Goal: Communication & Community: Answer question/provide support

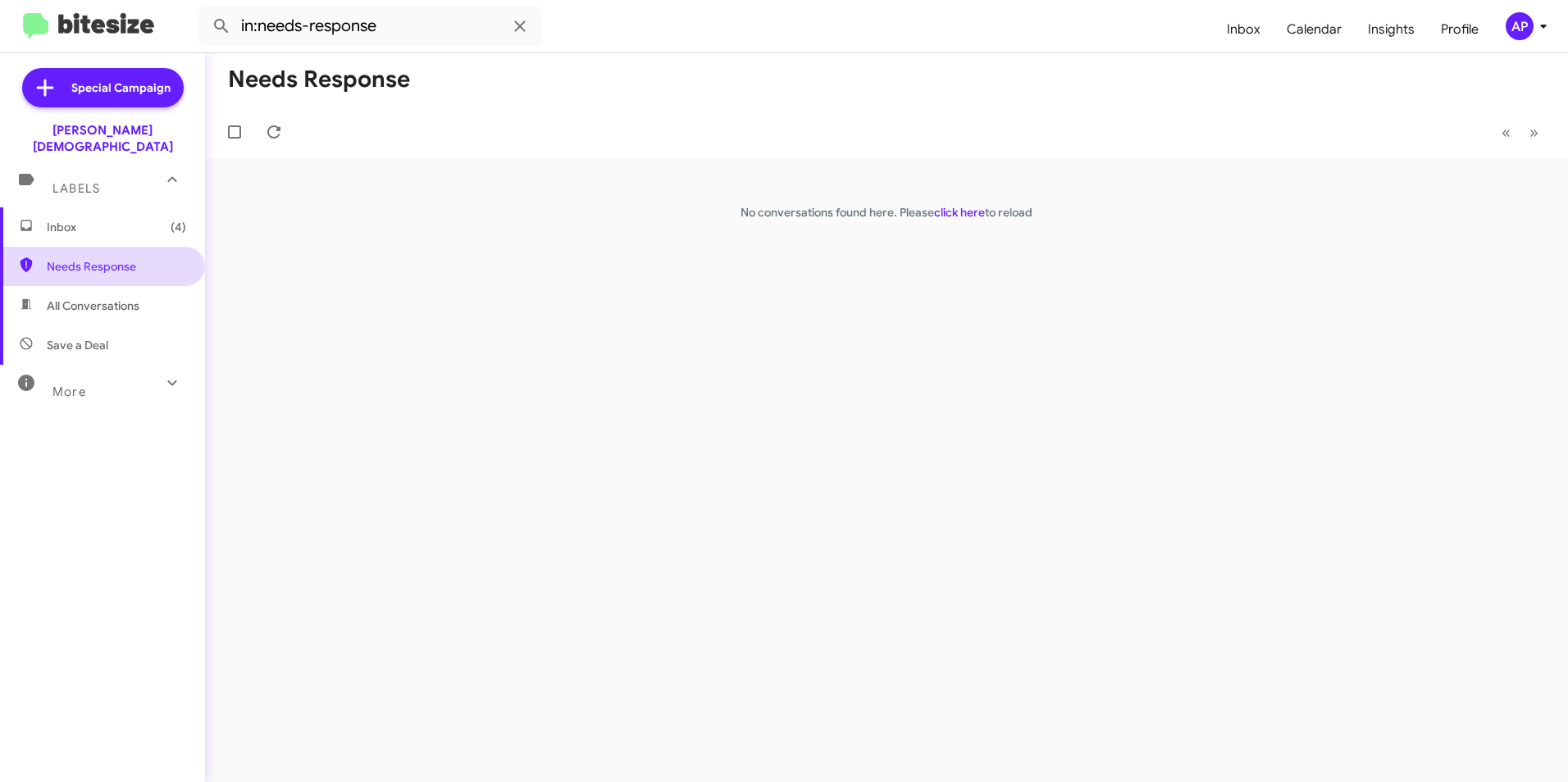
click at [86, 258] on span "Needs Response" at bounding box center [116, 267] width 139 height 16
click at [89, 258] on span "Needs Response" at bounding box center [116, 267] width 139 height 16
drag, startPoint x: 494, startPoint y: 298, endPoint x: 656, endPoint y: 258, distance: 166.9
click at [499, 299] on div "Needs Response « Previous » Next No conversations found here. Please click here…" at bounding box center [886, 418] width 1363 height 729
click at [964, 213] on link "click here" at bounding box center [960, 212] width 51 height 15
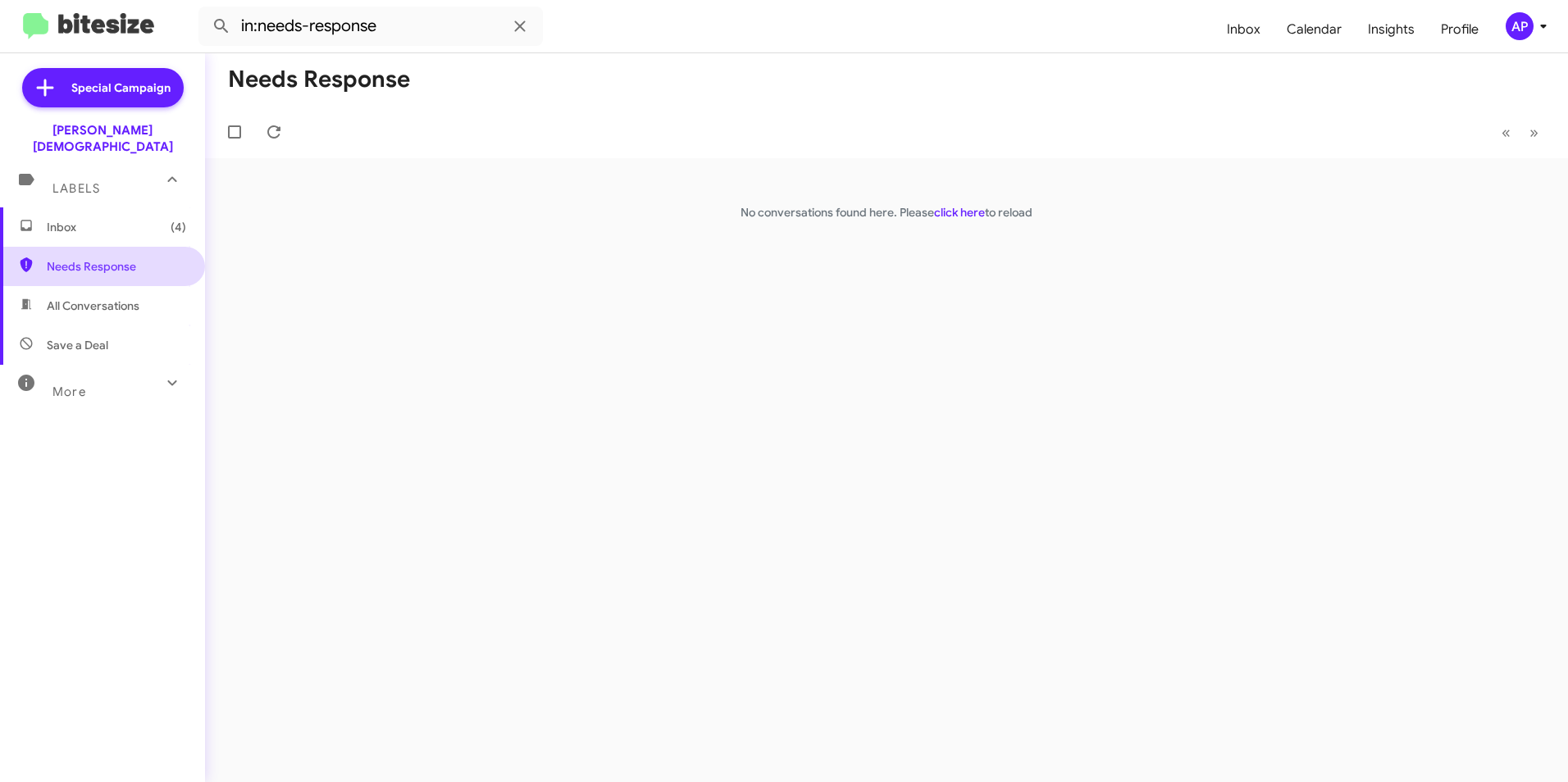
click at [92, 258] on span "Needs Response" at bounding box center [116, 267] width 139 height 16
click at [982, 339] on div "Needs Response « Previous » Next No conversations found here. Please click here…" at bounding box center [886, 418] width 1363 height 729
drag, startPoint x: 982, startPoint y: 339, endPoint x: 957, endPoint y: 209, distance: 132.4
click at [957, 210] on link "click here" at bounding box center [960, 212] width 51 height 15
click at [995, 374] on div "Needs Response « Previous » Next No conversations found here. Please click here…" at bounding box center [886, 418] width 1363 height 729
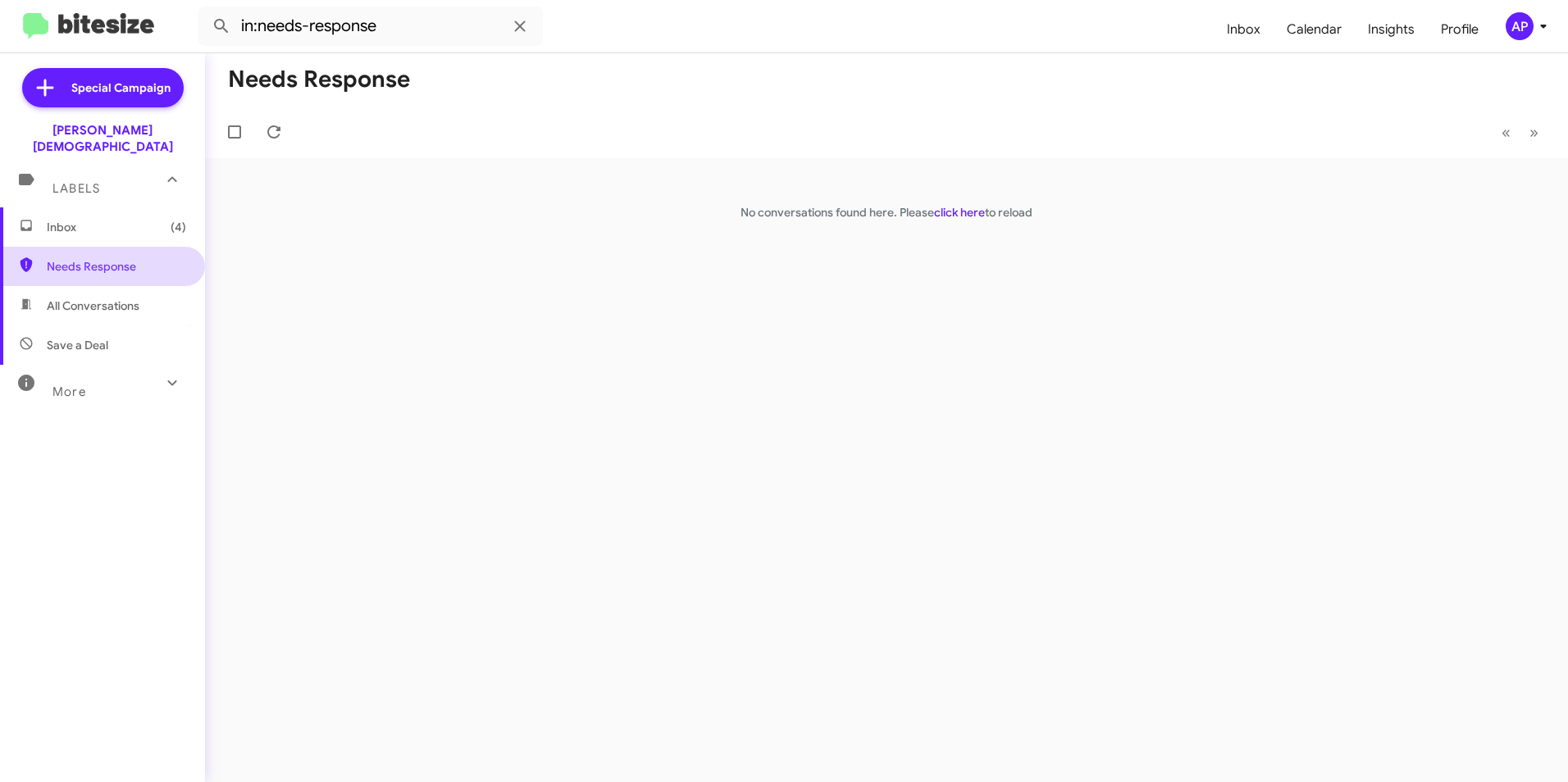
click at [101, 258] on span "Needs Response" at bounding box center [116, 267] width 139 height 16
click at [950, 209] on link "click here" at bounding box center [960, 212] width 51 height 15
click at [94, 247] on span "Needs Response" at bounding box center [102, 267] width 205 height 40
click at [91, 258] on span "Needs Response" at bounding box center [116, 267] width 139 height 16
click at [952, 207] on link "click here" at bounding box center [960, 212] width 51 height 15
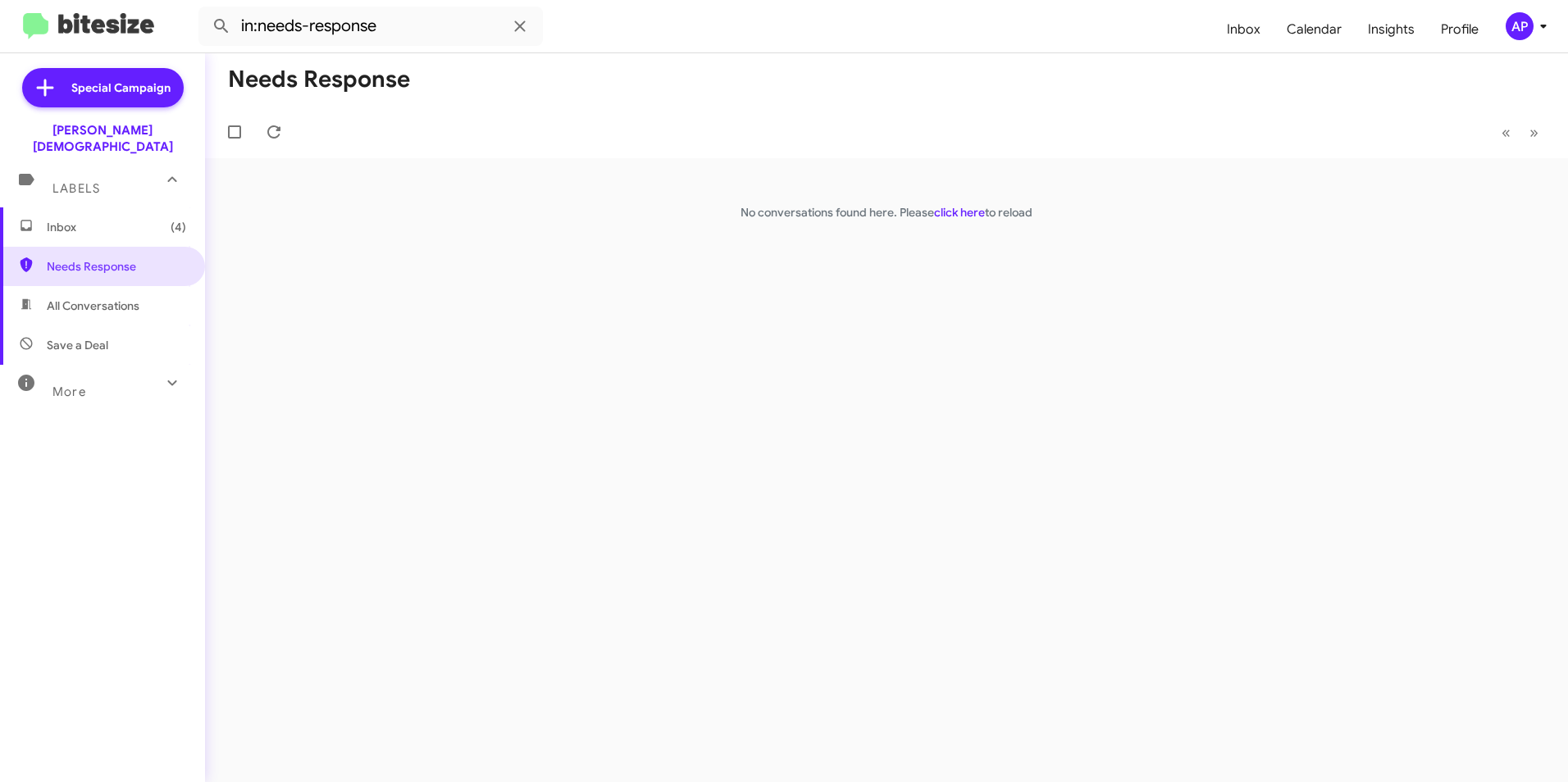
drag, startPoint x: 714, startPoint y: 313, endPoint x: 502, endPoint y: 318, distance: 212.1
click at [711, 315] on div "Needs Response « Previous » Next No conversations found here. Please click here…" at bounding box center [886, 418] width 1363 height 729
click at [83, 260] on span "Needs Response" at bounding box center [102, 267] width 205 height 40
click at [670, 246] on div "Needs Response « Previous » Next No conversations found here. Please click here…" at bounding box center [886, 418] width 1363 height 729
click at [453, 288] on div "Needs Response « Previous » Next No conversations found here. Please click here…" at bounding box center [886, 418] width 1363 height 729
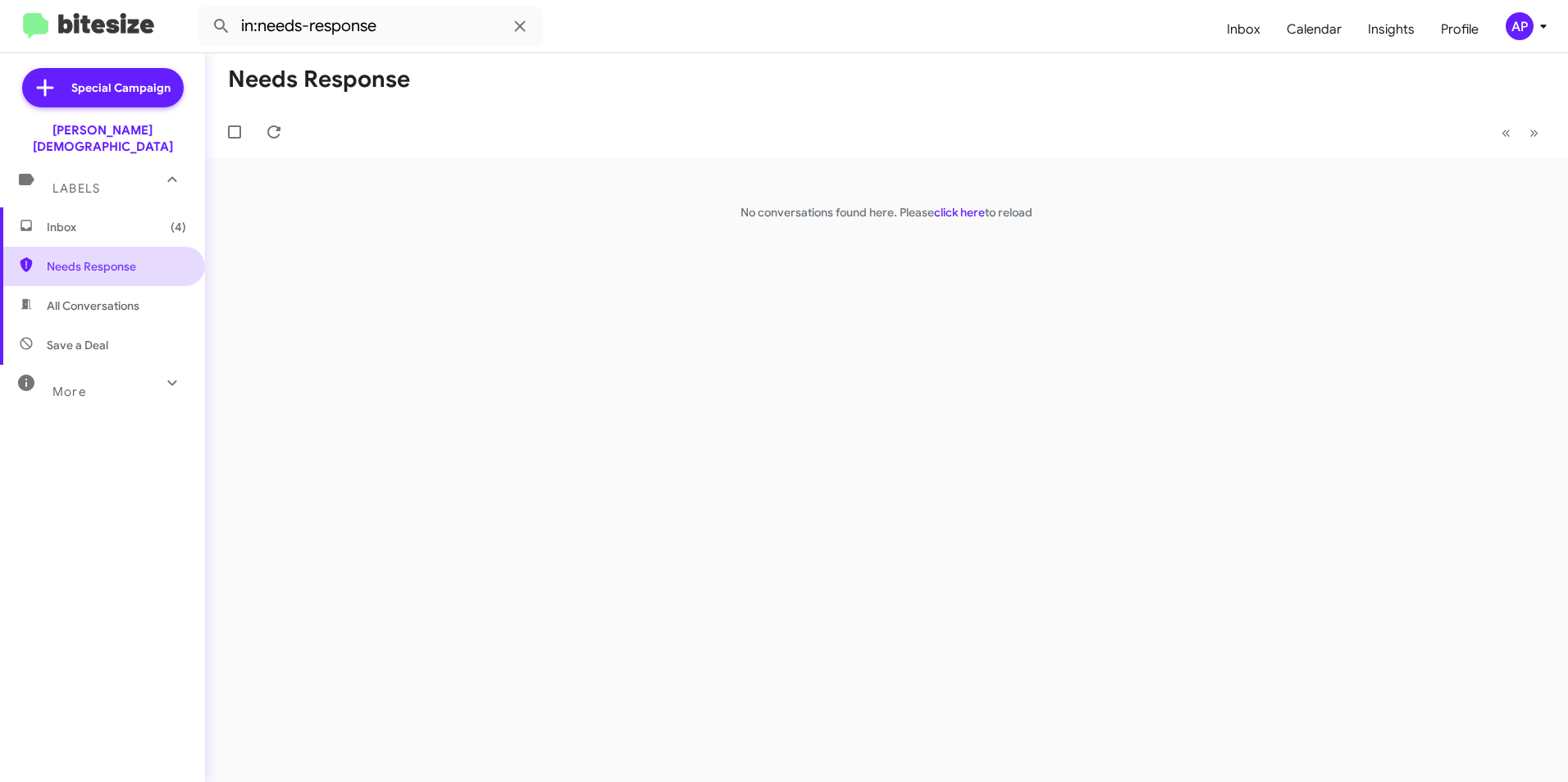
click at [92, 258] on span "Needs Response" at bounding box center [116, 267] width 139 height 16
click at [954, 212] on link "click here" at bounding box center [960, 212] width 51 height 15
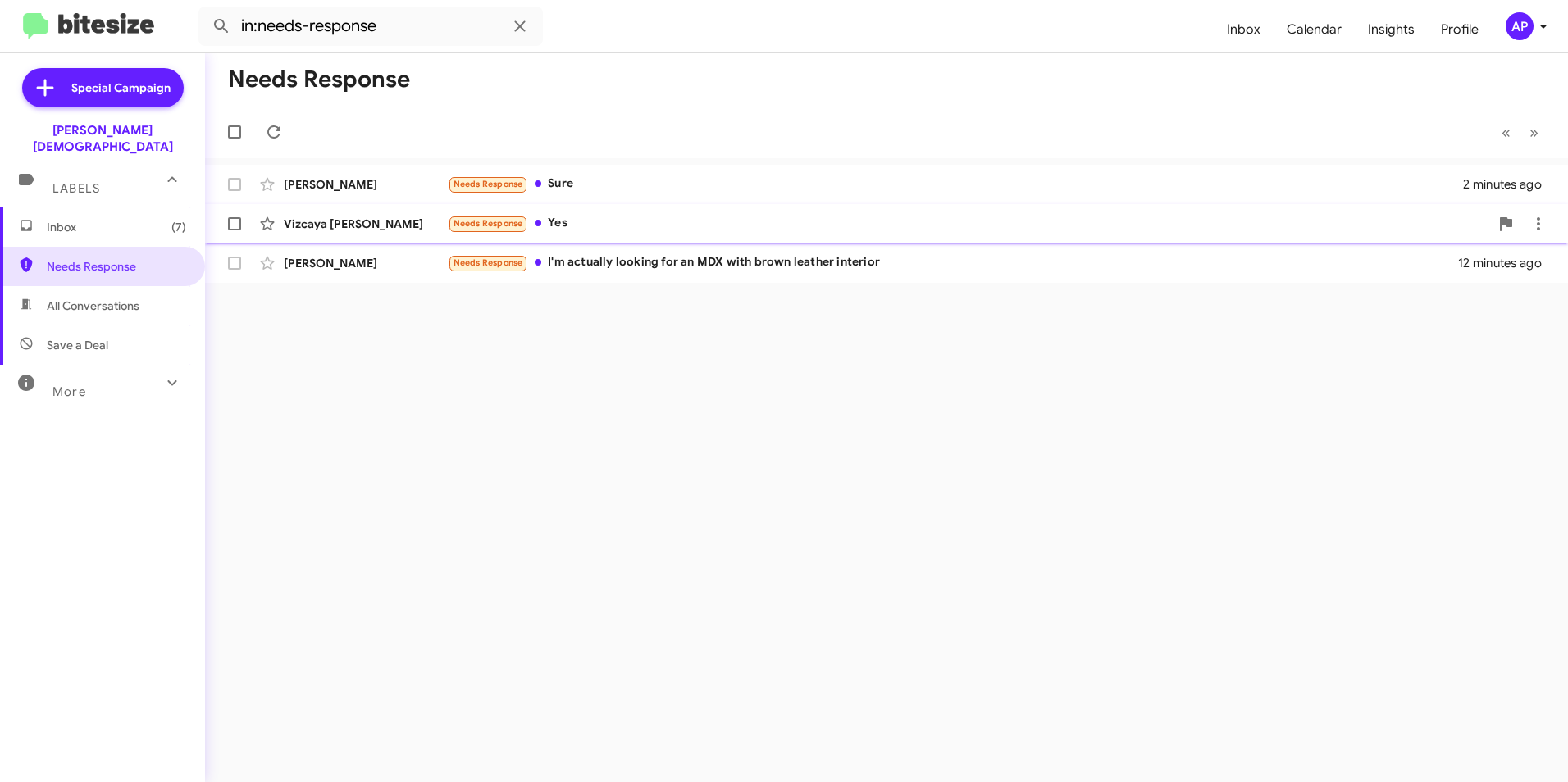
click at [310, 219] on div "Vizcaya [PERSON_NAME]" at bounding box center [366, 224] width 164 height 16
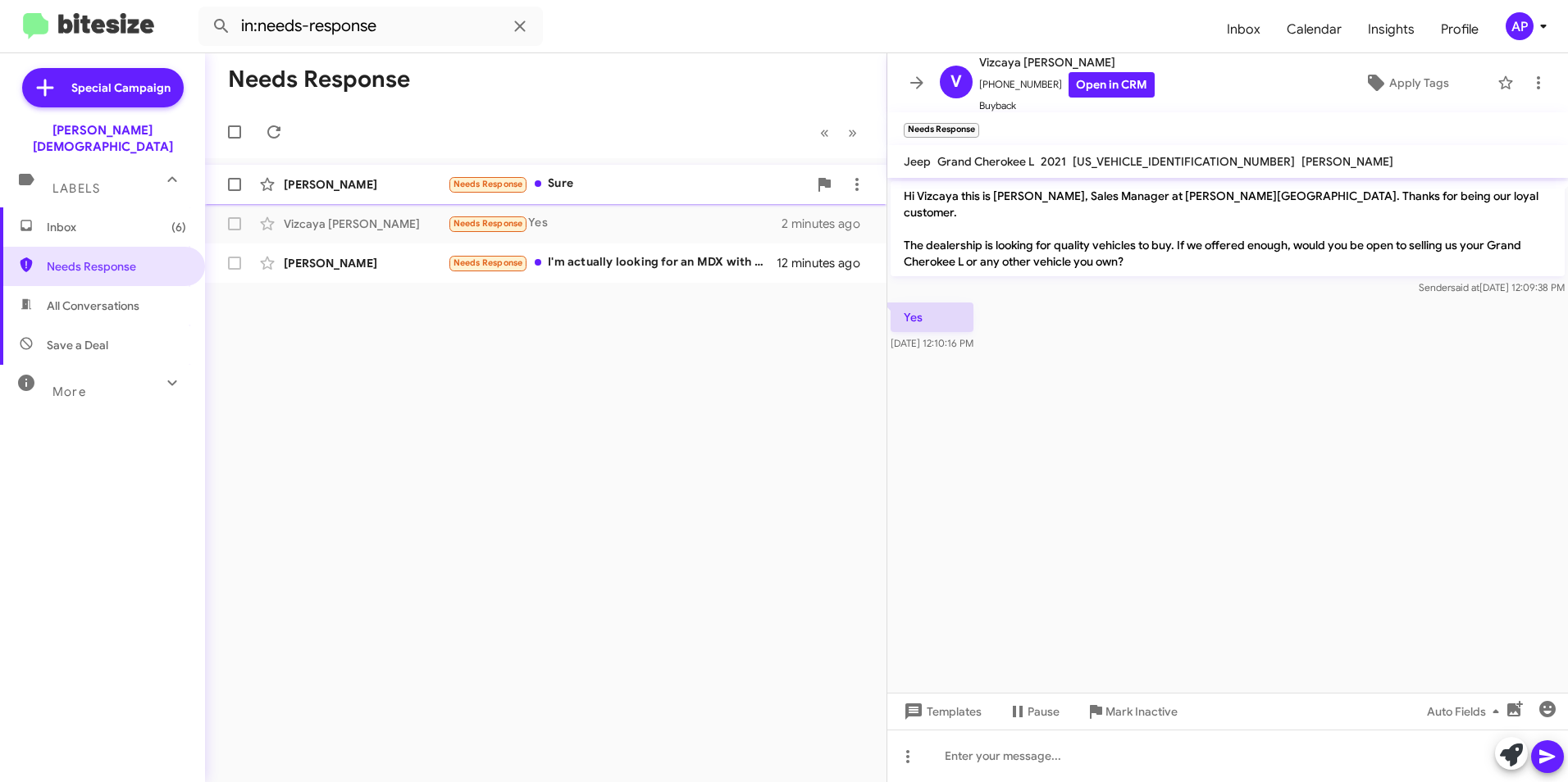
click at [310, 183] on div "[PERSON_NAME]" at bounding box center [366, 184] width 164 height 16
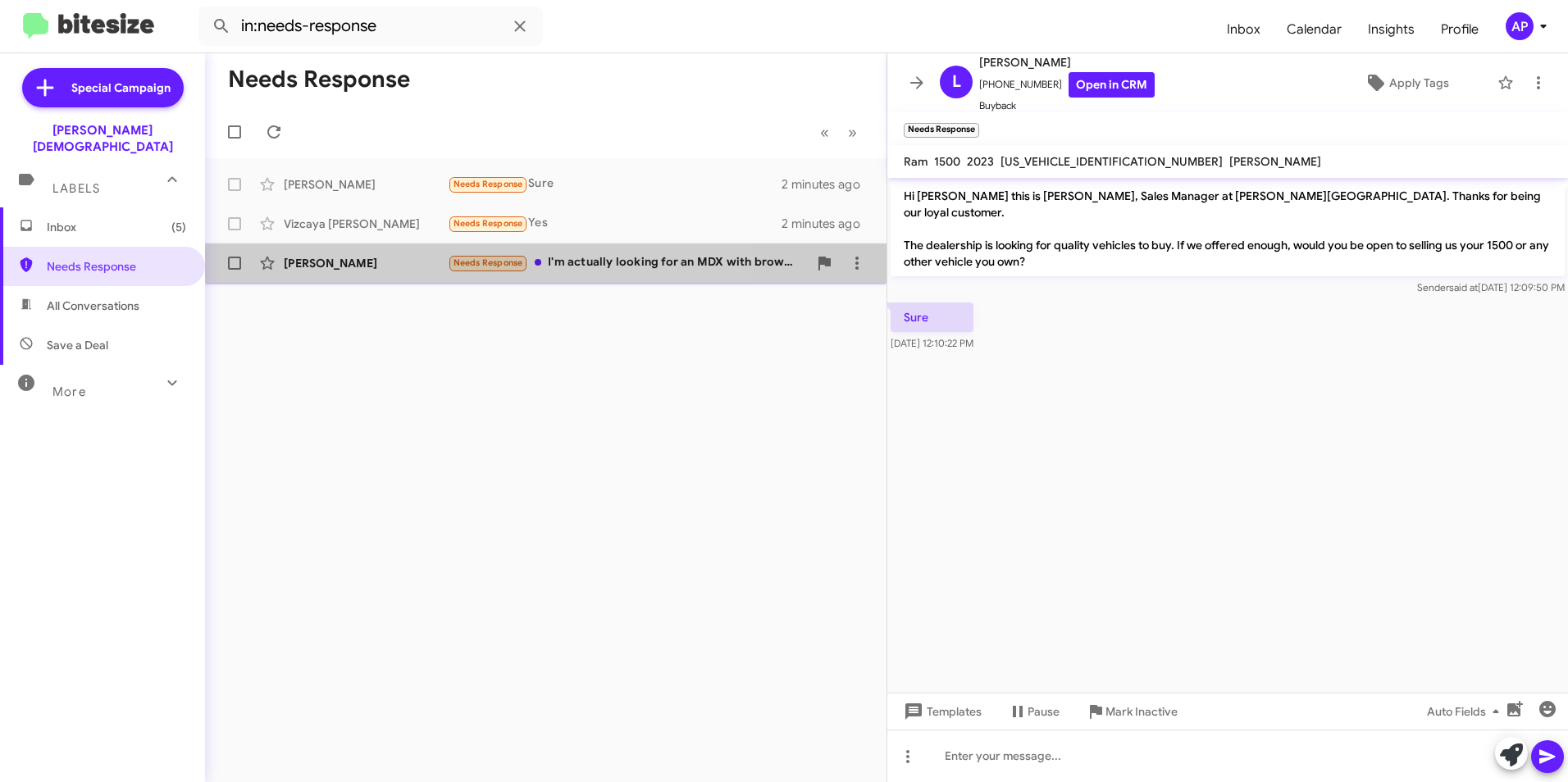
click at [300, 261] on div "[PERSON_NAME]" at bounding box center [366, 263] width 164 height 16
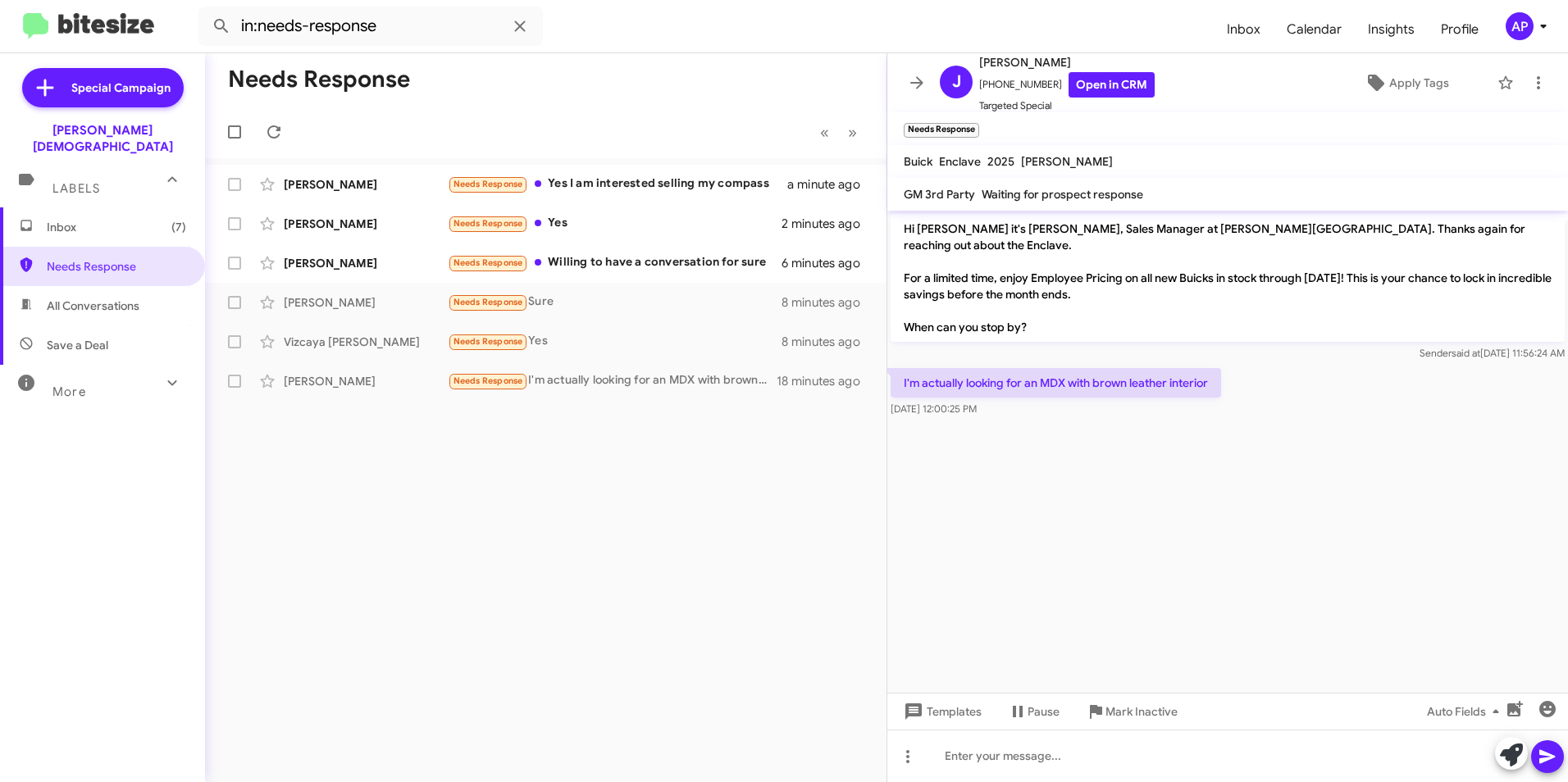
drag, startPoint x: 444, startPoint y: 455, endPoint x: 446, endPoint y: 446, distance: 9.2
click at [446, 456] on div "Needs Response « Previous » Next [PERSON_NAME] Needs Response Yes I am interest…" at bounding box center [546, 418] width 682 height 729
click at [479, 258] on span "Needs Response" at bounding box center [488, 263] width 70 height 11
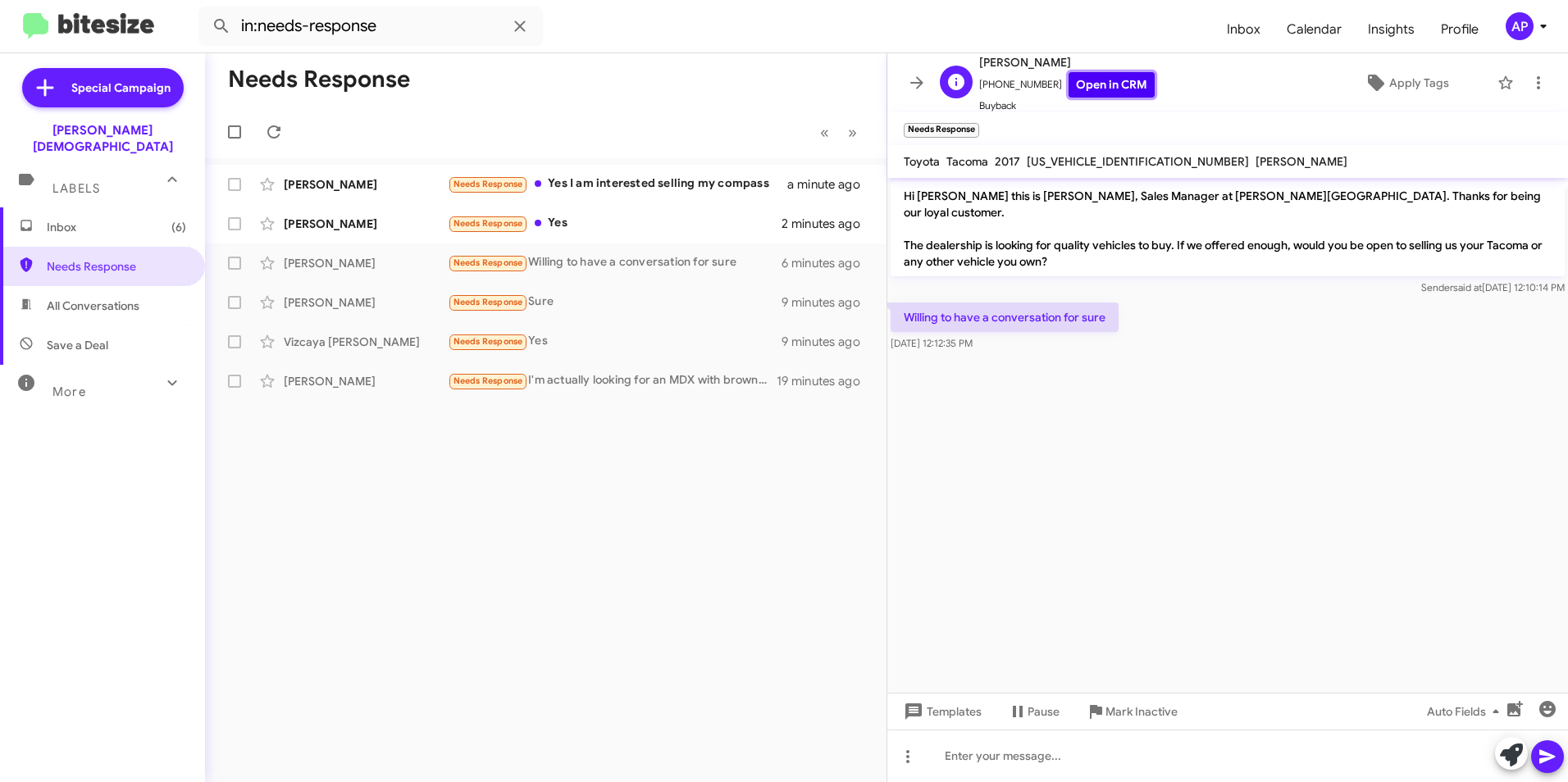
click at [1095, 85] on link "Open in CRM" at bounding box center [1112, 85] width 86 height 26
click at [1529, 77] on icon at bounding box center [1539, 83] width 20 height 20
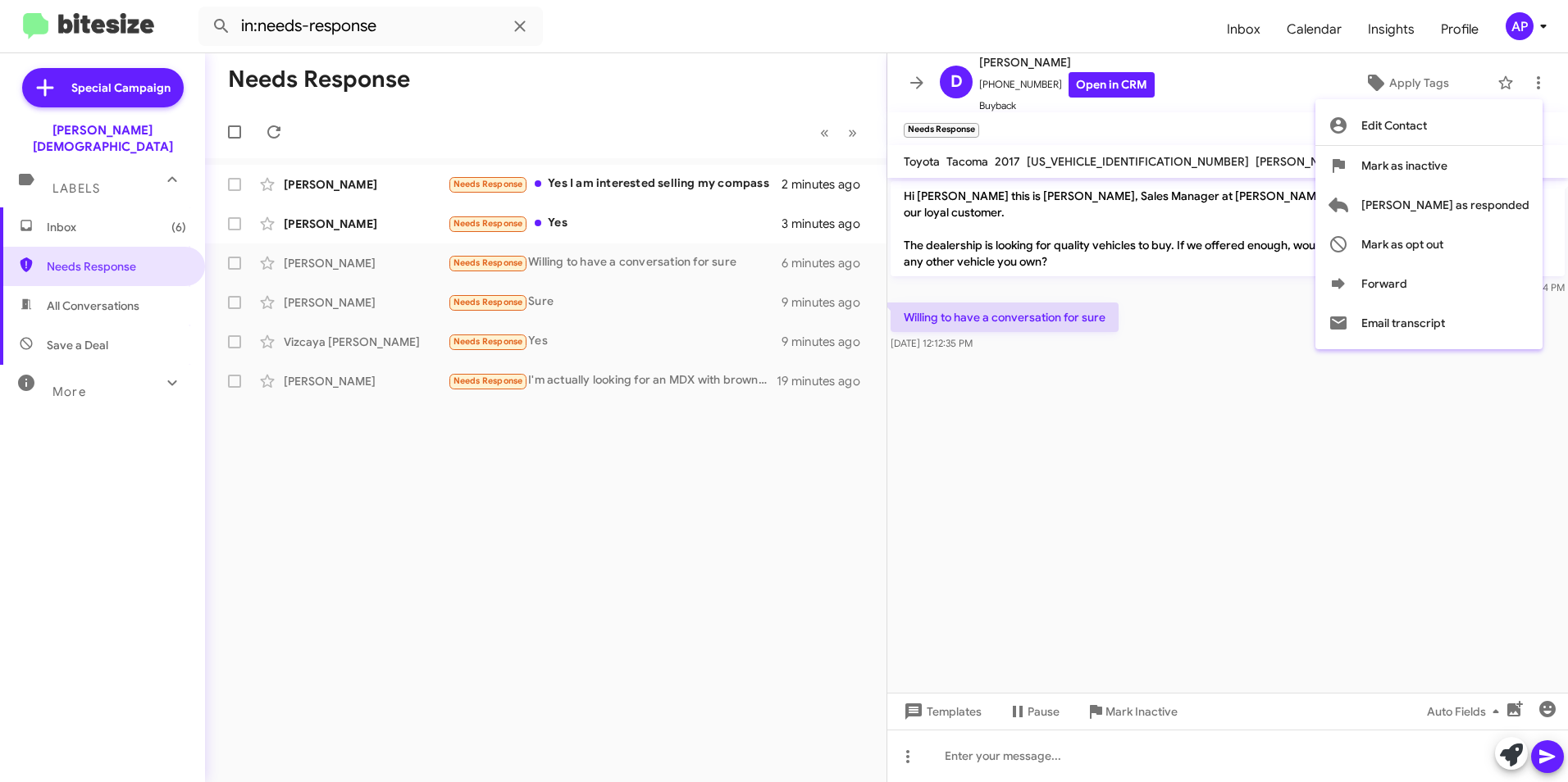
click at [1169, 570] on div at bounding box center [784, 391] width 1568 height 782
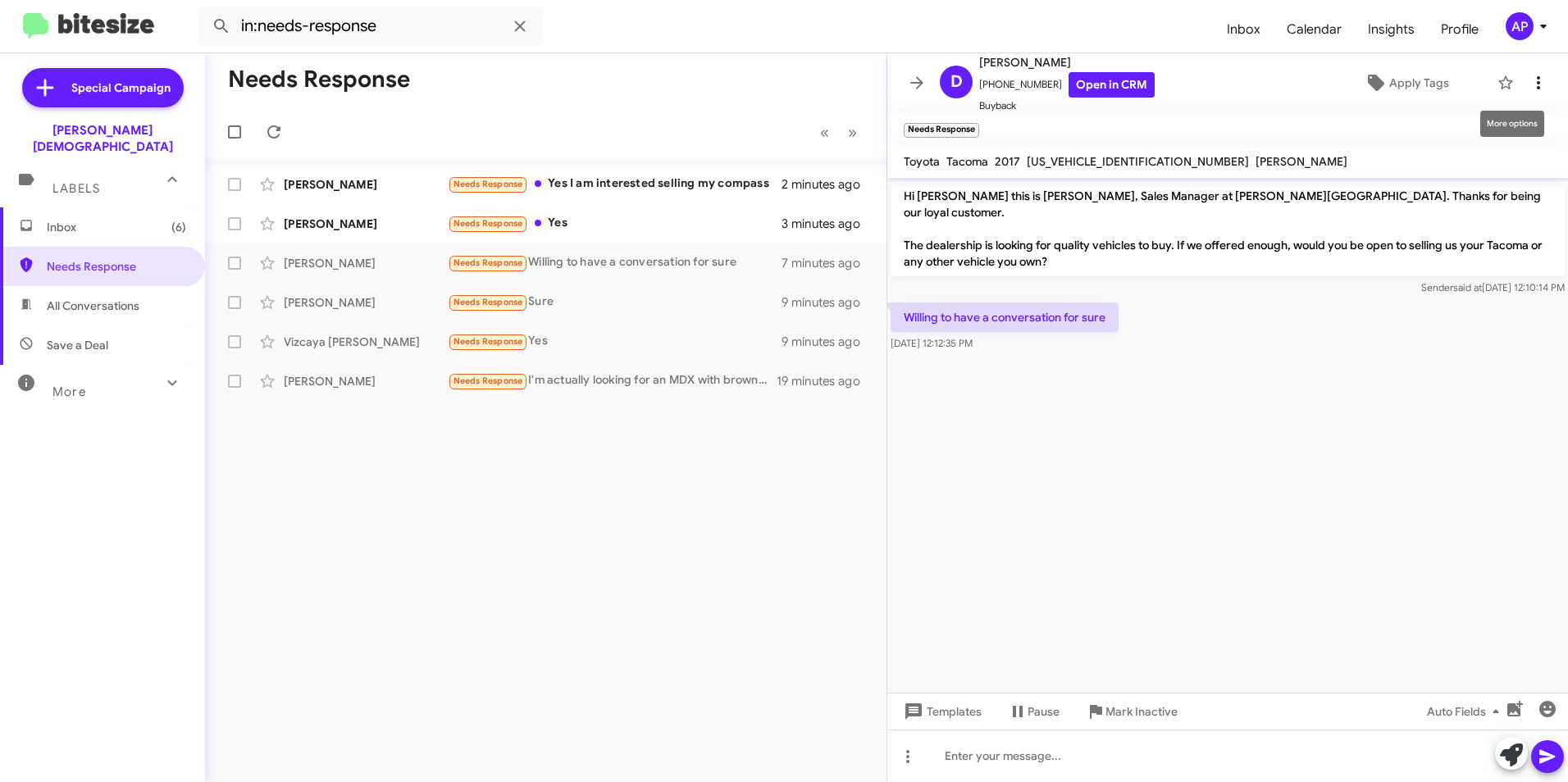
click at [1529, 76] on icon at bounding box center [1539, 83] width 20 height 20
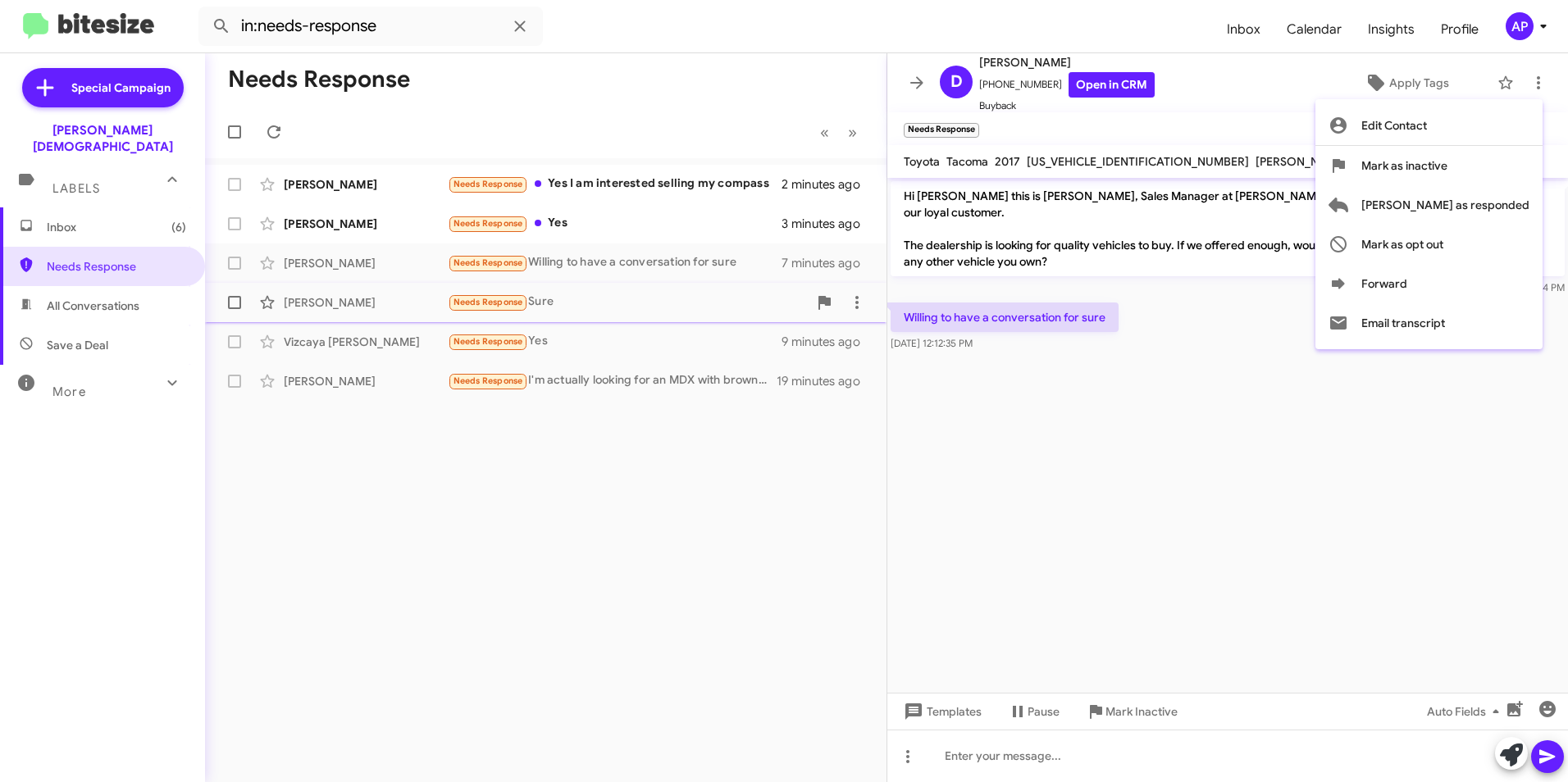
drag, startPoint x: 1476, startPoint y: 205, endPoint x: 1129, endPoint y: 295, distance: 358.5
click at [1477, 205] on span "[PERSON_NAME] as responded" at bounding box center [1445, 205] width 168 height 40
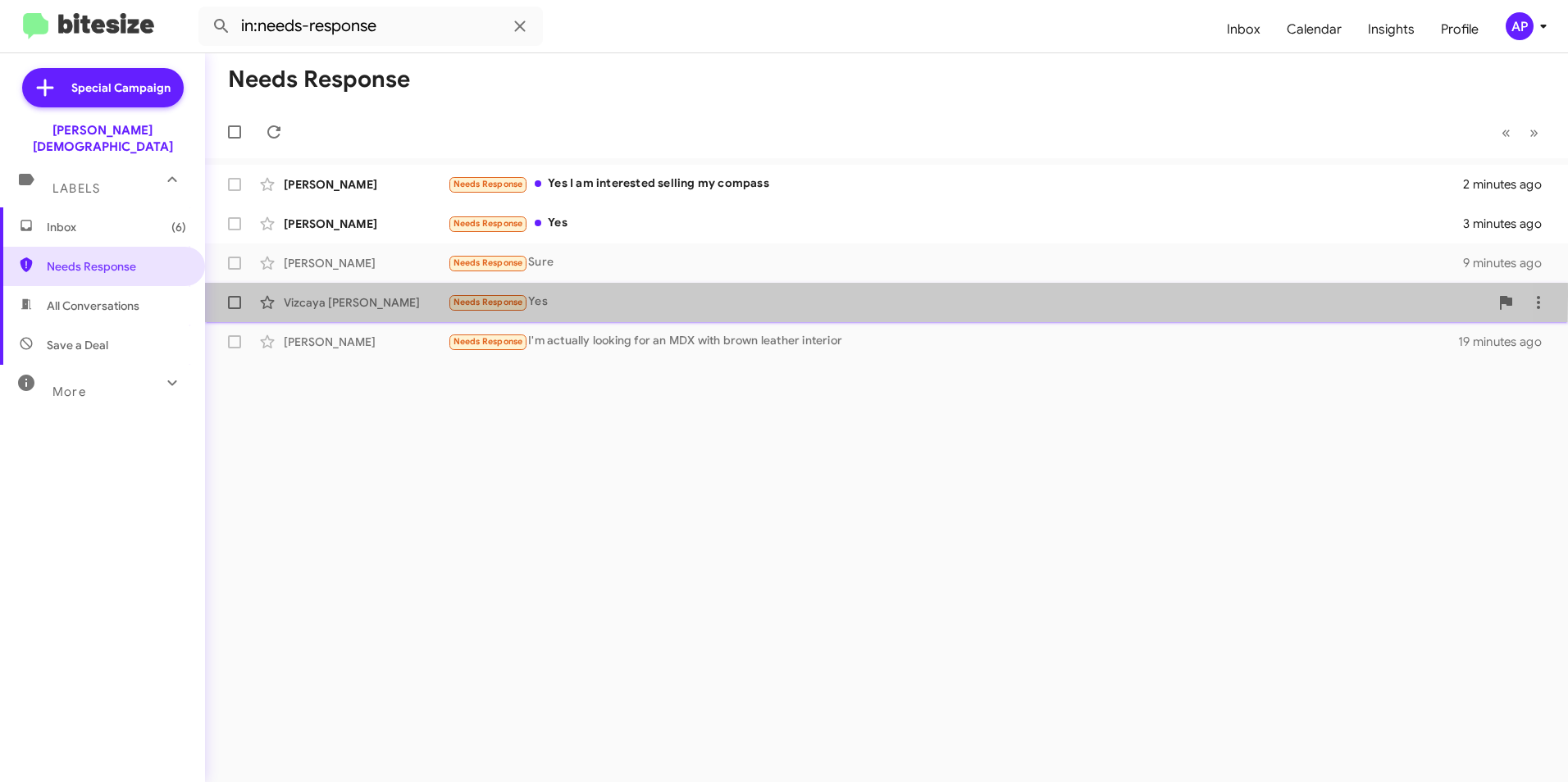
click at [301, 296] on div "Vizcaya [PERSON_NAME]" at bounding box center [366, 303] width 164 height 16
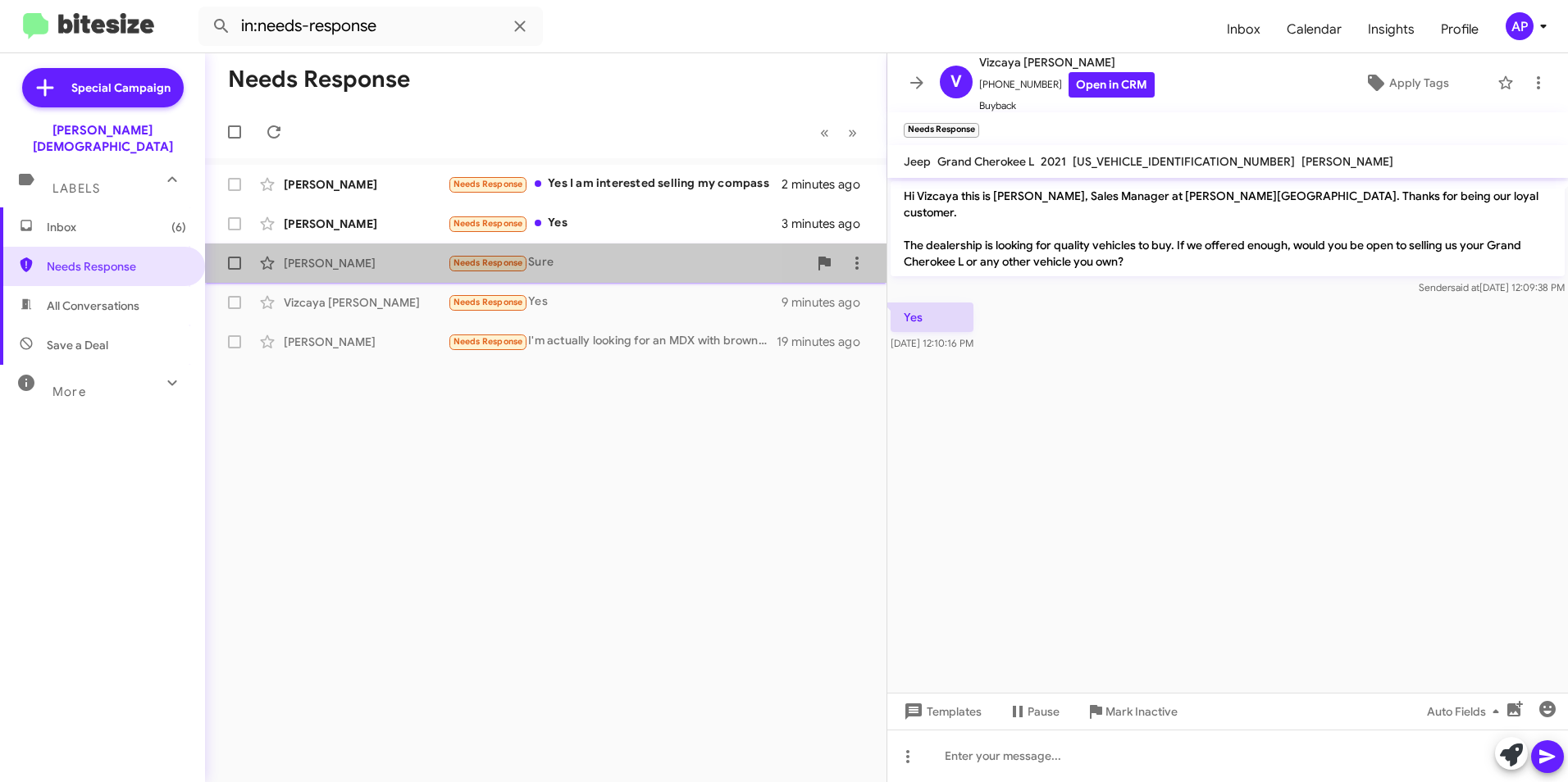
click at [314, 265] on div "[PERSON_NAME]" at bounding box center [366, 263] width 164 height 16
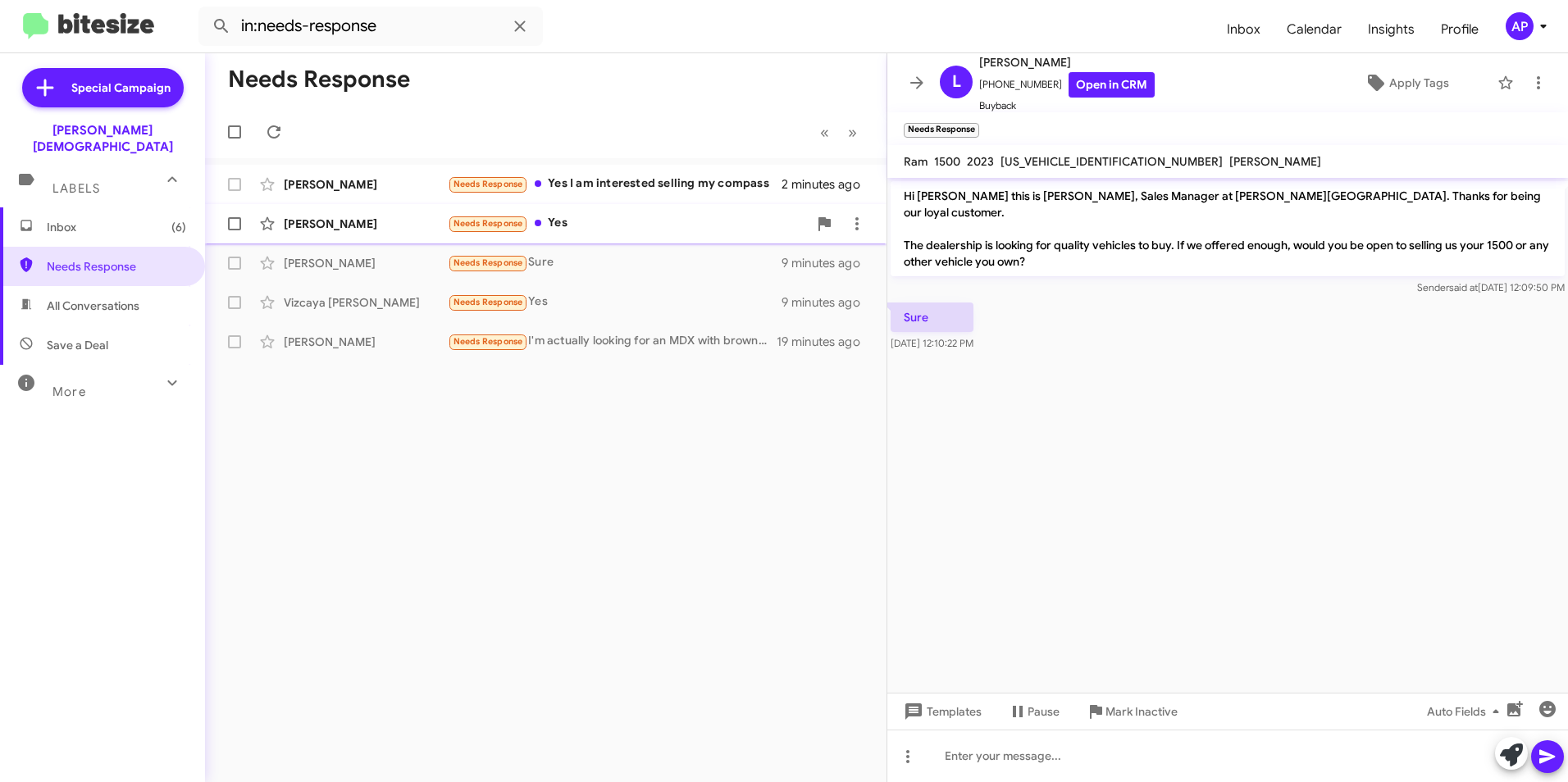
click at [338, 216] on div "[PERSON_NAME]" at bounding box center [366, 224] width 164 height 16
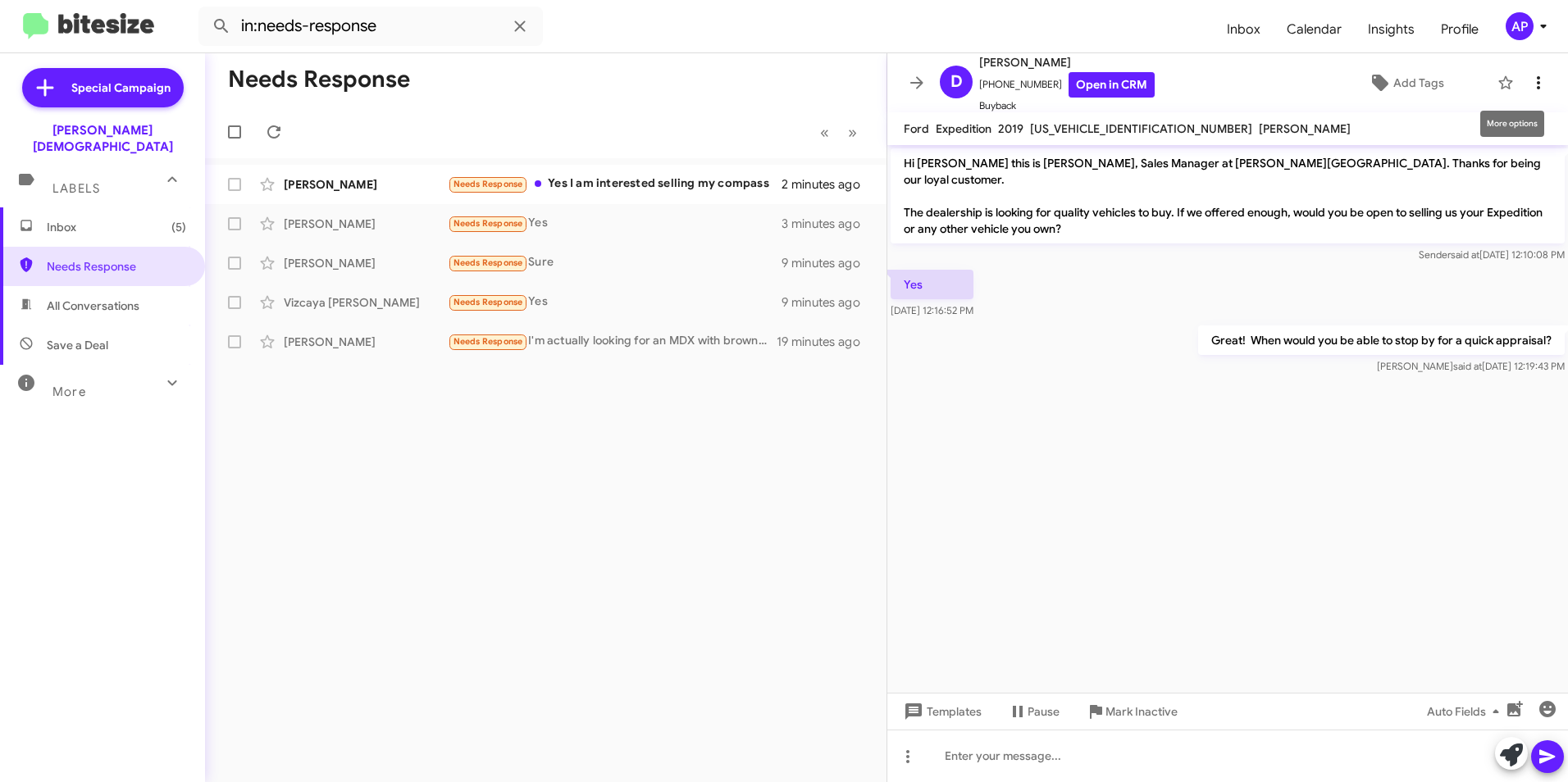
click at [1538, 83] on icon at bounding box center [1539, 83] width 3 height 13
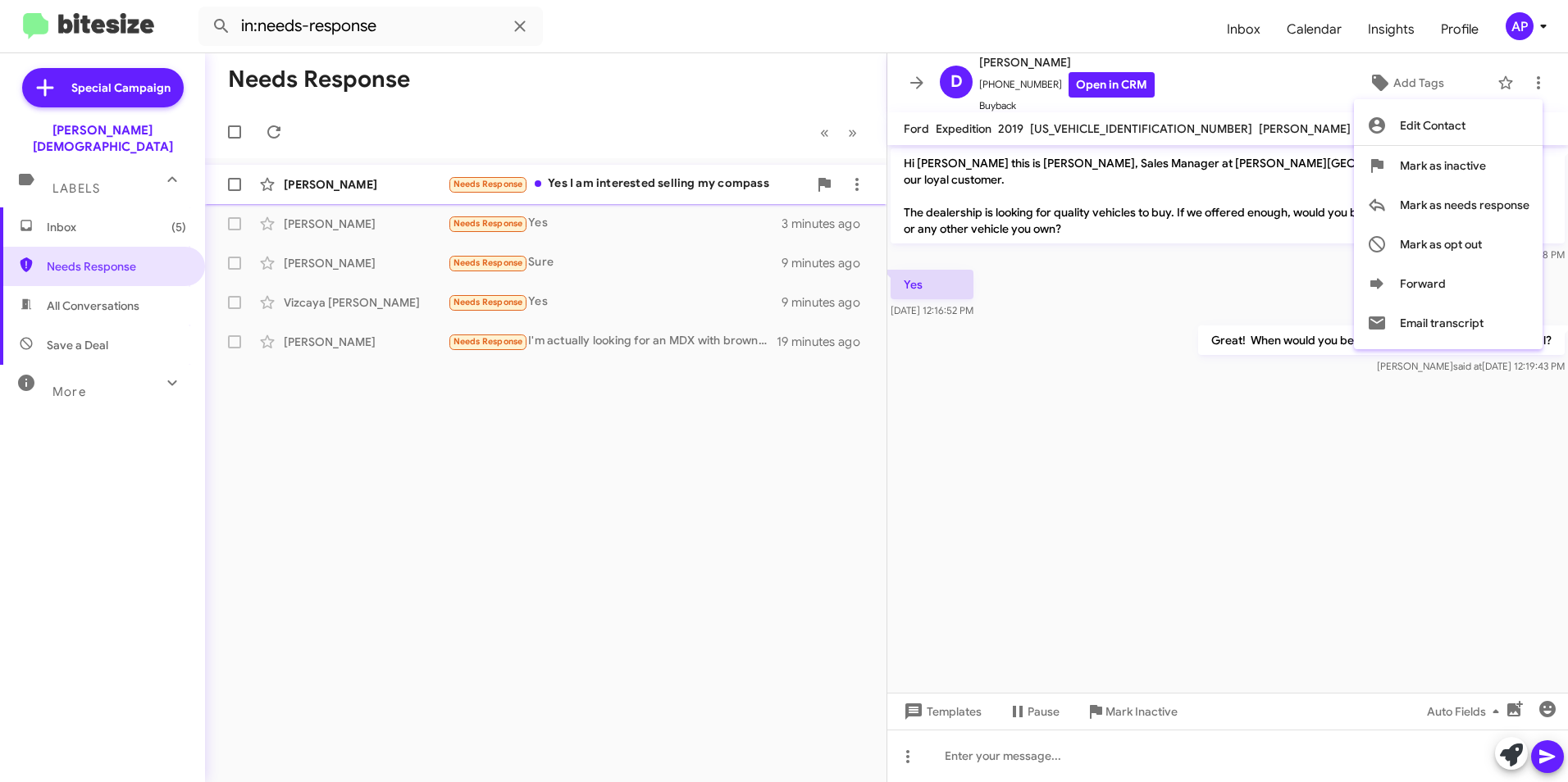
click at [1458, 198] on span "Mark as needs response" at bounding box center [1464, 205] width 129 height 40
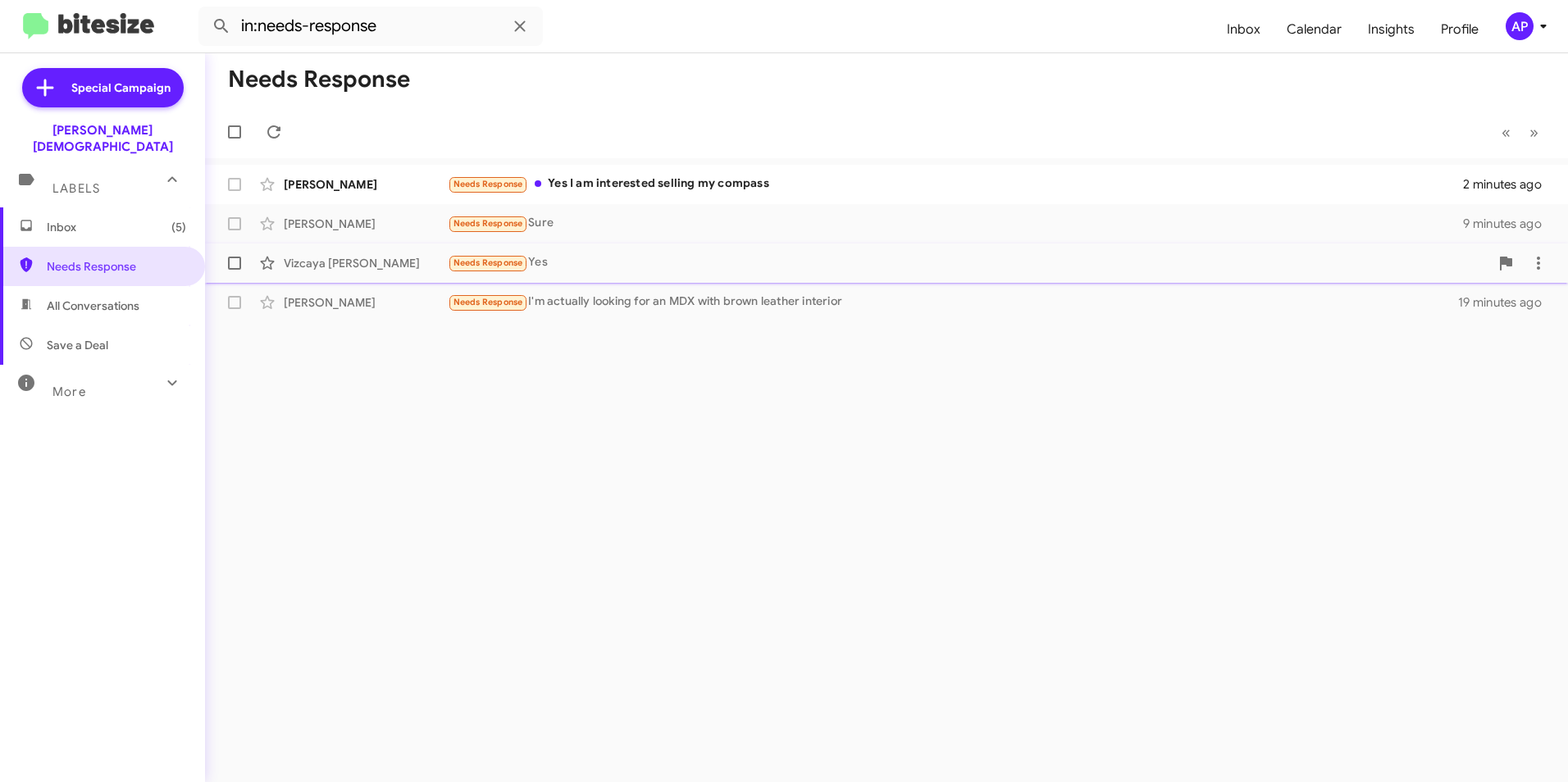
click at [318, 259] on div "Vizcaya [PERSON_NAME]" at bounding box center [366, 263] width 164 height 16
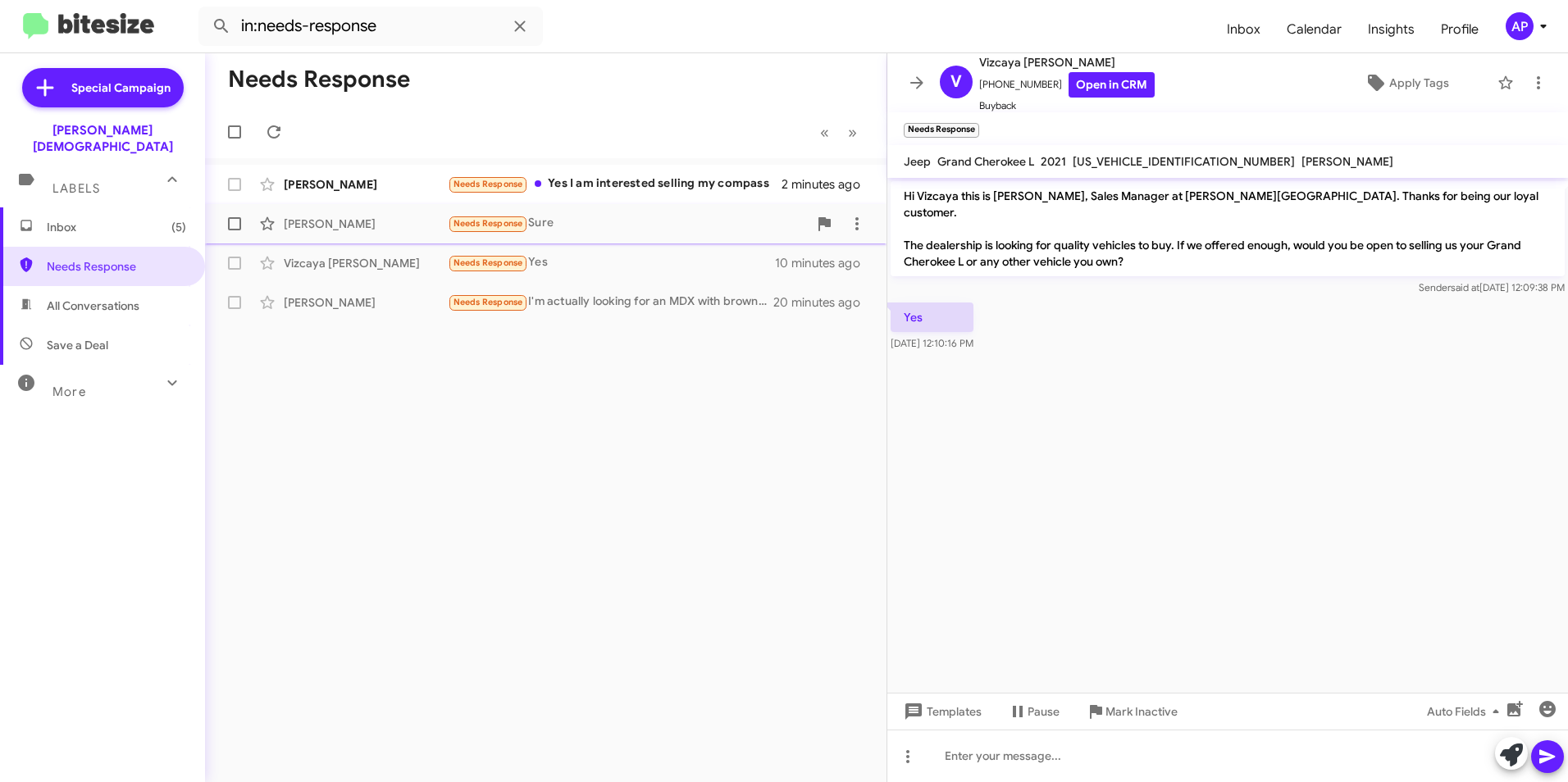
click at [315, 223] on div "[PERSON_NAME]" at bounding box center [366, 224] width 164 height 16
click at [334, 183] on div "[PERSON_NAME]" at bounding box center [366, 184] width 164 height 16
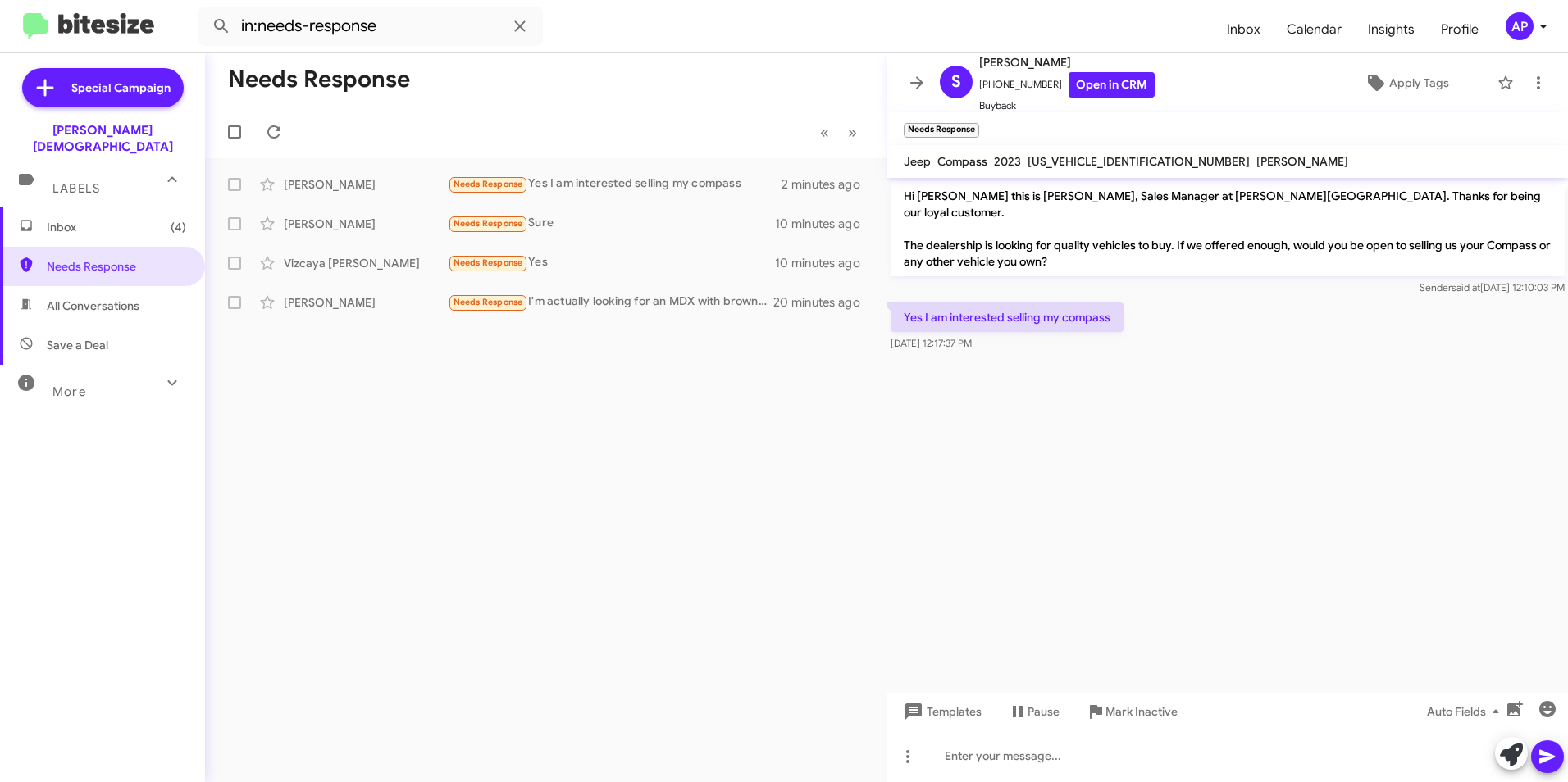
click at [1128, 441] on cdk-virtual-scroll-viewport "Hi [PERSON_NAME] this is [PERSON_NAME], Sales Manager at [PERSON_NAME][GEOGRAPH…" at bounding box center [1228, 435] width 681 height 515
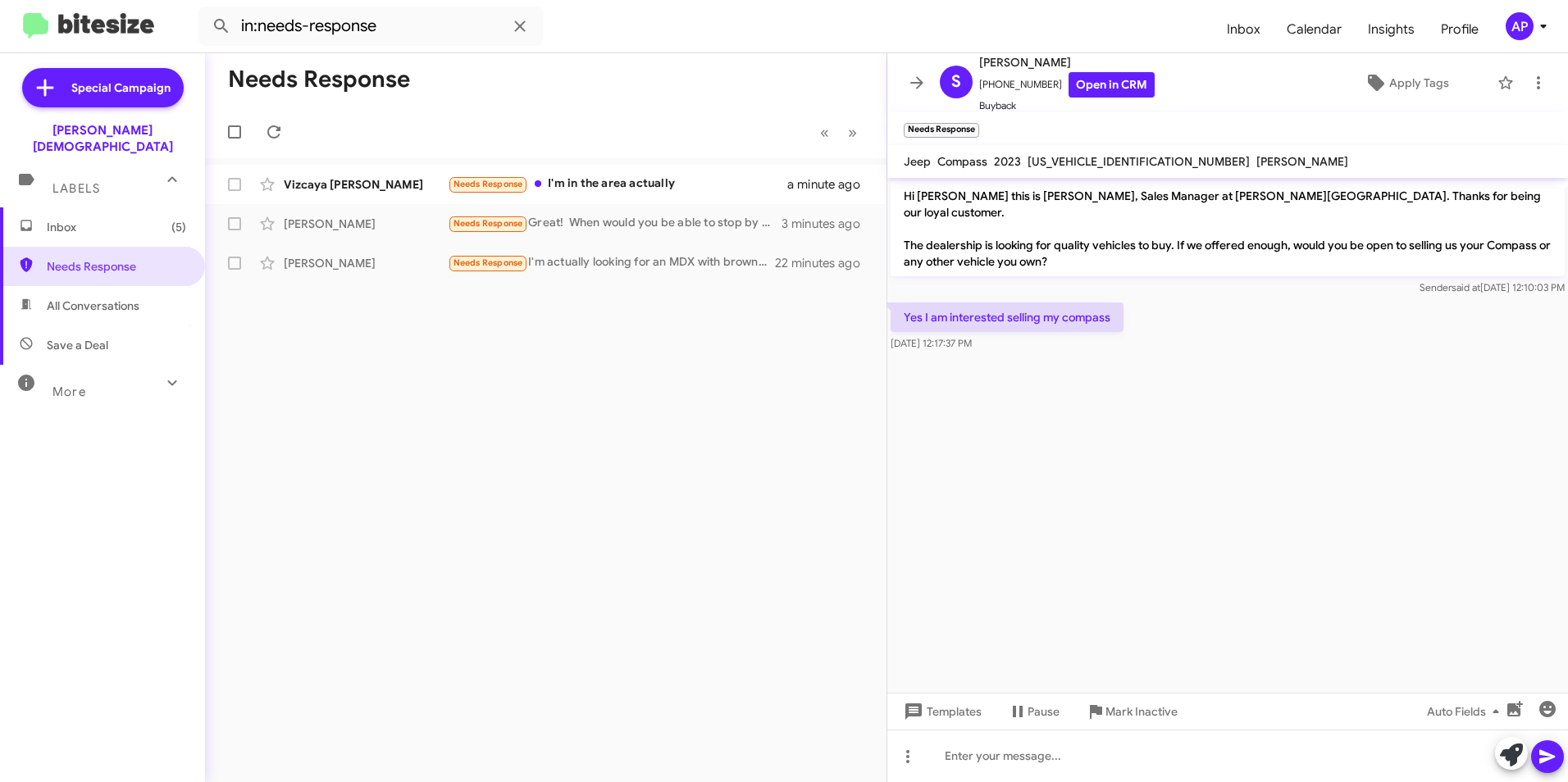
click at [657, 362] on div "Needs Response « Previous » Next Vizcaya [PERSON_NAME] Needs Response I'm in th…" at bounding box center [546, 418] width 682 height 729
click at [480, 180] on span "Needs Response" at bounding box center [488, 184] width 70 height 11
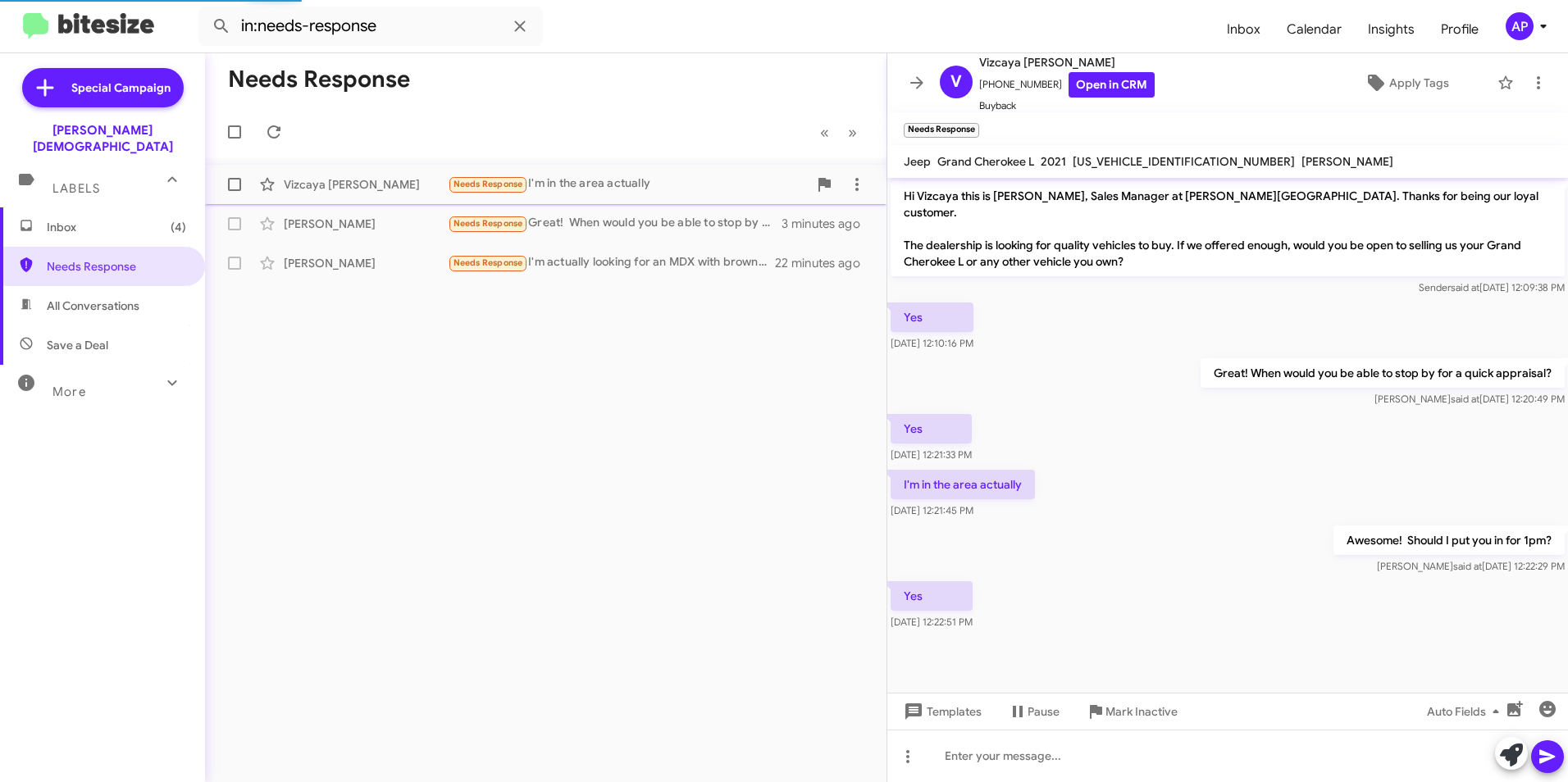
click at [336, 184] on div "Vizcaya [PERSON_NAME]" at bounding box center [366, 184] width 164 height 16
click at [401, 520] on div "Needs Response « Previous » Next Vizcaya [PERSON_NAME] Needs Response Important…" at bounding box center [546, 418] width 682 height 729
click at [480, 336] on div "Needs Response « Previous » Next Vizcaya [PERSON_NAME] Needs Response Important…" at bounding box center [546, 418] width 682 height 729
click at [548, 421] on div "Needs Response « Previous » Next Vizcaya [PERSON_NAME] Needs Response Important…" at bounding box center [546, 418] width 682 height 729
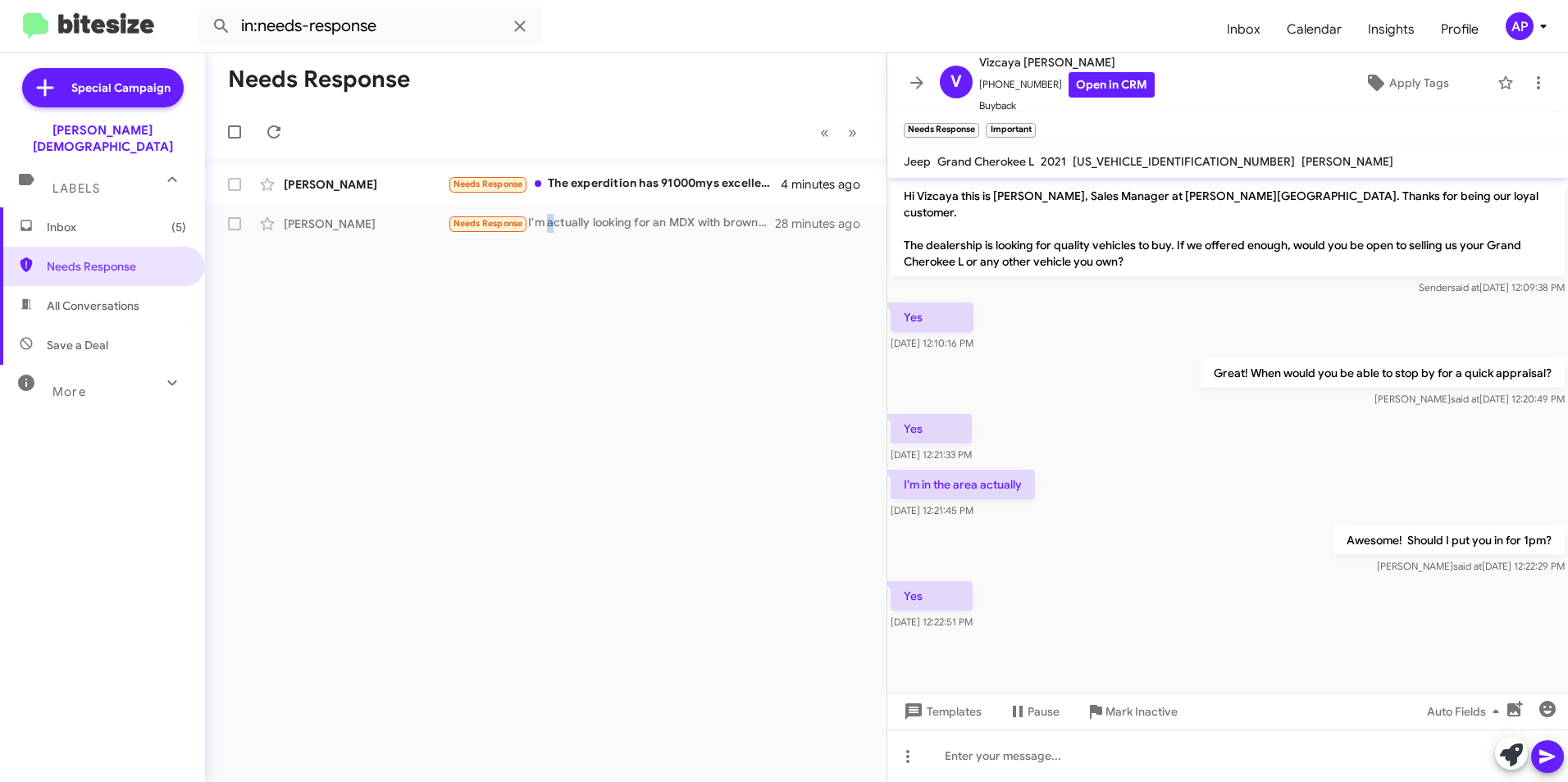
click at [552, 349] on div "Needs Response « Previous » Next [PERSON_NAME] Needs Response The experdition h…" at bounding box center [546, 418] width 682 height 729
click at [731, 179] on div "Needs Response The experdition has 91000mys excellent condition 2019 give me an…" at bounding box center [628, 184] width 360 height 19
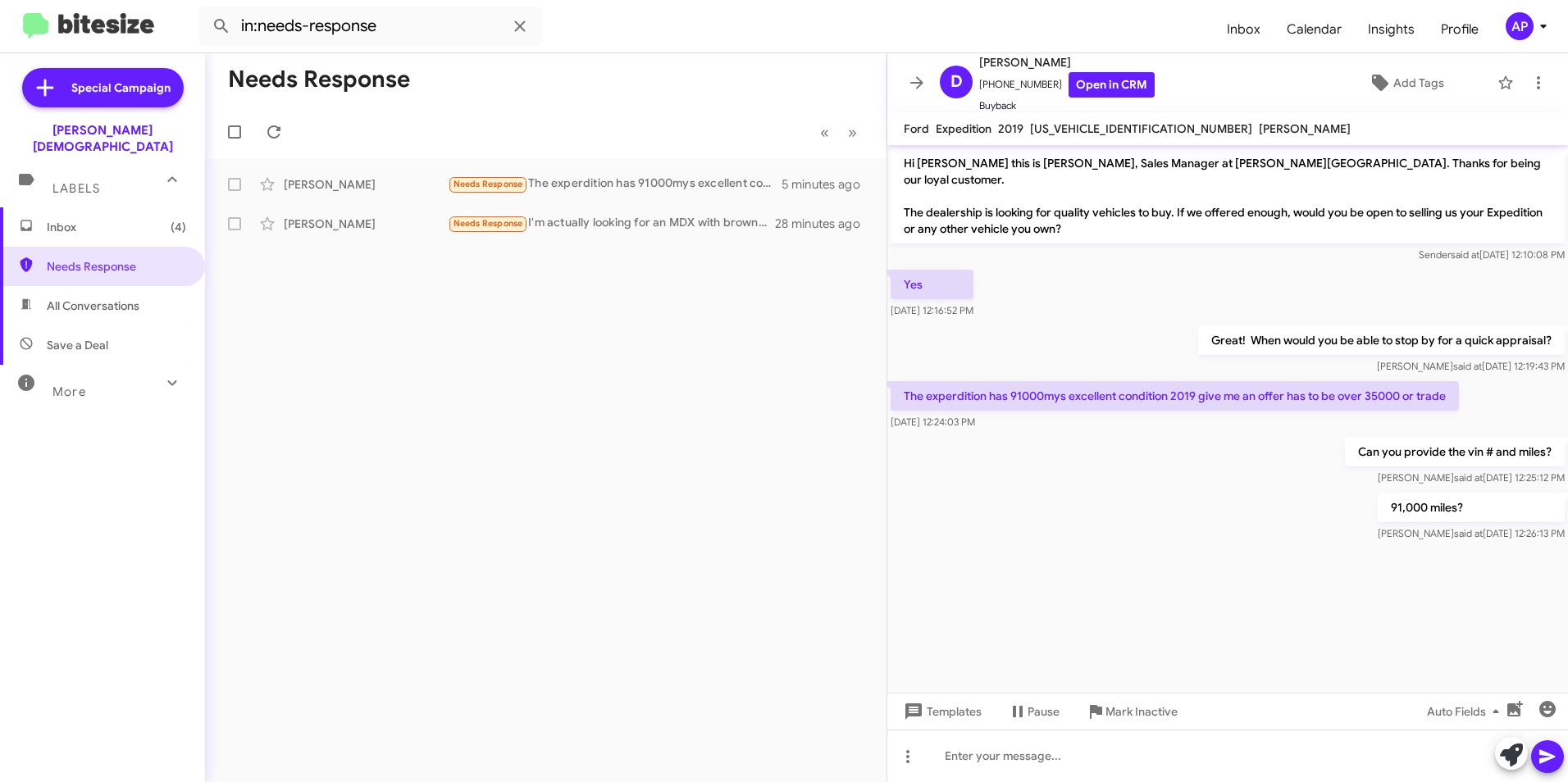
click at [1243, 550] on div at bounding box center [1228, 557] width 681 height 25
click at [572, 387] on div "Needs Response « Previous » Next [PERSON_NAME] Needs Response The experdition h…" at bounding box center [546, 418] width 682 height 729
drag, startPoint x: 572, startPoint y: 387, endPoint x: 801, endPoint y: 275, distance: 254.9
click at [805, 270] on div "Needs Response « Previous » Next [PERSON_NAME] Needs Response The experdition h…" at bounding box center [546, 418] width 682 height 729
click at [384, 305] on div "Needs Response « Previous » Next [PERSON_NAME] Needs Response The experdition h…" at bounding box center [546, 418] width 682 height 729
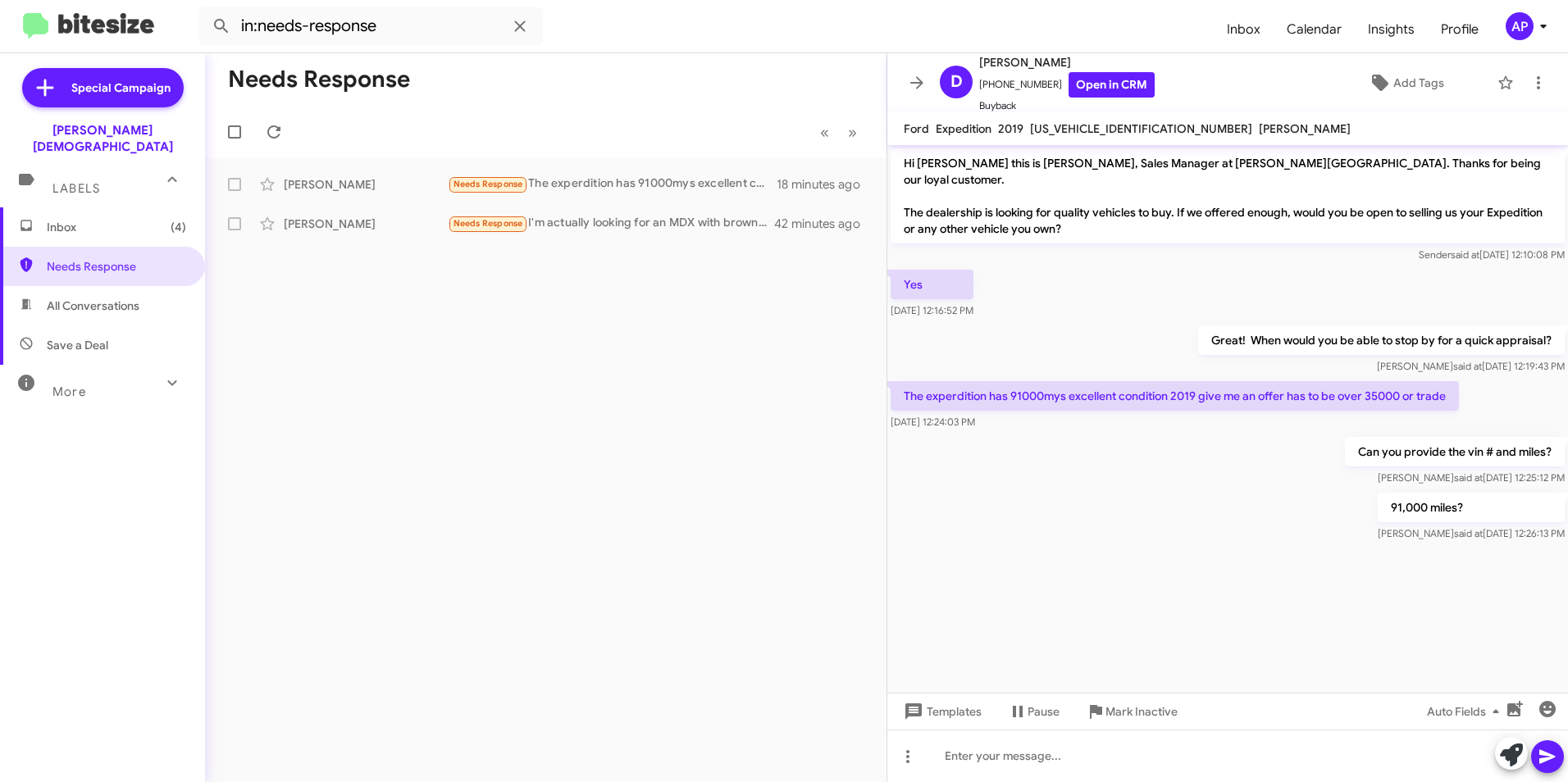
drag, startPoint x: 441, startPoint y: 296, endPoint x: 460, endPoint y: 286, distance: 21.5
click at [442, 296] on div "Needs Response « Previous » Next [PERSON_NAME] Needs Response The experdition h…" at bounding box center [546, 418] width 682 height 729
click at [649, 363] on div "Needs Response « Previous » Next [PERSON_NAME] Needs Response The experdition h…" at bounding box center [546, 418] width 682 height 729
drag, startPoint x: 649, startPoint y: 363, endPoint x: 579, endPoint y: 449, distance: 110.9
click at [579, 449] on div "Needs Response « Previous » Next [PERSON_NAME] Needs Response The experdition h…" at bounding box center [546, 418] width 682 height 729
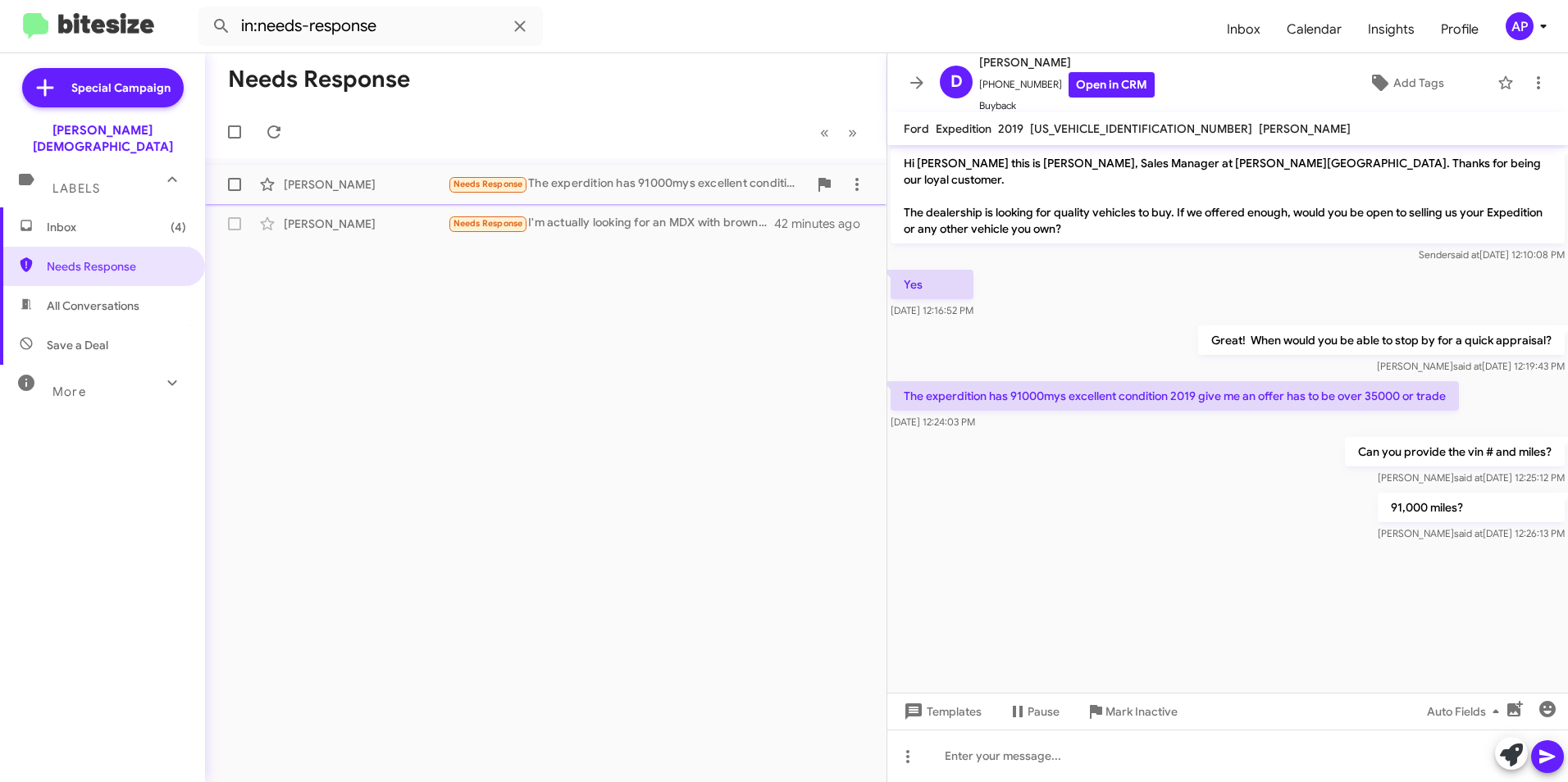
click at [310, 179] on div "[PERSON_NAME]" at bounding box center [366, 184] width 164 height 16
click at [688, 357] on div "Needs Response « Previous » Next [PERSON_NAME] Needs Response The experdition h…" at bounding box center [546, 418] width 682 height 729
drag, startPoint x: 346, startPoint y: 385, endPoint x: 357, endPoint y: 384, distance: 11.0
click at [348, 385] on div "Needs Response « Previous » Next [PERSON_NAME] Needs Response Buick GMC Lead We…" at bounding box center [546, 418] width 682 height 729
click at [233, 183] on span at bounding box center [235, 184] width 13 height 13
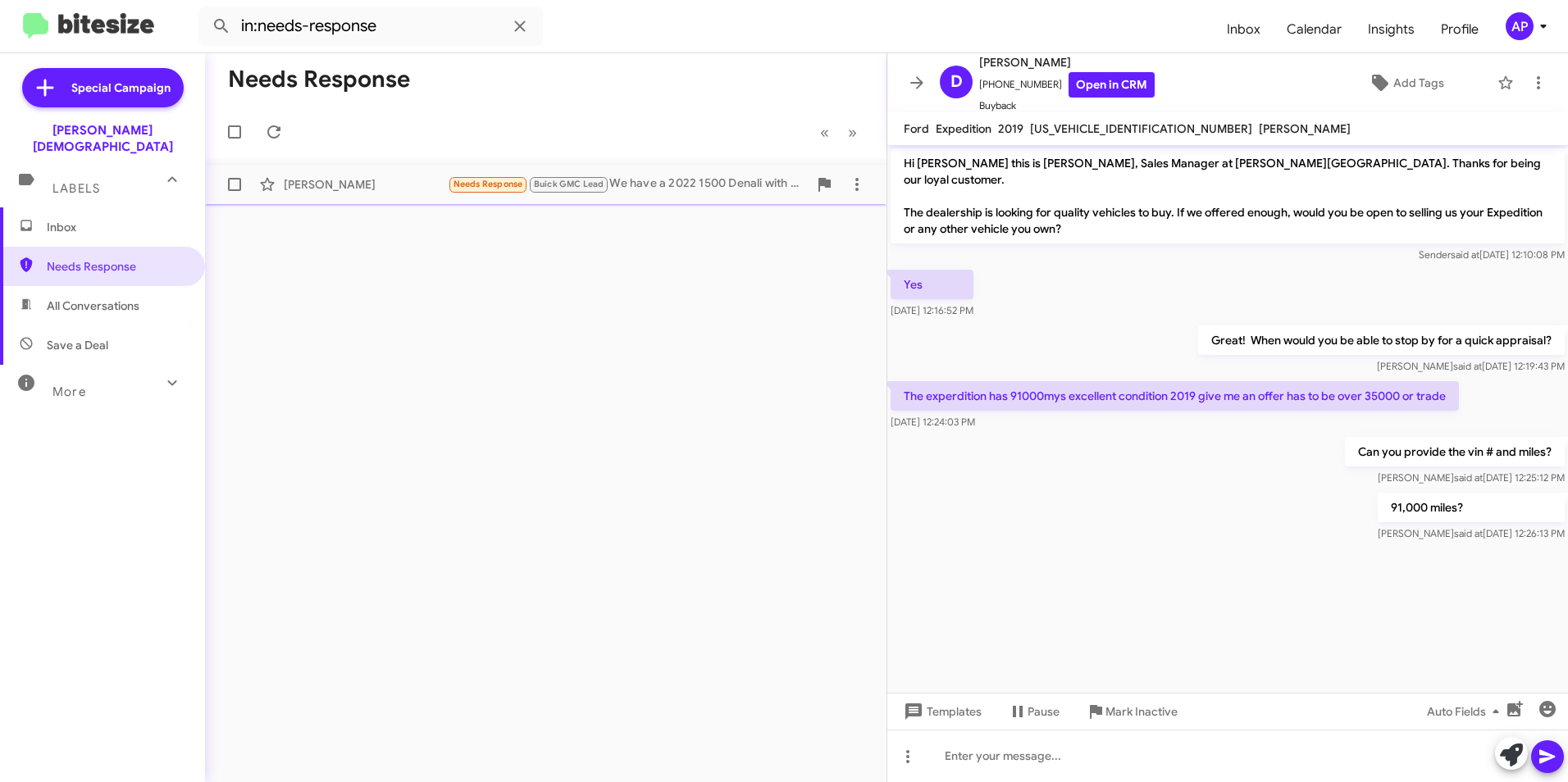
click at [234, 191] on input "checkbox" at bounding box center [234, 191] width 1 height 1
checkbox input "true"
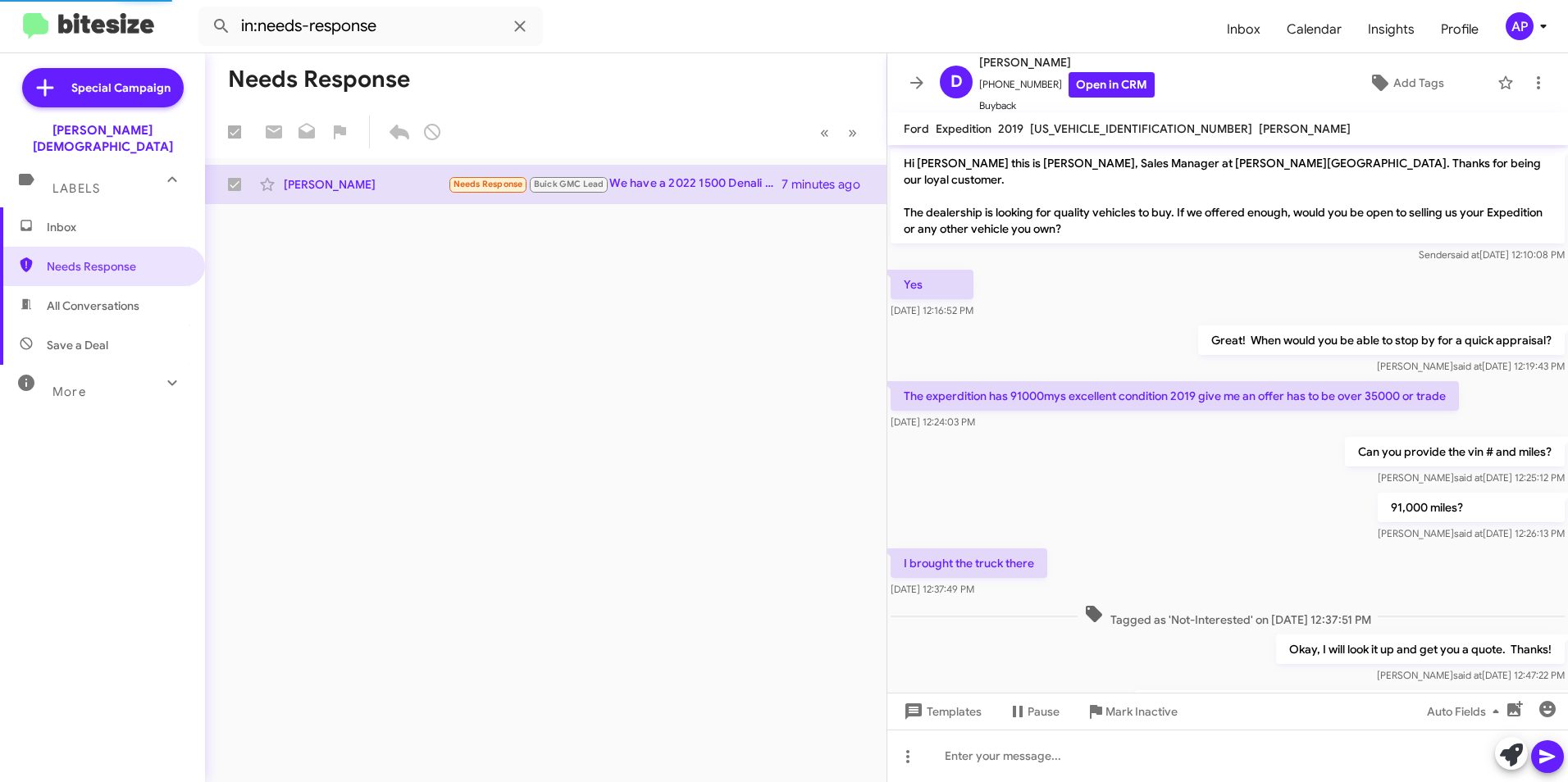
scroll to position [134, 0]
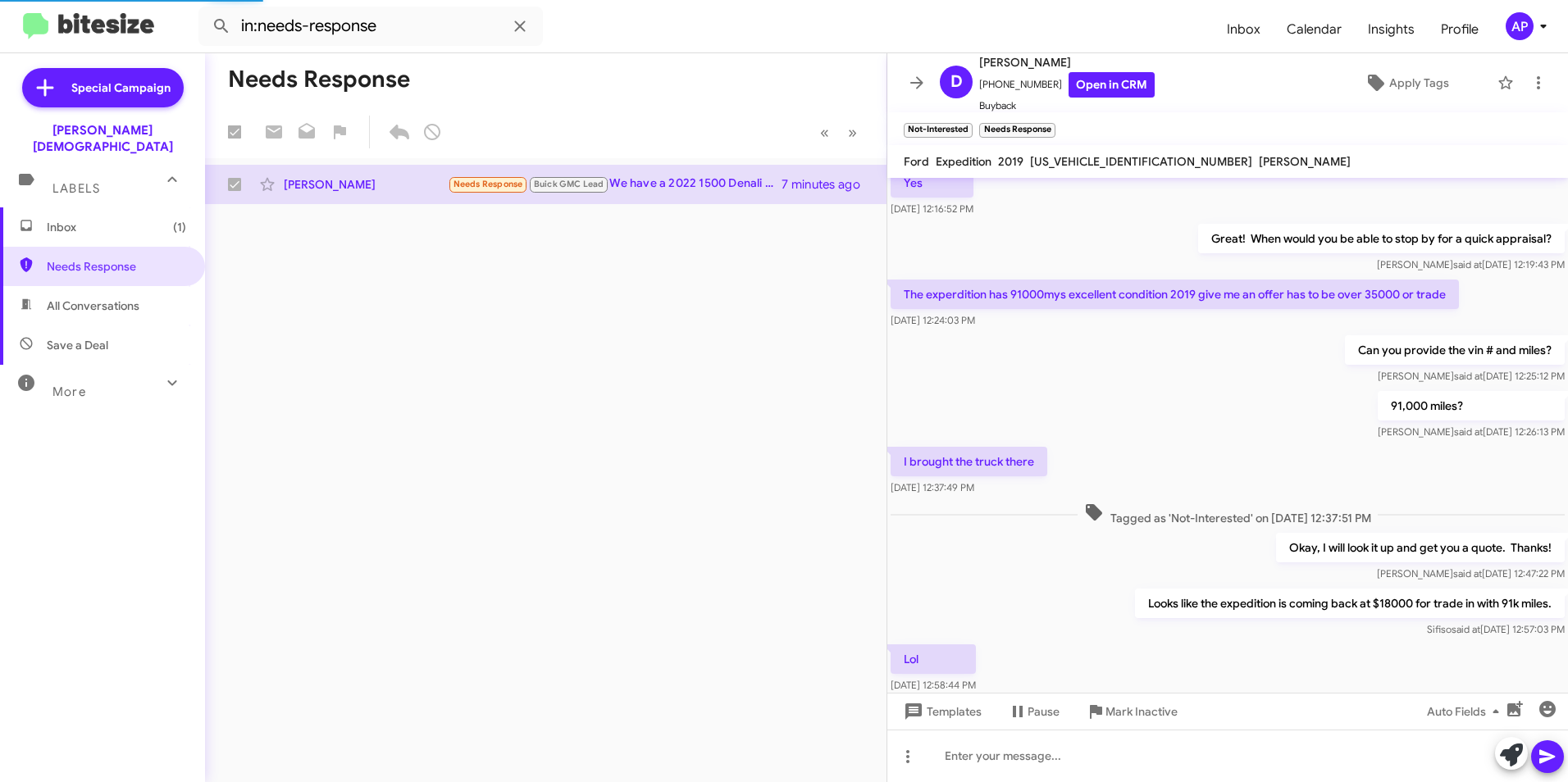
checkbox input "false"
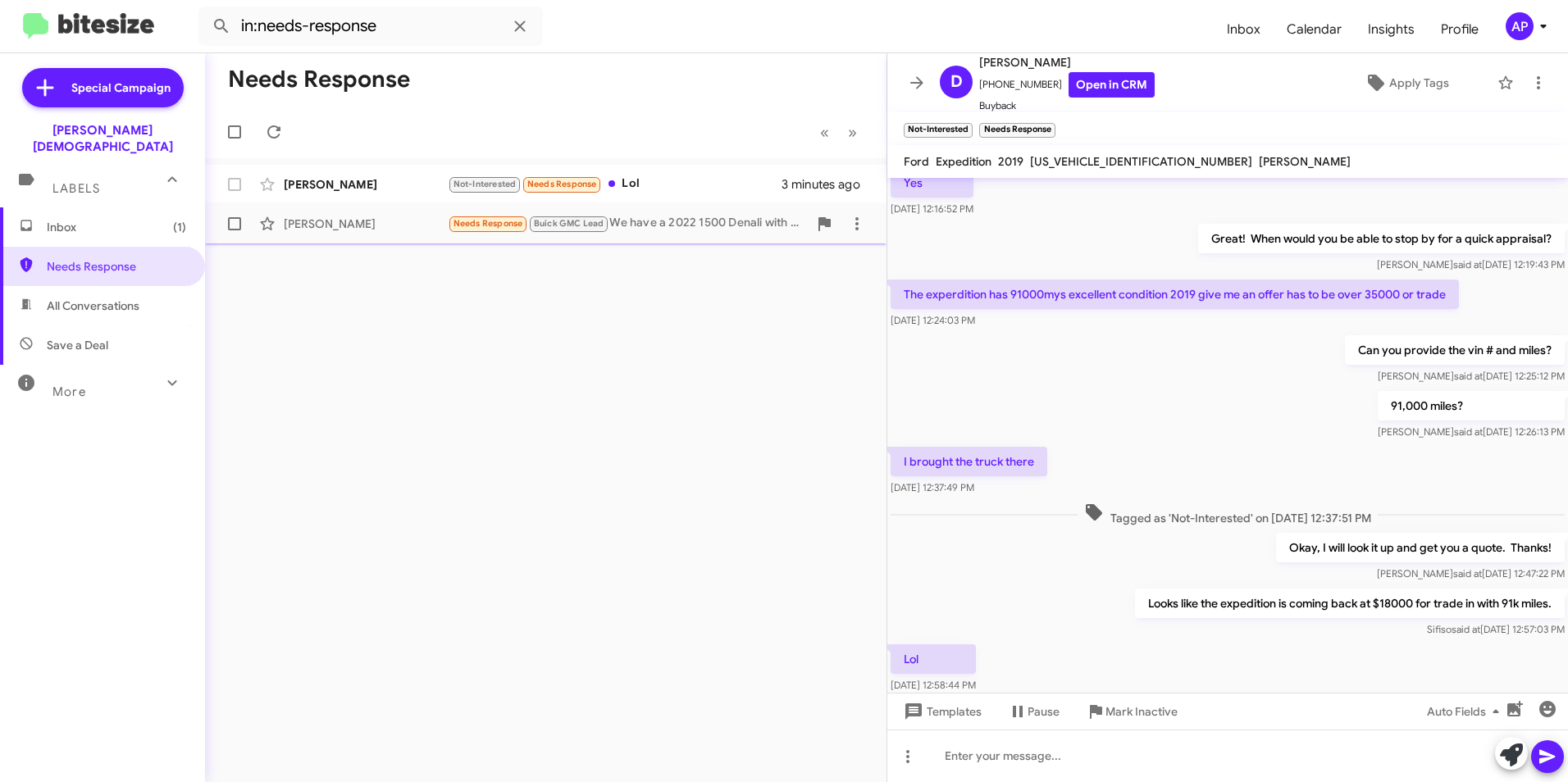
click at [329, 218] on div "[PERSON_NAME]" at bounding box center [366, 224] width 164 height 16
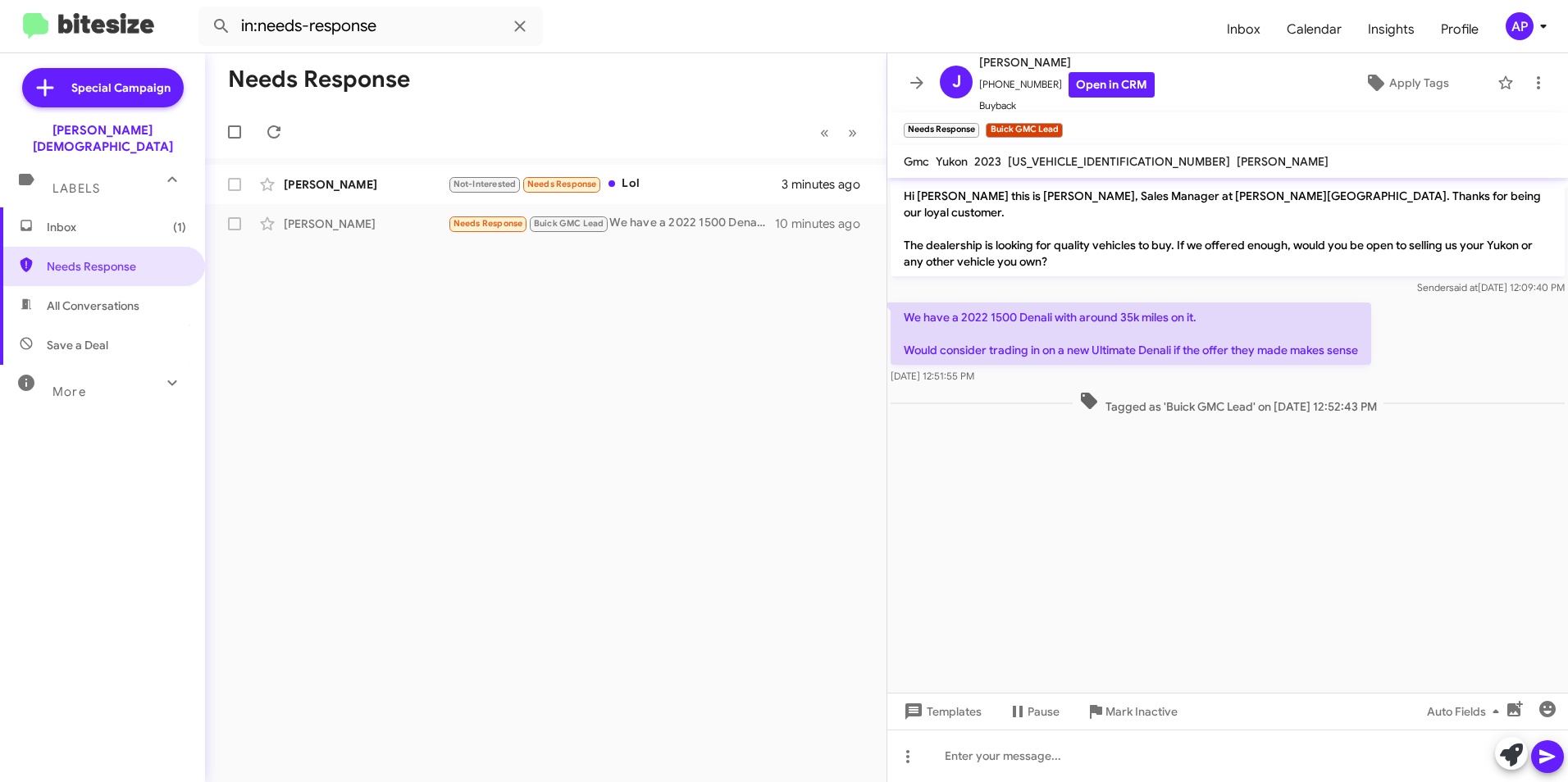
click at [532, 329] on div "Needs Response « Previous » Next [PERSON_NAME] Not-Interested Needs Response Lo…" at bounding box center [546, 418] width 682 height 729
click at [1245, 561] on cdk-virtual-scroll-viewport "Hi [PERSON_NAME] this is [PERSON_NAME], Sales Manager at [PERSON_NAME][GEOGRAPH…" at bounding box center [1228, 435] width 681 height 515
click at [93, 258] on span "Needs Response" at bounding box center [116, 267] width 139 height 16
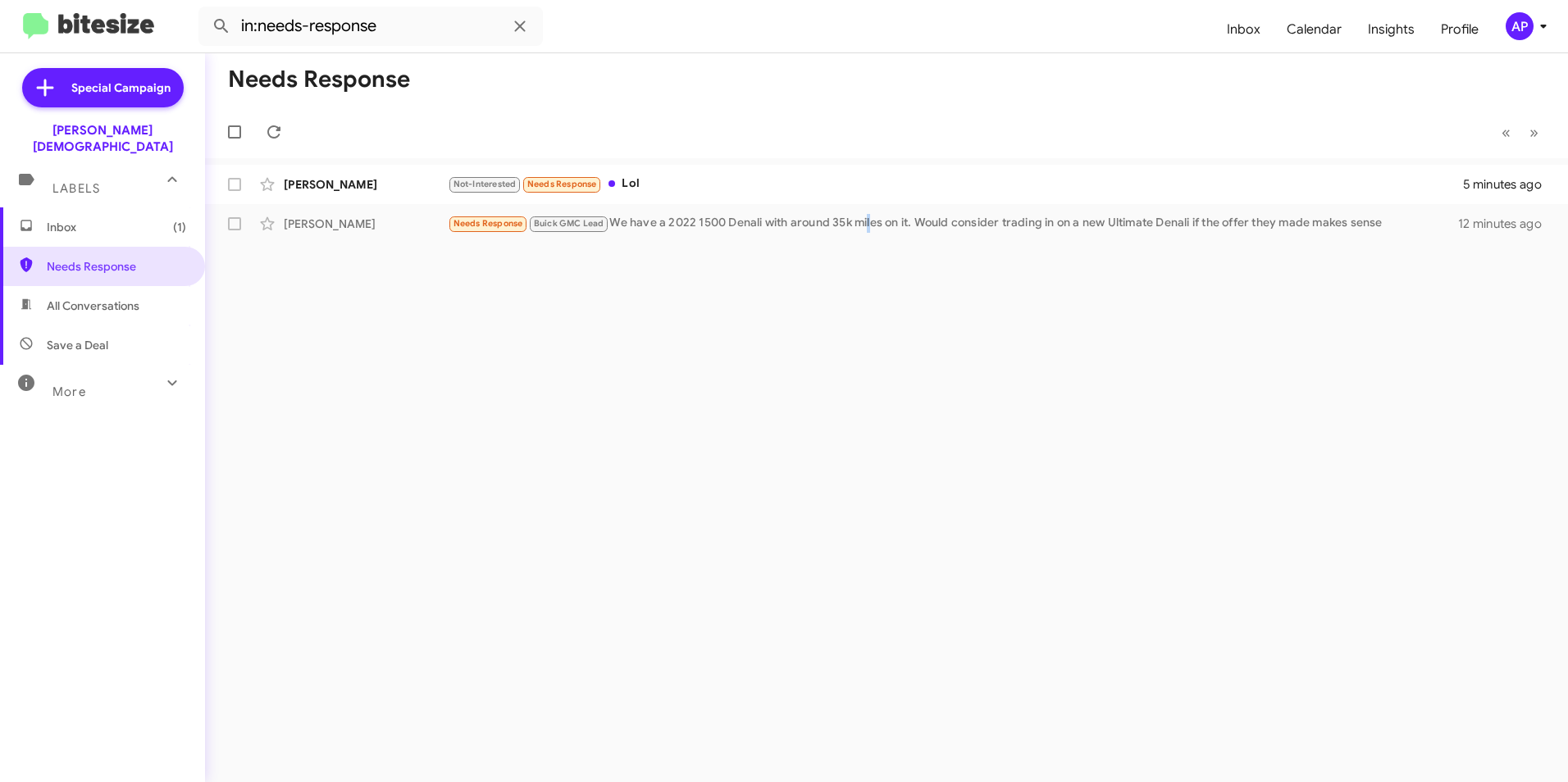
click at [880, 484] on div "Needs Response « Previous » Next [PERSON_NAME] Not-Interested Needs Response Lo…" at bounding box center [886, 418] width 1363 height 729
drag, startPoint x: 711, startPoint y: 510, endPoint x: 718, endPoint y: 505, distance: 8.6
click at [718, 505] on div "Needs Response « Previous » Next [PERSON_NAME] Not-Interested Needs Response Lo…" at bounding box center [886, 418] width 1363 height 729
drag, startPoint x: 718, startPoint y: 505, endPoint x: 1163, endPoint y: 360, distance: 468.0
click at [1163, 360] on div "Needs Response « Previous » Next [PERSON_NAME] Not-Interested Needs Response Lo…" at bounding box center [886, 418] width 1363 height 729
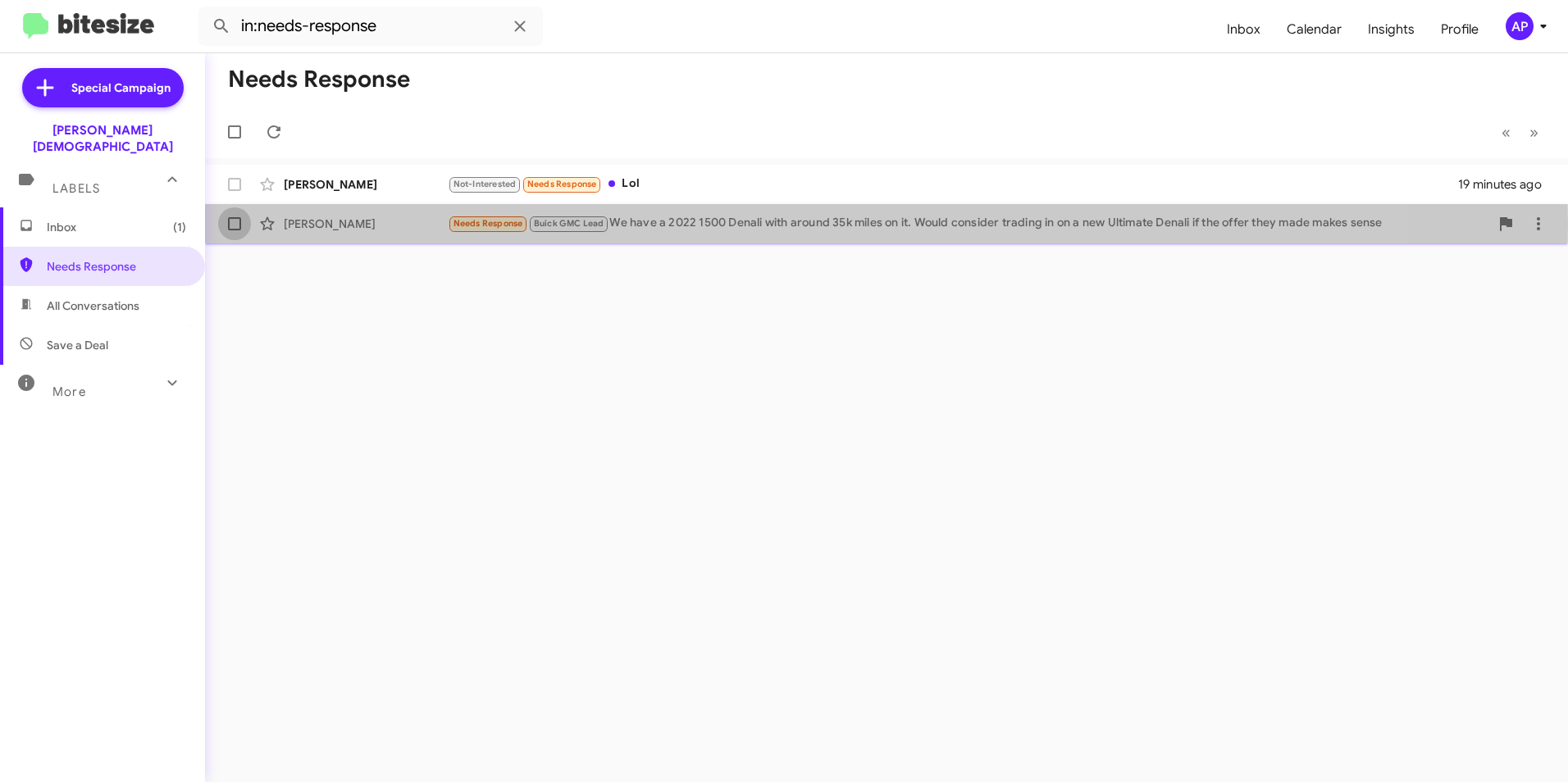
drag, startPoint x: 238, startPoint y: 223, endPoint x: 323, endPoint y: 226, distance: 85.1
click at [239, 223] on span at bounding box center [235, 224] width 13 height 13
click at [235, 230] on input "checkbox" at bounding box center [234, 230] width 1 height 1
checkbox input "true"
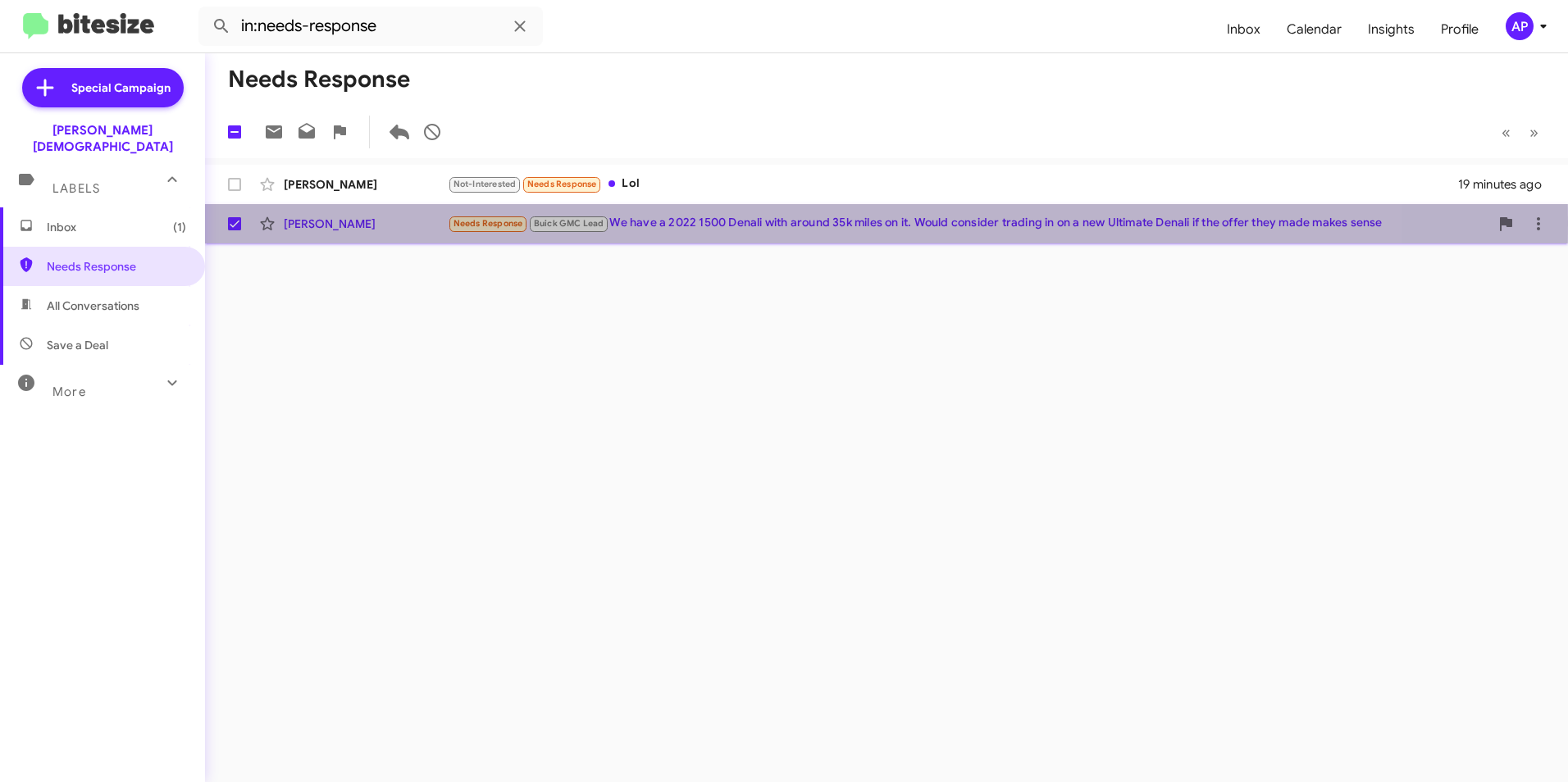
click at [338, 221] on div "[PERSON_NAME]" at bounding box center [366, 224] width 164 height 16
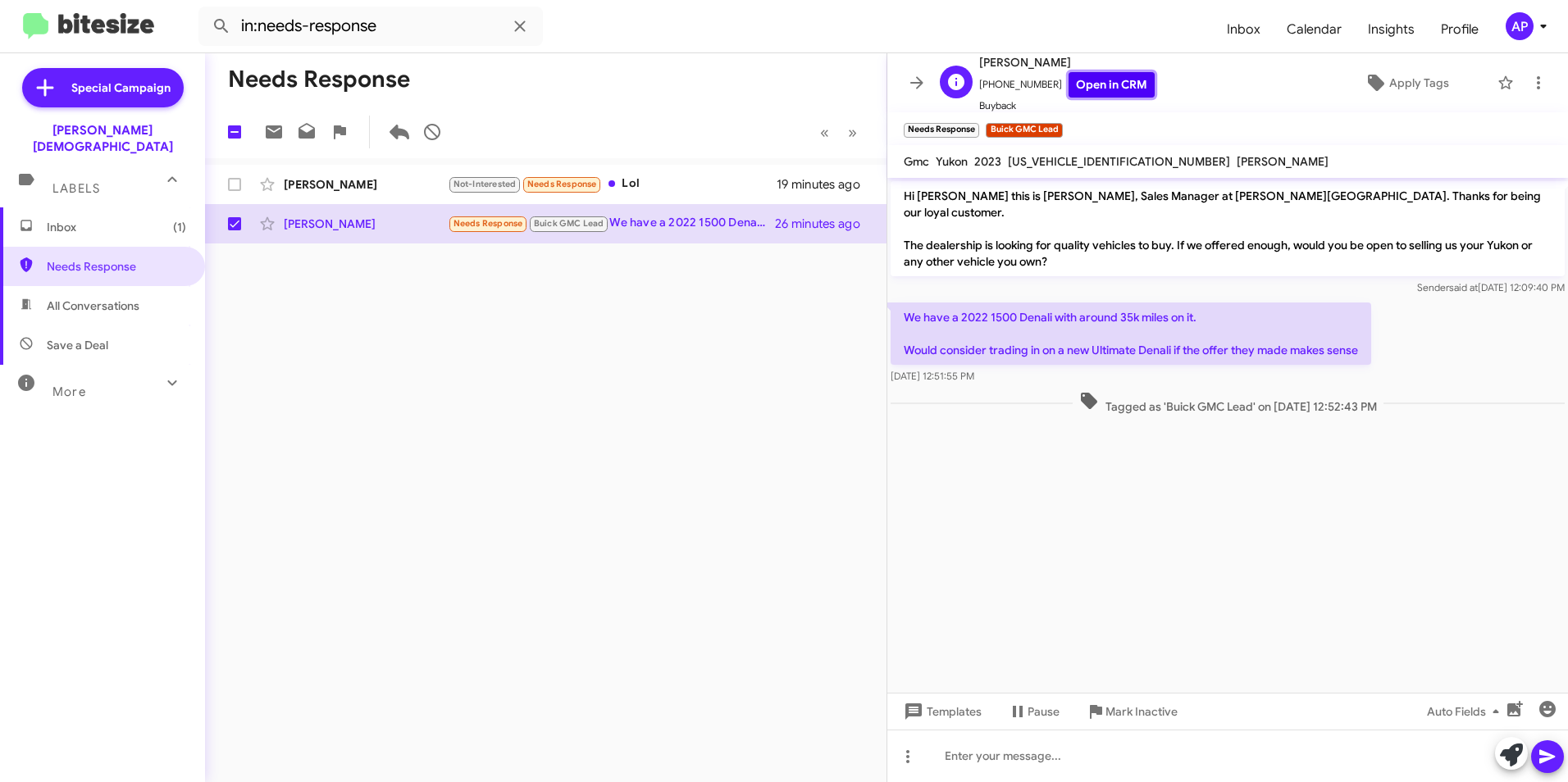
click at [1101, 81] on link "Open in CRM" at bounding box center [1112, 85] width 86 height 26
click at [1529, 72] on button at bounding box center [1539, 83] width 33 height 33
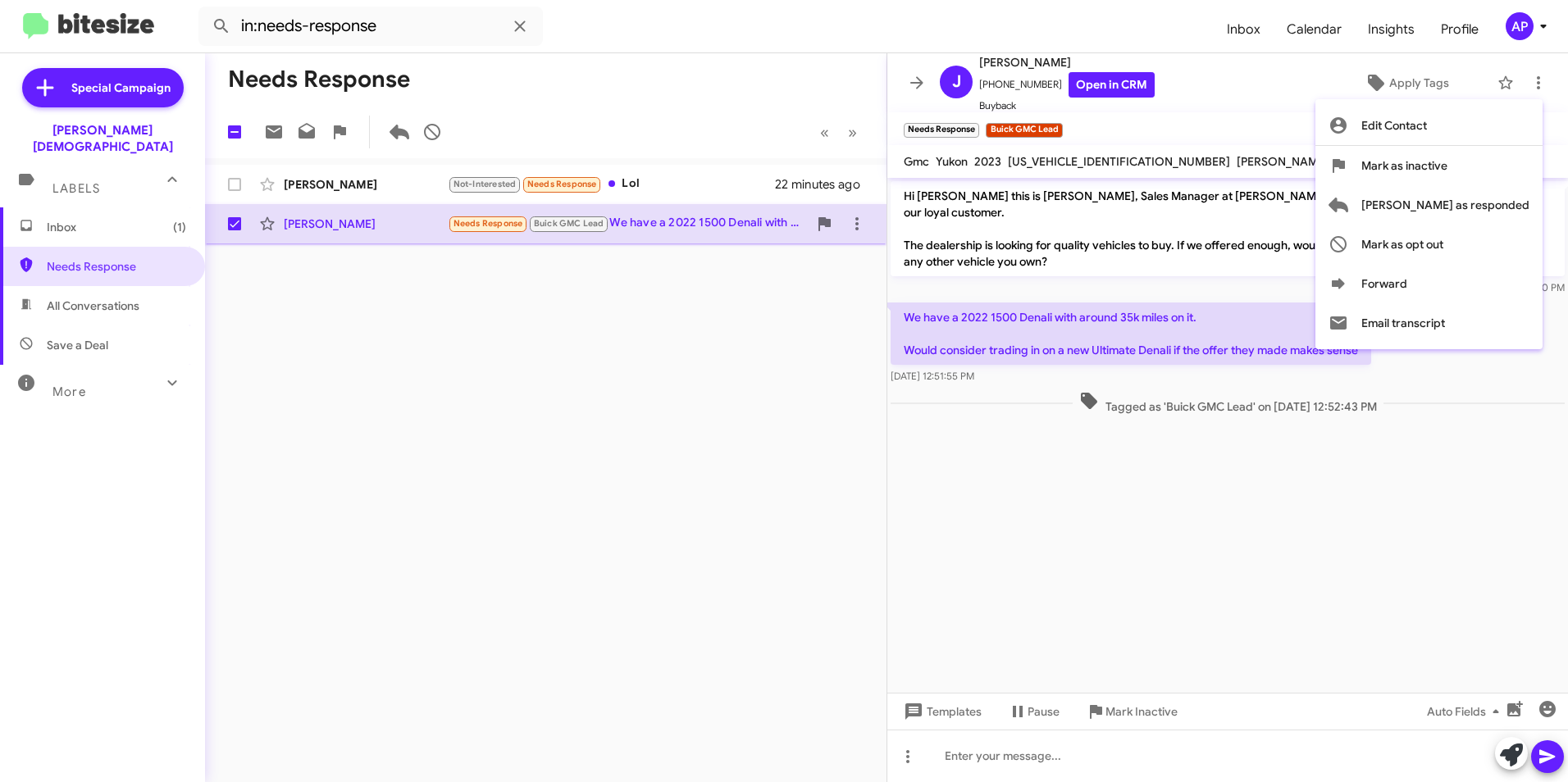
click at [1488, 201] on span "[PERSON_NAME] as responded" at bounding box center [1445, 205] width 168 height 40
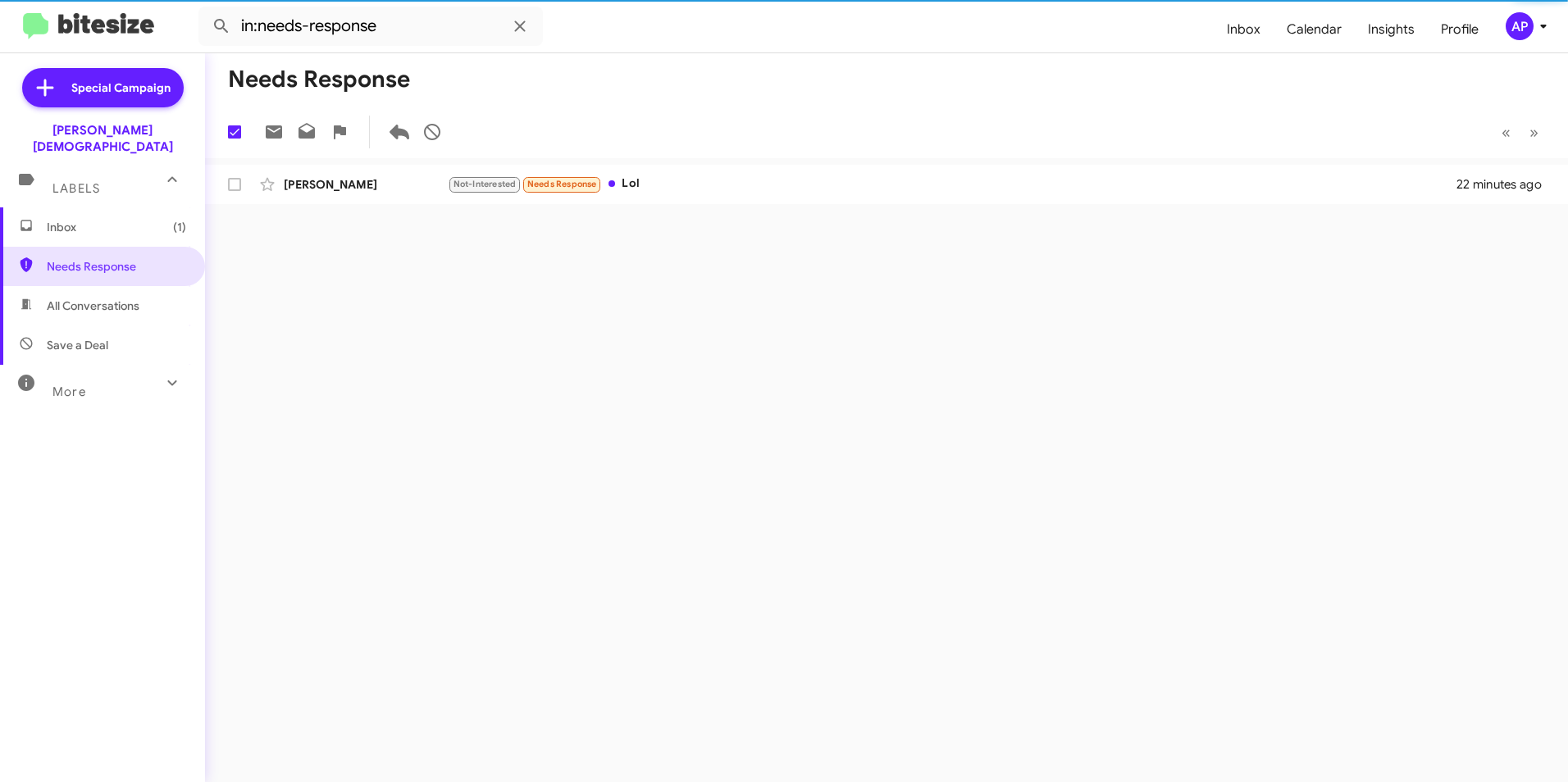
click at [596, 387] on div "Needs Response 1 « Previous » Next [PERSON_NAME] Not-Interested Needs Response …" at bounding box center [886, 418] width 1363 height 729
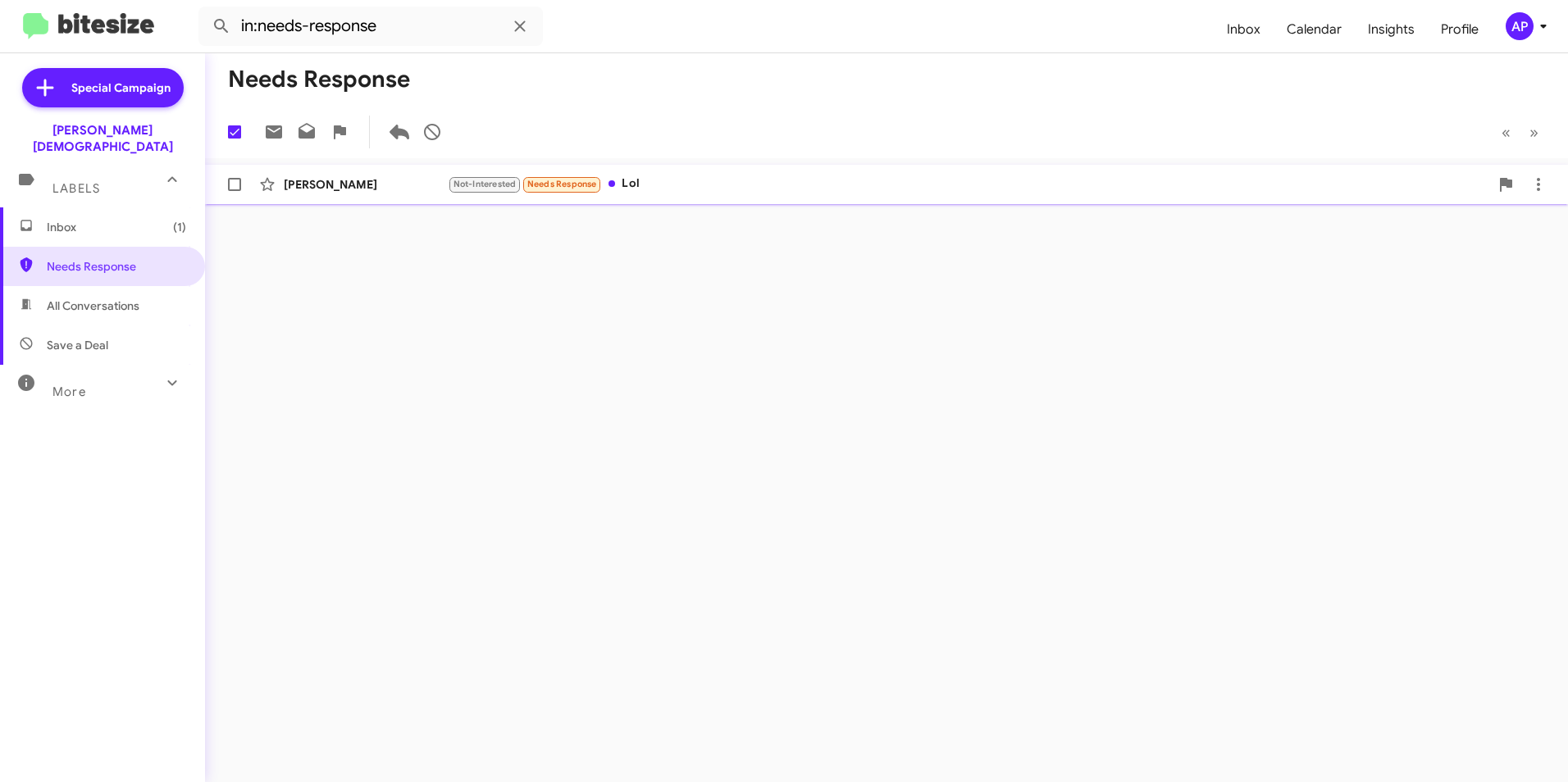
click at [306, 184] on div "[PERSON_NAME]" at bounding box center [366, 184] width 164 height 16
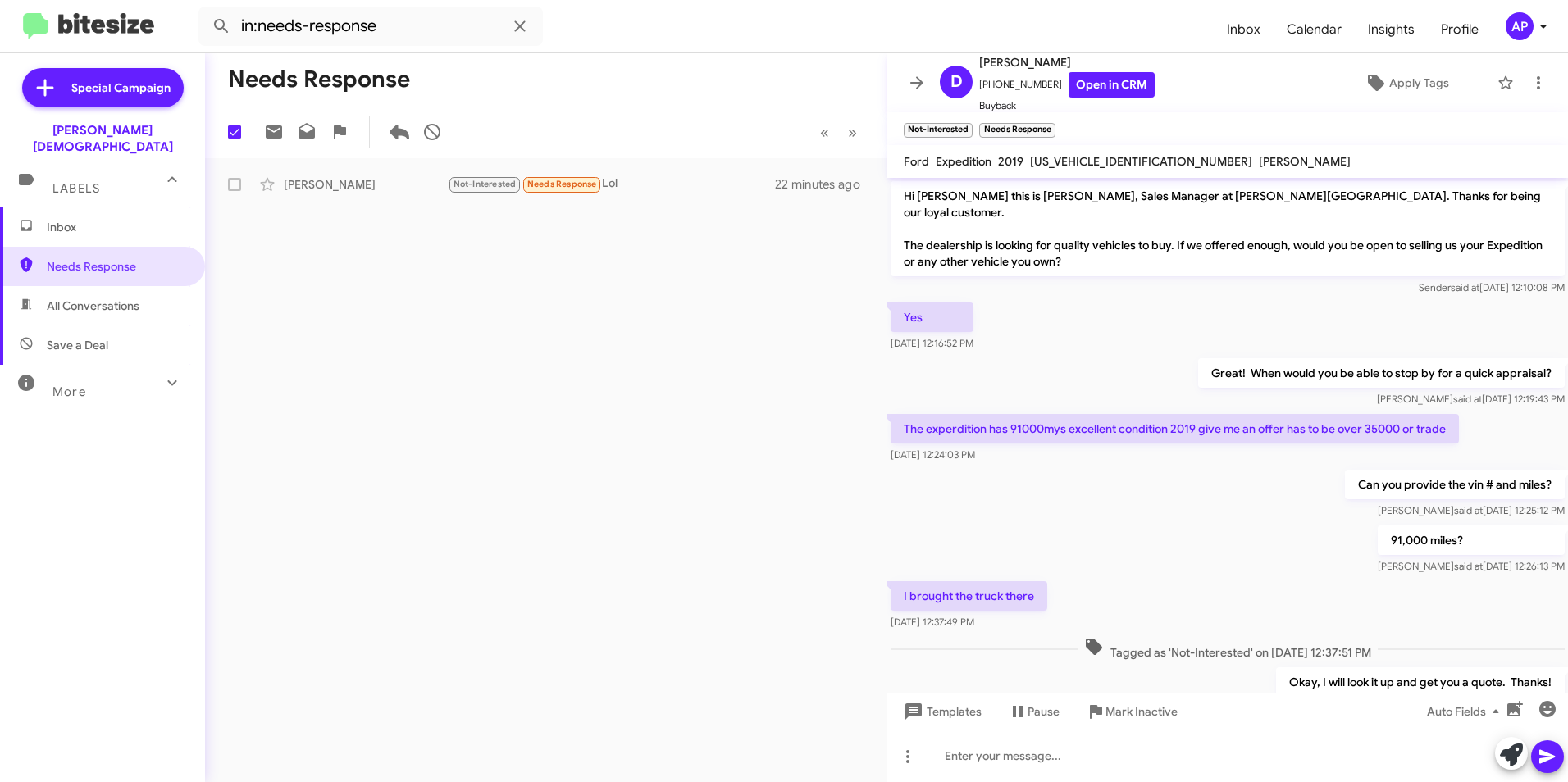
click at [1078, 158] on span "[US_VEHICLE_IDENTIFICATION_NUMBER]" at bounding box center [1141, 161] width 222 height 15
copy span "[US_VEHICLE_IDENTIFICATION_NUMBER]"
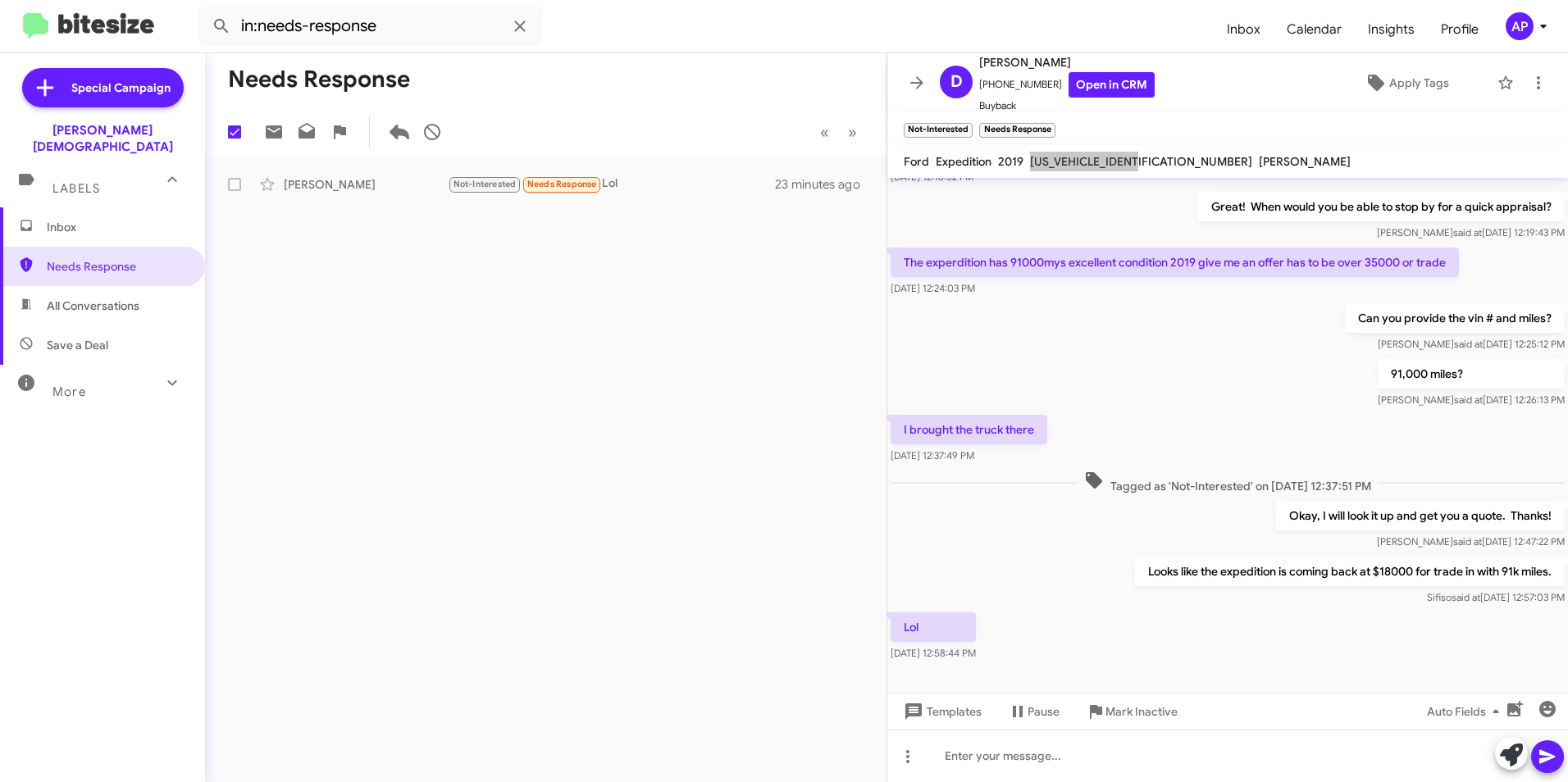
scroll to position [167, 0]
click at [559, 254] on div "Needs Response 1 « Previous » Next [PERSON_NAME] Not-Interested Needs Response …" at bounding box center [546, 418] width 682 height 729
click at [73, 258] on span "Needs Response" at bounding box center [116, 267] width 139 height 16
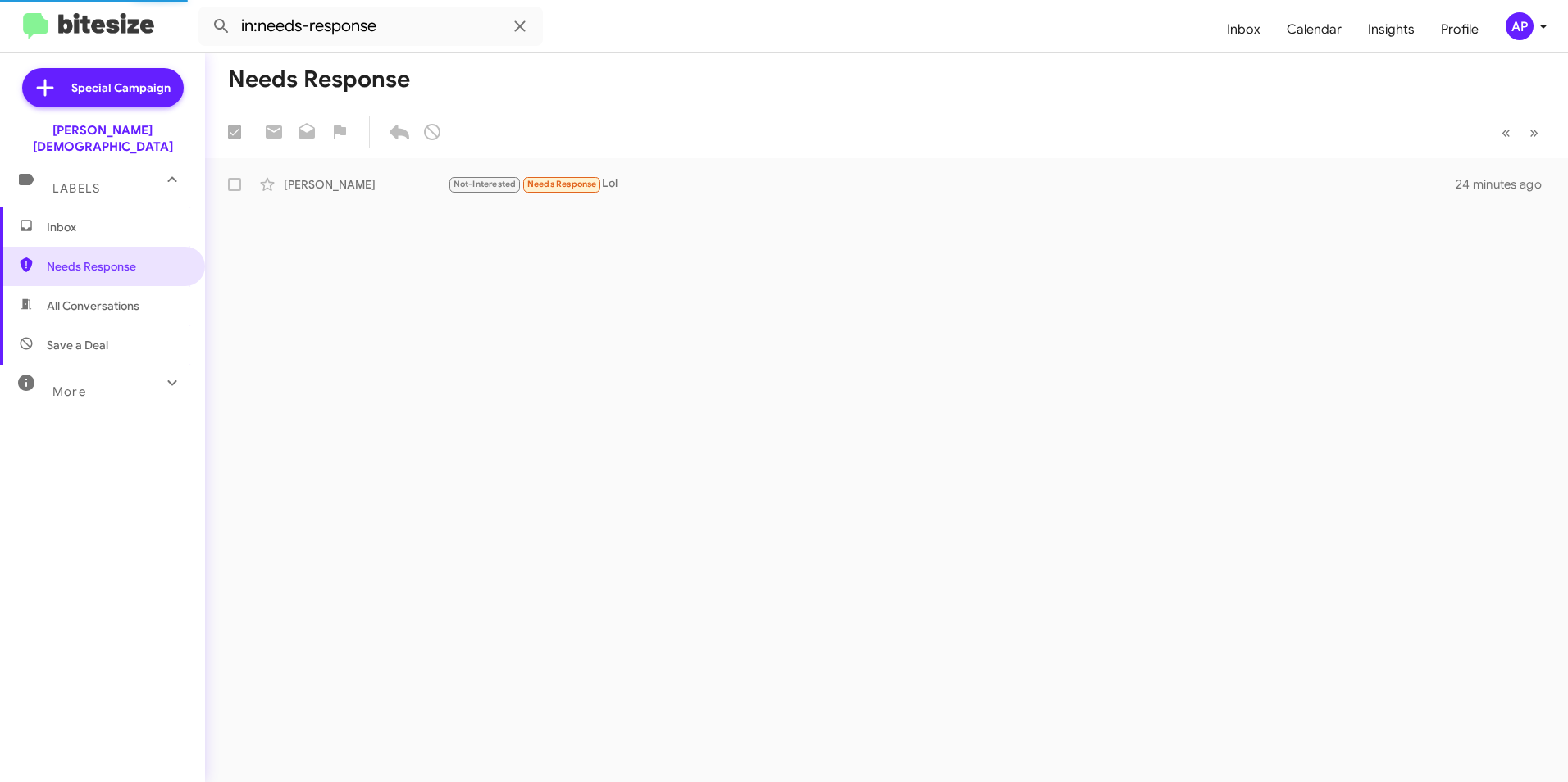
checkbox input "false"
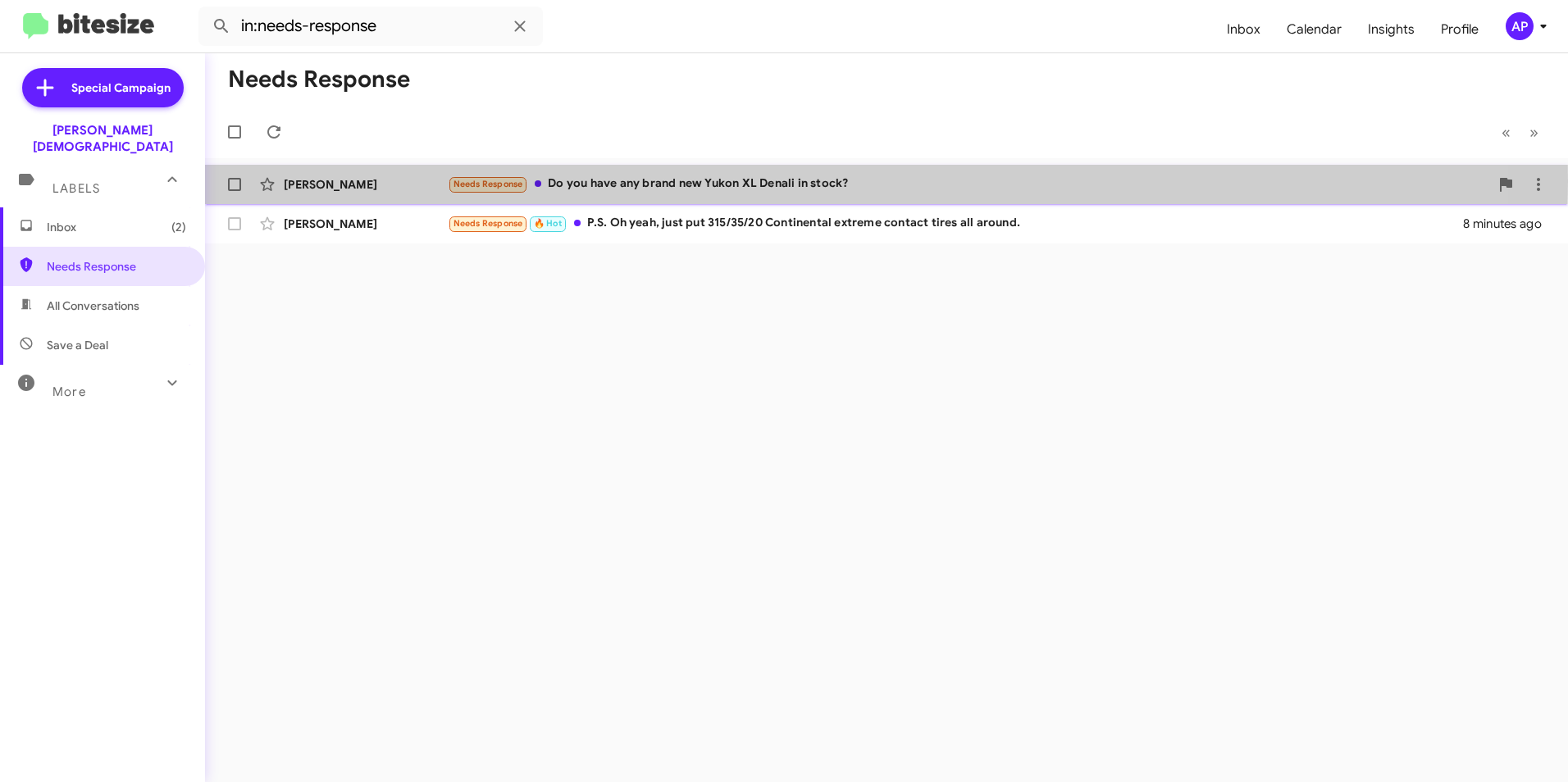
click at [705, 180] on div "Needs Response Do you have any brand new Yukon XL Denali in stock?" at bounding box center [968, 184] width 1042 height 19
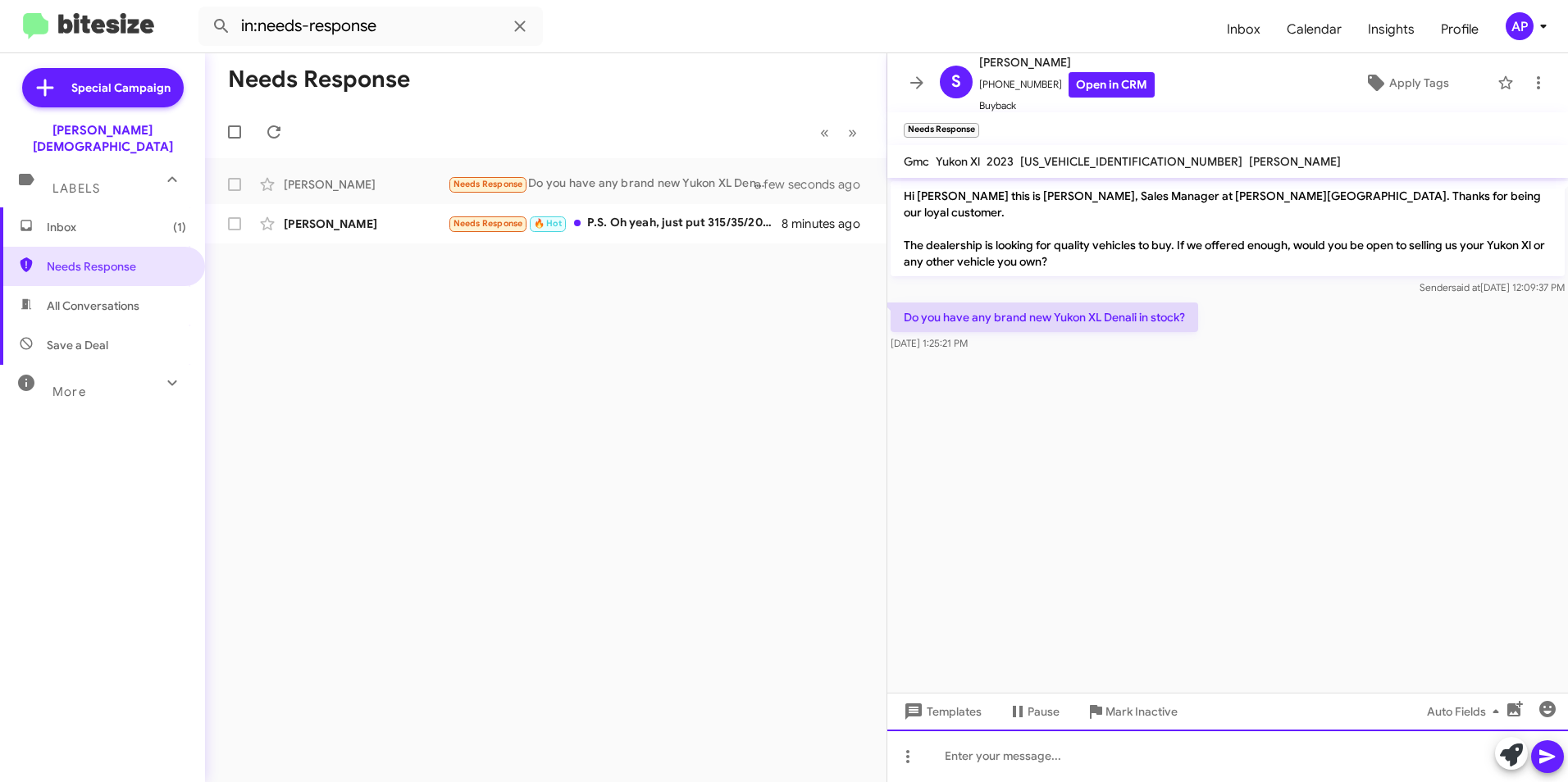
click at [1112, 762] on div at bounding box center [1228, 756] width 681 height 53
click at [1042, 753] on div "Yes we do I" at bounding box center [1228, 756] width 681 height 53
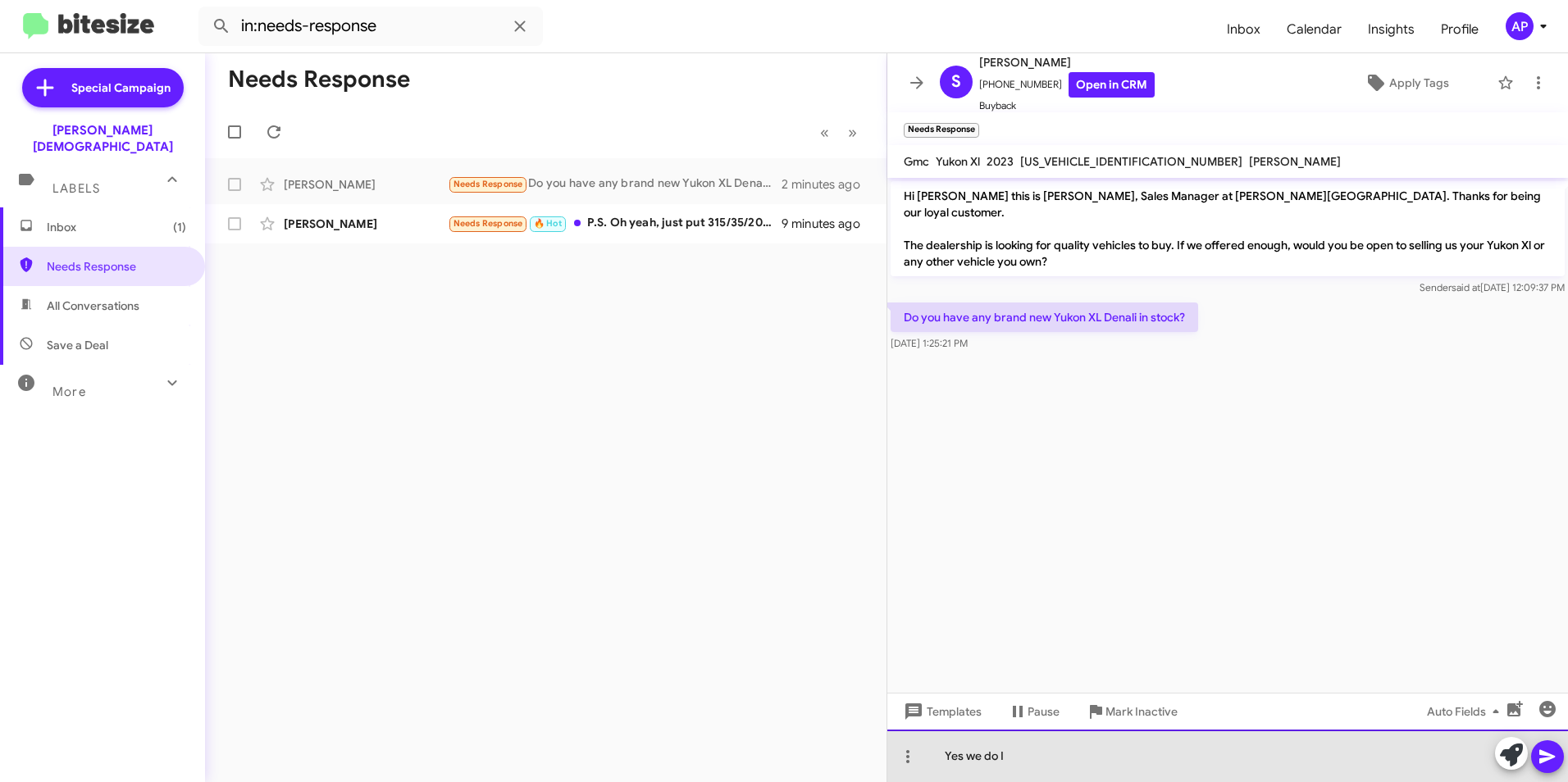
click at [1095, 761] on div "Yes we do I" at bounding box center [1228, 756] width 681 height 53
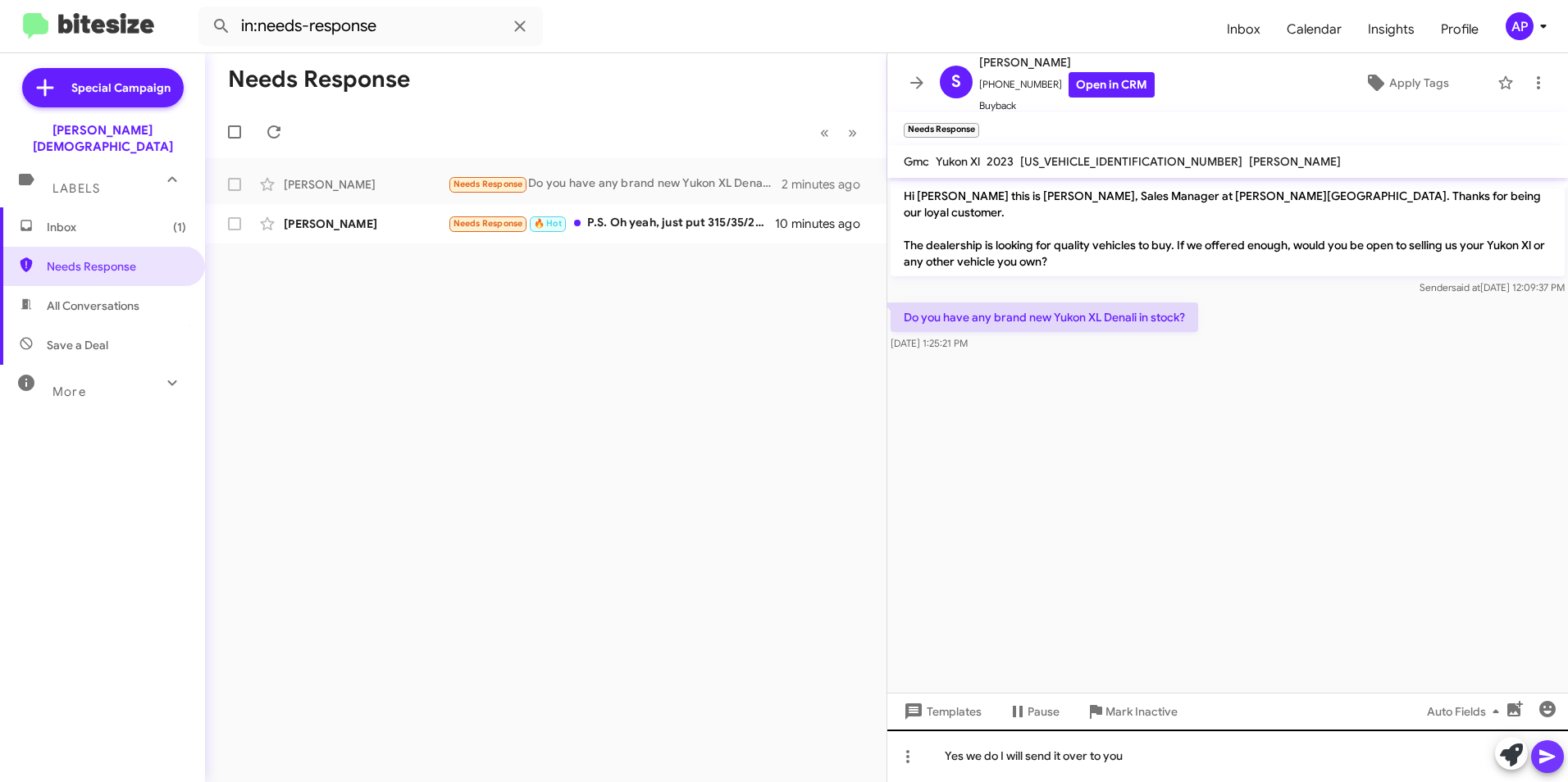
drag, startPoint x: 1551, startPoint y: 752, endPoint x: 1566, endPoint y: 745, distance: 16.6
click at [1553, 750] on icon at bounding box center [1548, 756] width 20 height 20
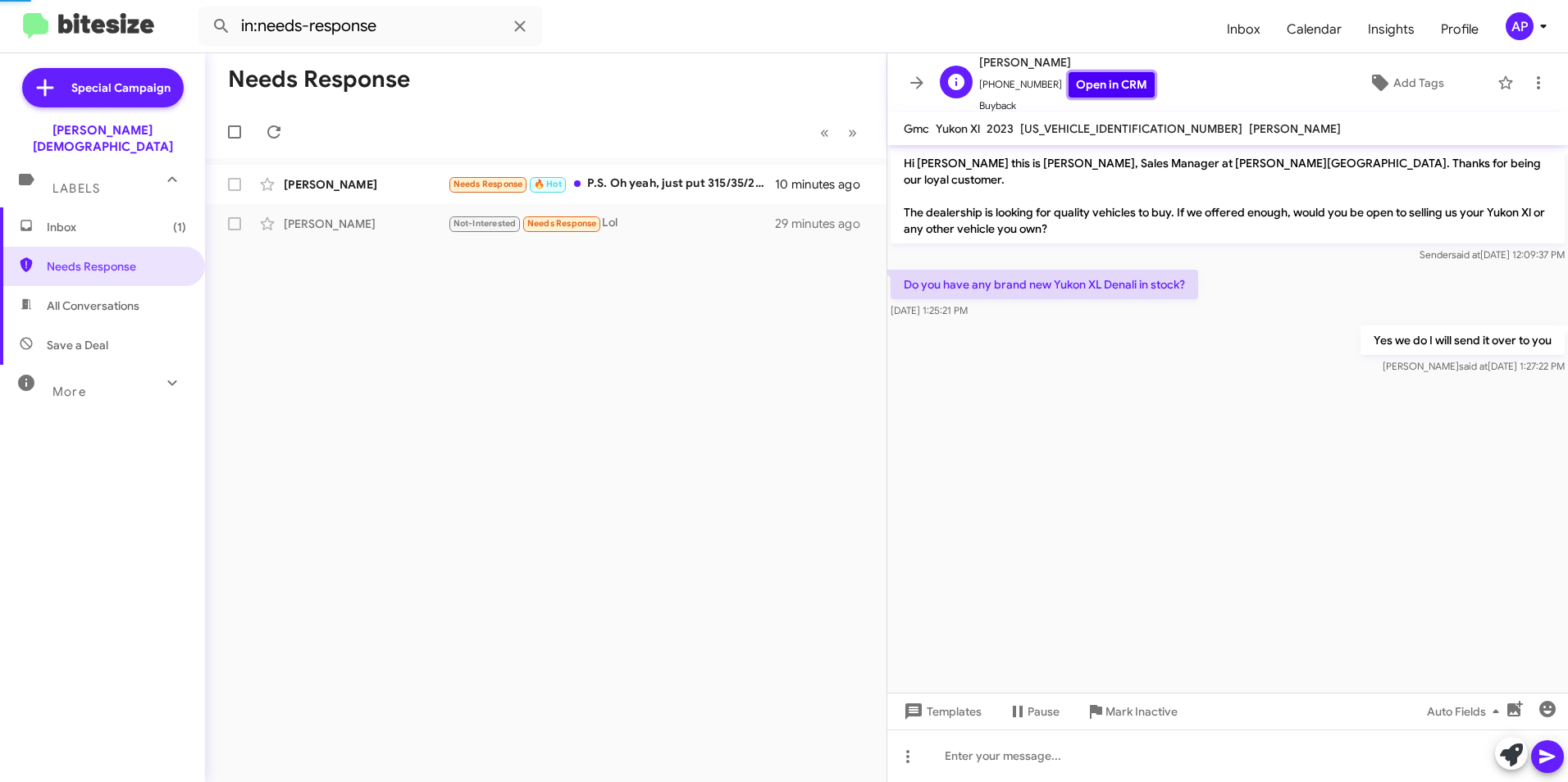
click at [1079, 83] on link "Open in CRM" at bounding box center [1112, 85] width 86 height 26
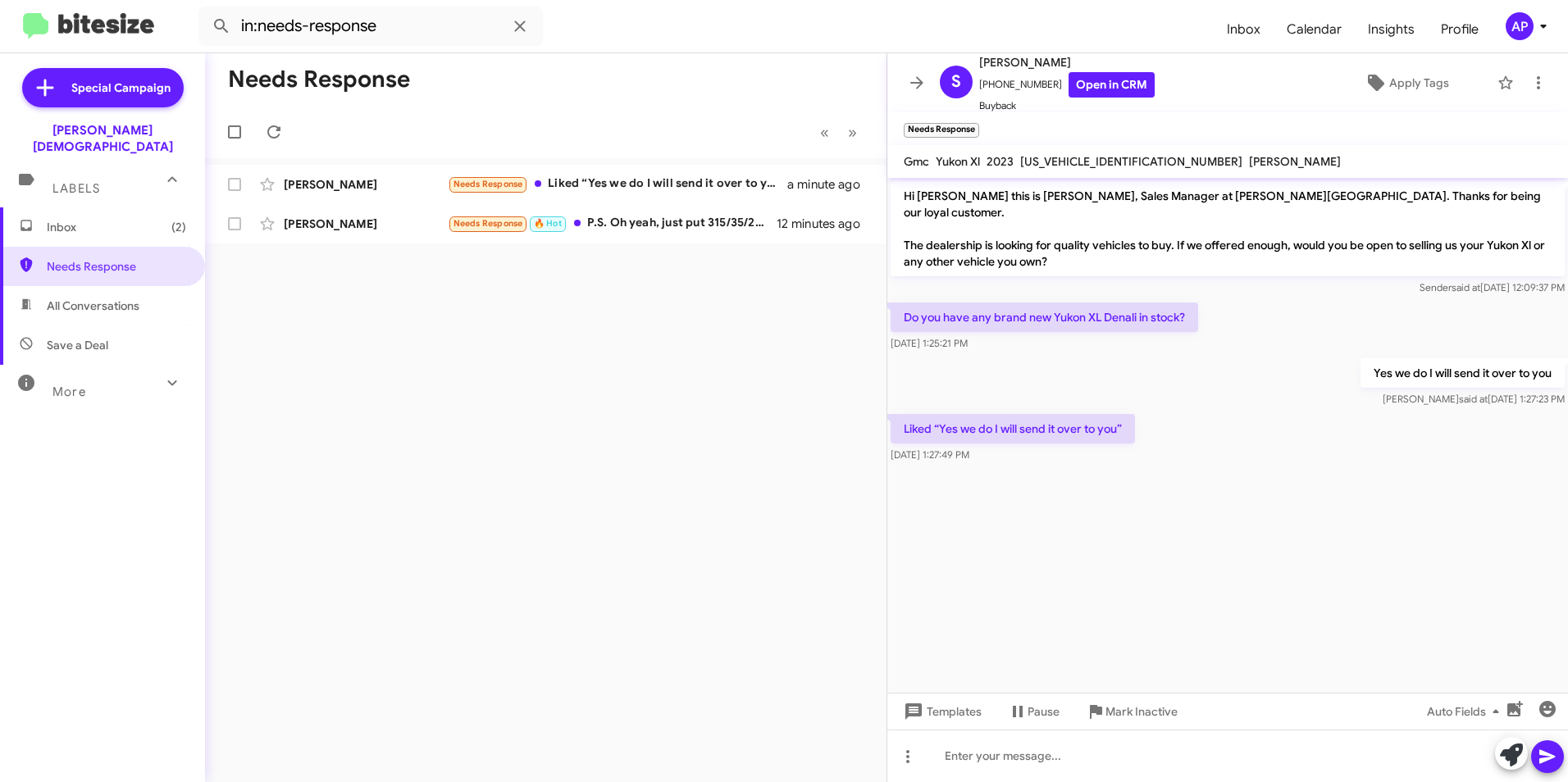
click at [1018, 489] on cdk-virtual-scroll-viewport "Hi [PERSON_NAME] this is [PERSON_NAME], Sales Manager at [PERSON_NAME][GEOGRAPH…" at bounding box center [1228, 435] width 681 height 515
click at [618, 483] on div "Needs Response « Previous » Next [PERSON_NAME] Needs Response Liked “Yes we do …" at bounding box center [546, 418] width 682 height 729
click at [562, 458] on div "Needs Response « Previous » Next [PERSON_NAME] Needs Response Liked “Yes we do …" at bounding box center [546, 418] width 682 height 729
click at [1529, 79] on icon at bounding box center [1539, 83] width 20 height 20
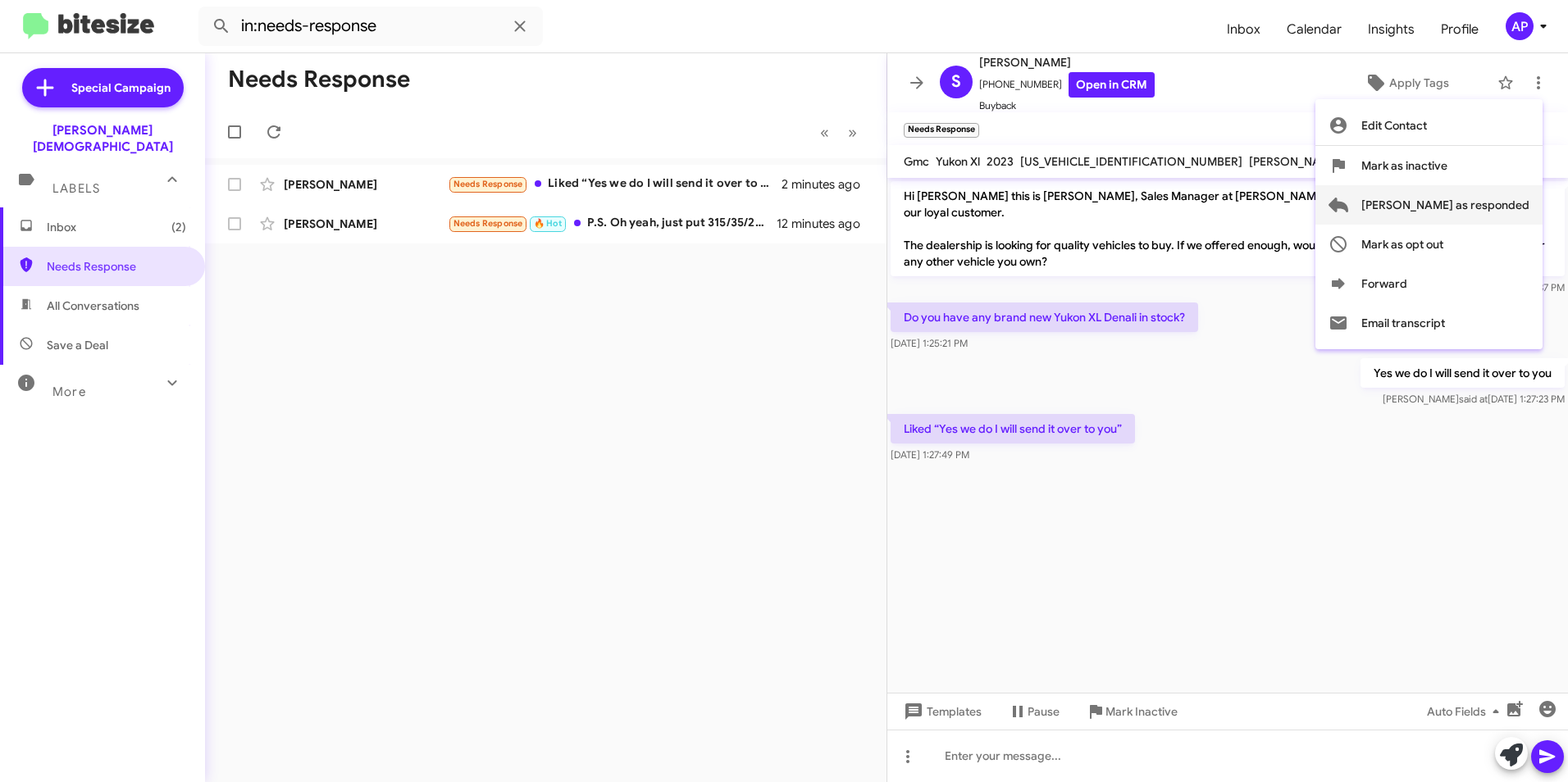
click at [1446, 202] on span "[PERSON_NAME] as responded" at bounding box center [1445, 205] width 168 height 40
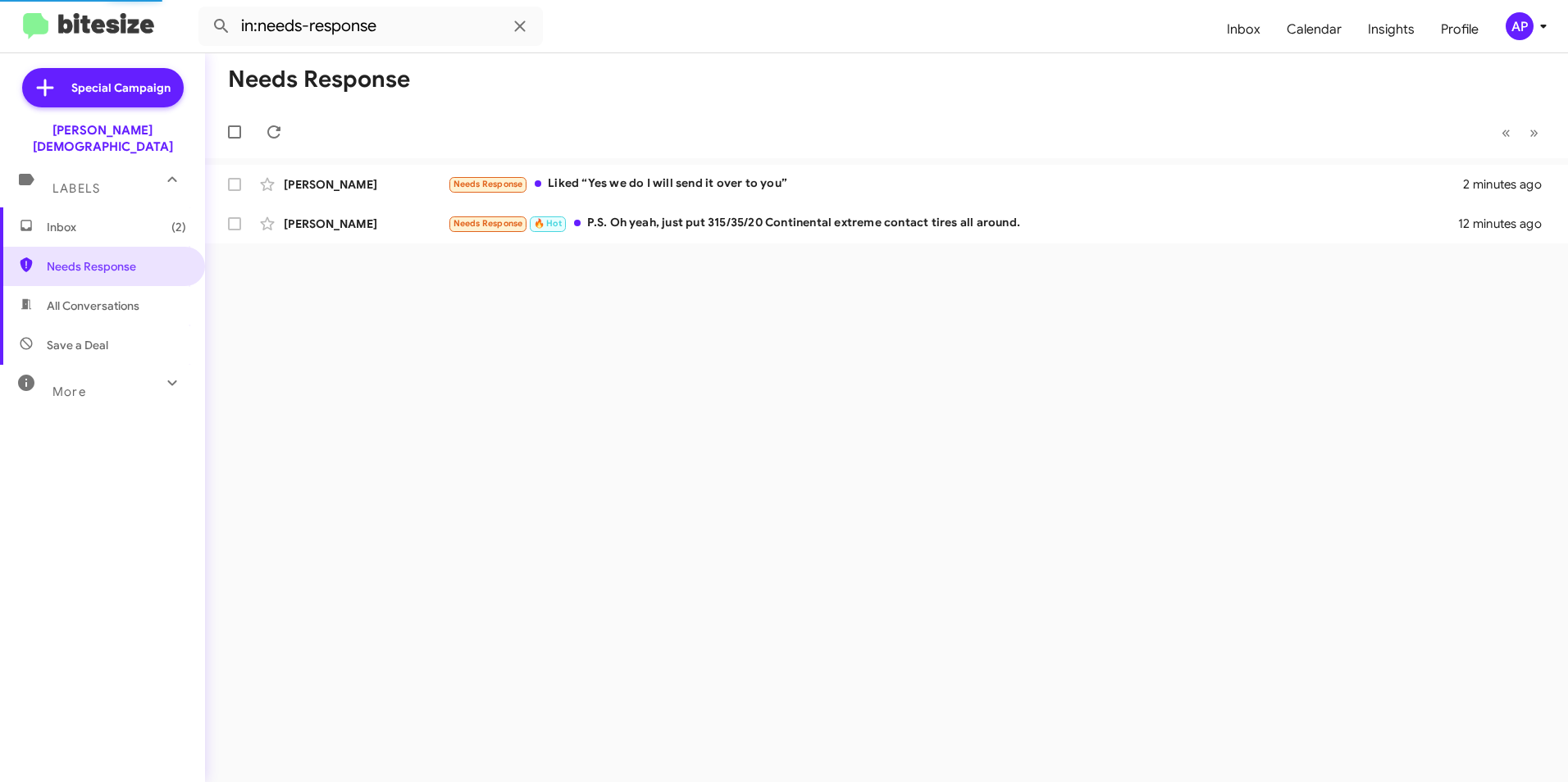
click at [523, 463] on div "Needs Response « Previous » Next [PERSON_NAME] Needs Response Liked “Yes we do …" at bounding box center [886, 418] width 1363 height 729
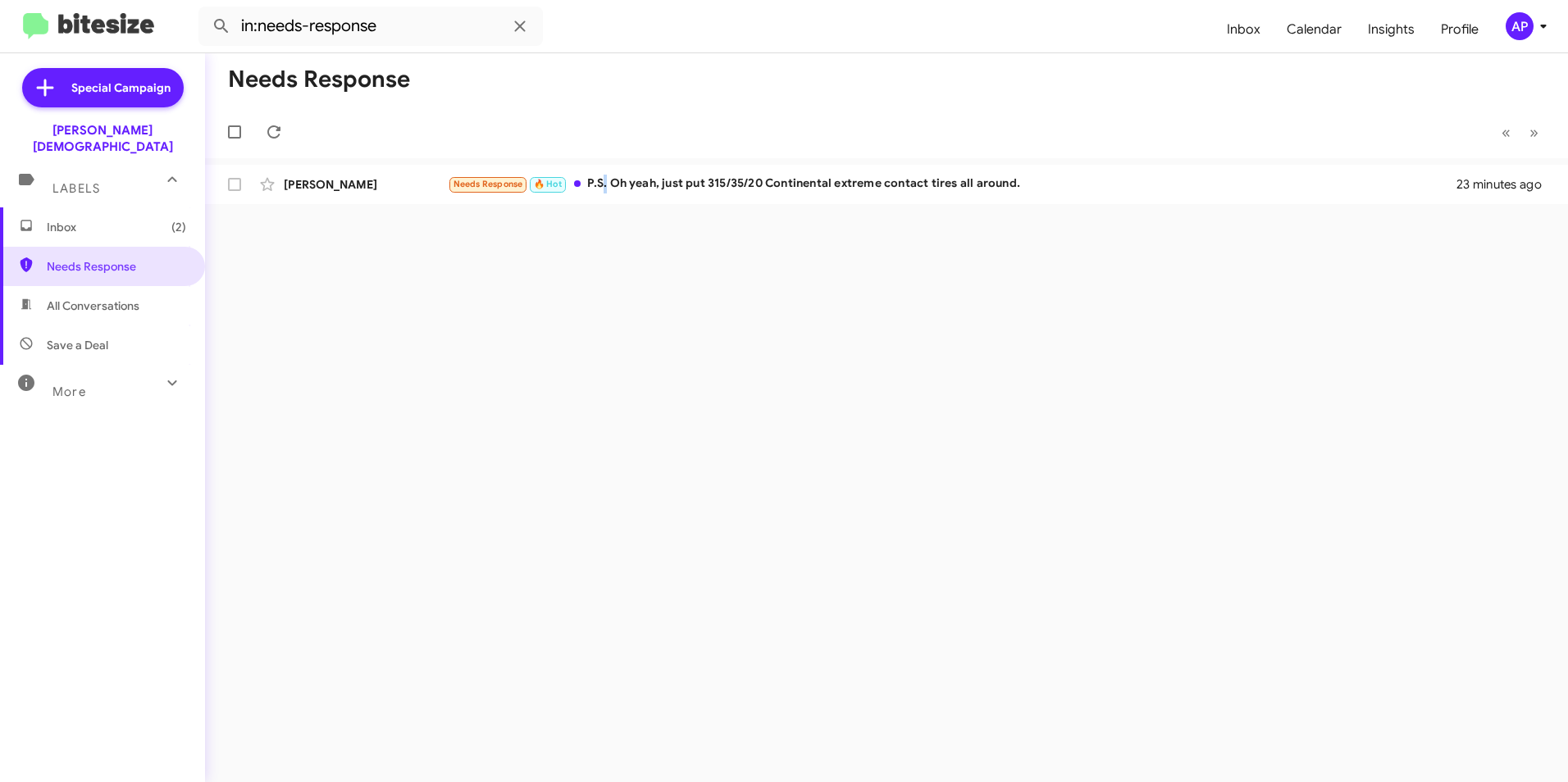
click at [601, 421] on div "Needs Response « Previous » Next [PERSON_NAME] Needs Response 🔥 Hot P.S. Oh yea…" at bounding box center [886, 418] width 1363 height 729
click at [47, 258] on span "Needs Response" at bounding box center [116, 267] width 139 height 16
drag, startPoint x: 386, startPoint y: 333, endPoint x: 340, endPoint y: 328, distance: 46.3
click at [390, 333] on div "Needs Response « Previous » Next [PERSON_NAME] Needs Response 🔥 Hot P.S. Oh yea…" at bounding box center [886, 418] width 1363 height 729
click at [68, 258] on span "Needs Response" at bounding box center [116, 267] width 139 height 16
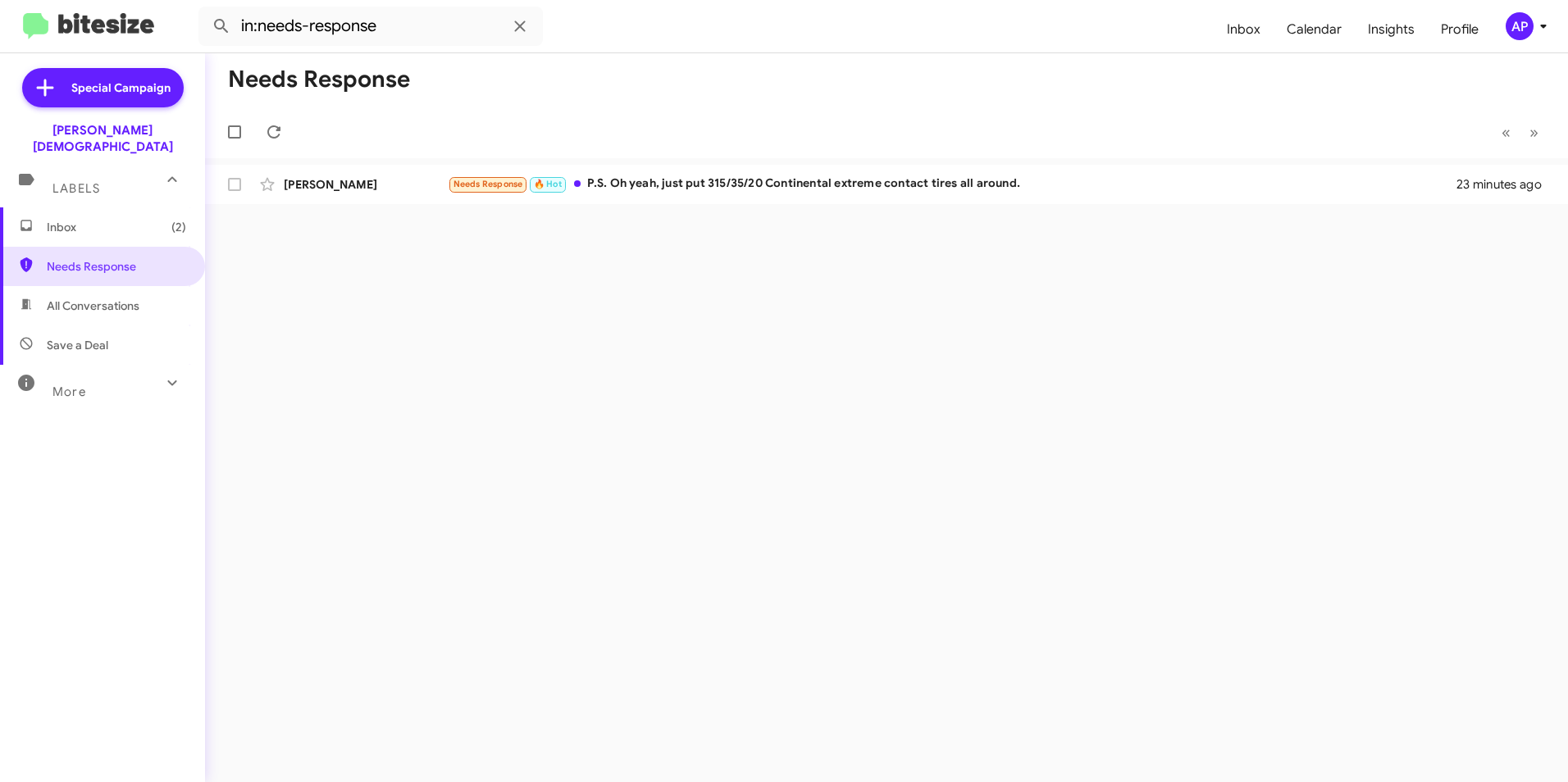
click at [617, 361] on div "Needs Response « Previous » Next [PERSON_NAME] Needs Response 🔥 Hot P.S. Oh yea…" at bounding box center [886, 418] width 1363 height 729
drag, startPoint x: 123, startPoint y: 241, endPoint x: 429, endPoint y: 238, distance: 306.0
click at [125, 247] on span "Needs Response" at bounding box center [102, 267] width 205 height 40
drag, startPoint x: 736, startPoint y: 250, endPoint x: 740, endPoint y: 261, distance: 11.7
click at [739, 254] on div "Needs Response « Previous » Next [PERSON_NAME] Needs Response 🔥 Hot P.S. Oh yea…" at bounding box center [886, 418] width 1363 height 729
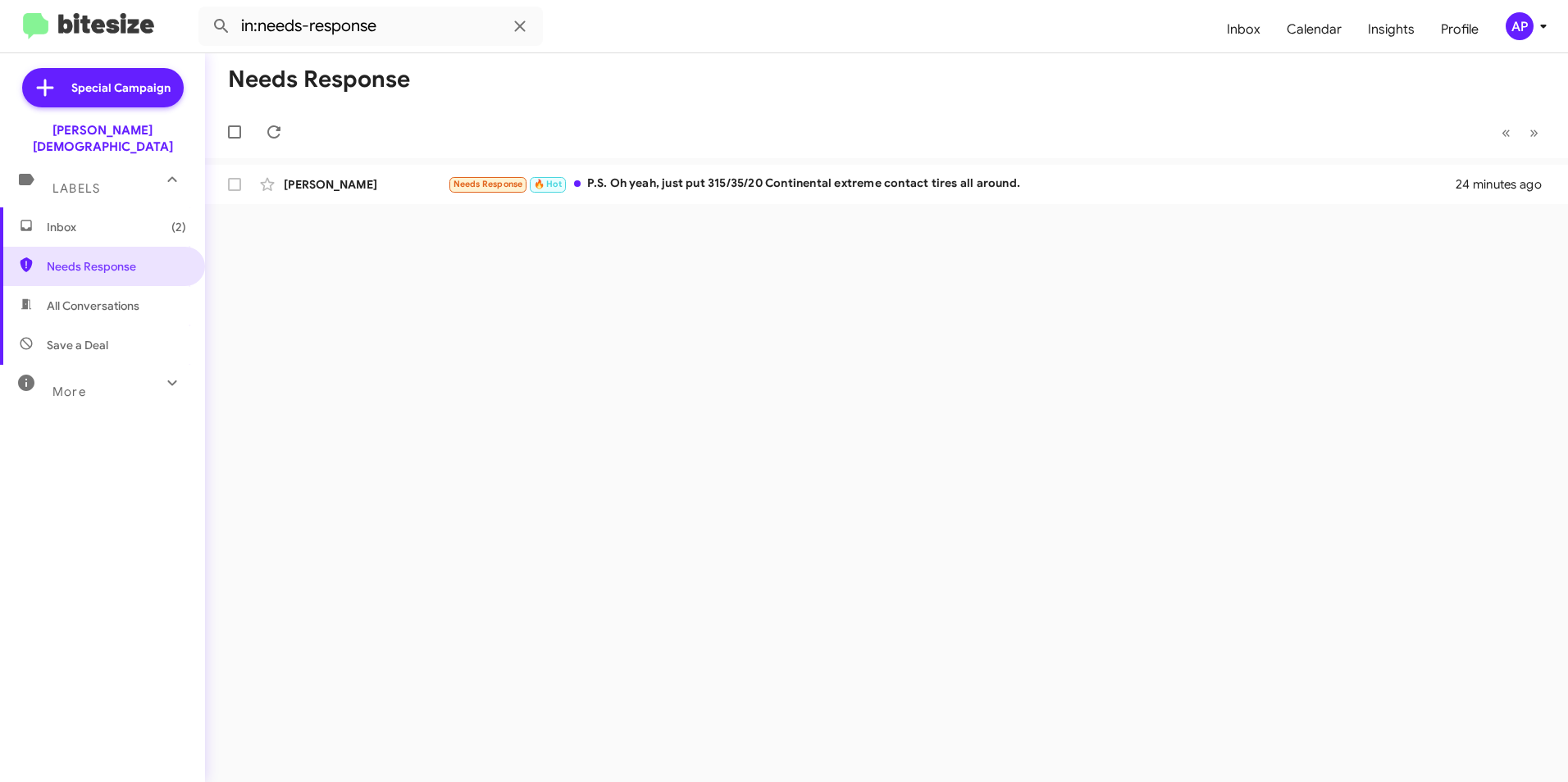
click at [553, 358] on div "Needs Response « Previous » Next [PERSON_NAME] Needs Response 🔥 Hot P.S. Oh yea…" at bounding box center [886, 418] width 1363 height 729
click at [76, 258] on span "Needs Response" at bounding box center [116, 267] width 139 height 16
click at [101, 258] on span "Needs Response" at bounding box center [116, 267] width 139 height 16
click at [990, 343] on div "Needs Response « Previous » Next [PERSON_NAME] Needs Response 🔥 Hot P.S. Oh yea…" at bounding box center [886, 418] width 1363 height 729
click at [1076, 314] on div "Needs Response « Previous » Next [PERSON_NAME] Needs Response 🔥 Hot P.S. Oh yea…" at bounding box center [886, 418] width 1363 height 729
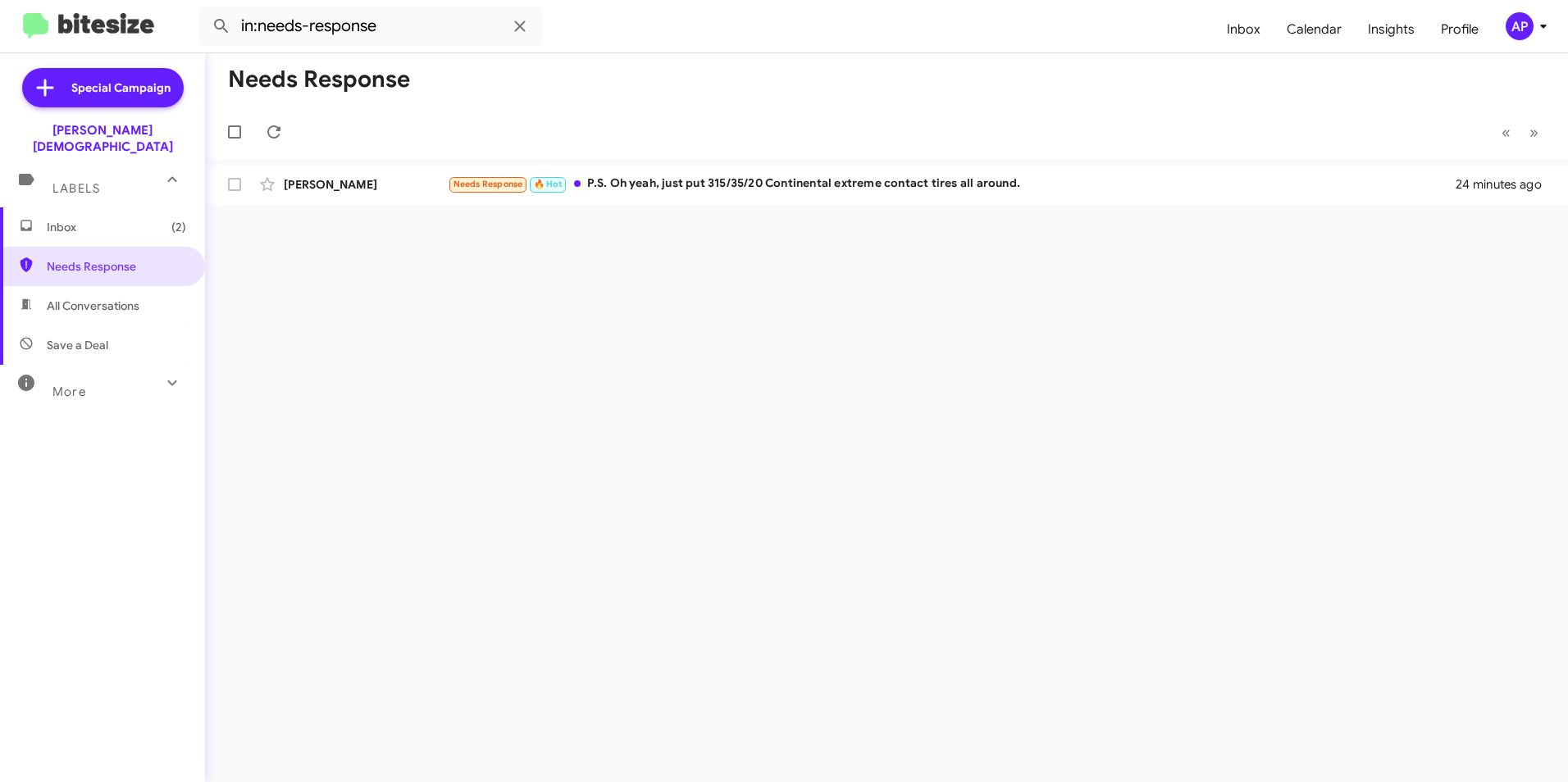
click at [1161, 324] on div "Needs Response « Previous » Next [PERSON_NAME] Needs Response 🔥 Hot P.S. Oh yea…" at bounding box center [886, 418] width 1363 height 729
click at [718, 314] on div "Needs Response « Previous » Next [PERSON_NAME] Needs Response 🔥 Hot P.S. Oh yea…" at bounding box center [886, 418] width 1363 height 729
click at [72, 258] on span "Needs Response" at bounding box center [116, 267] width 139 height 16
click at [1038, 385] on div "Needs Response « Previous » Next [PERSON_NAME] Needs Response 🔥 Hot P.S. Oh yea…" at bounding box center [886, 418] width 1363 height 729
click at [1062, 368] on div "Needs Response « Previous » Next [PERSON_NAME] Needs Response 🔥 Hot P.S. Oh yea…" at bounding box center [886, 418] width 1363 height 729
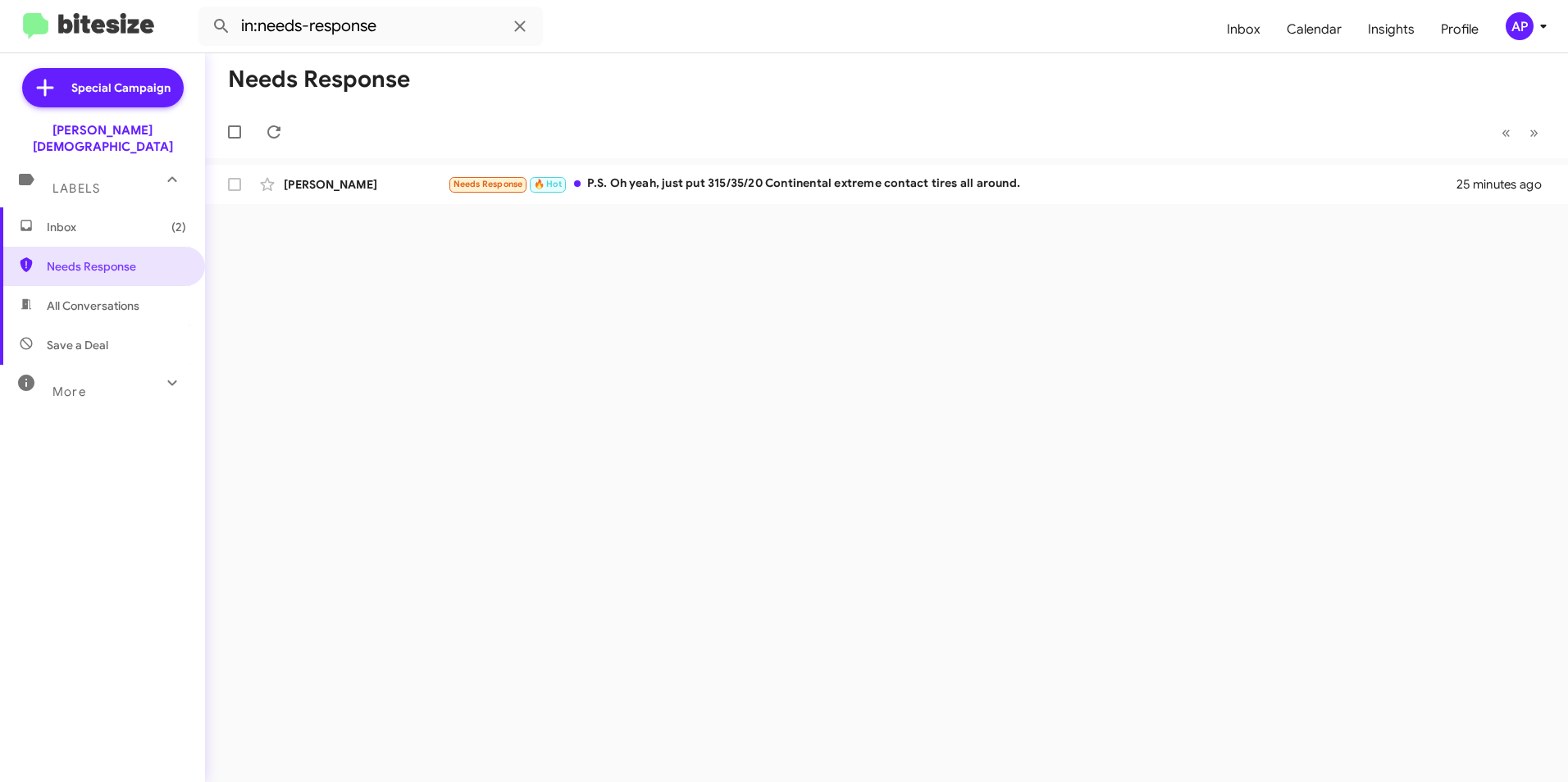
drag, startPoint x: 425, startPoint y: 324, endPoint x: 406, endPoint y: 324, distance: 19.0
click at [427, 324] on div "Needs Response « Previous » Next [PERSON_NAME] Needs Response 🔥 Hot P.S. Oh yea…" at bounding box center [886, 418] width 1363 height 729
click at [89, 258] on span "Needs Response" at bounding box center [116, 267] width 139 height 16
click at [897, 348] on div "Needs Response « Previous » Next [PERSON_NAME] Needs Response 🔥 Hot P.S. Oh yea…" at bounding box center [886, 418] width 1363 height 729
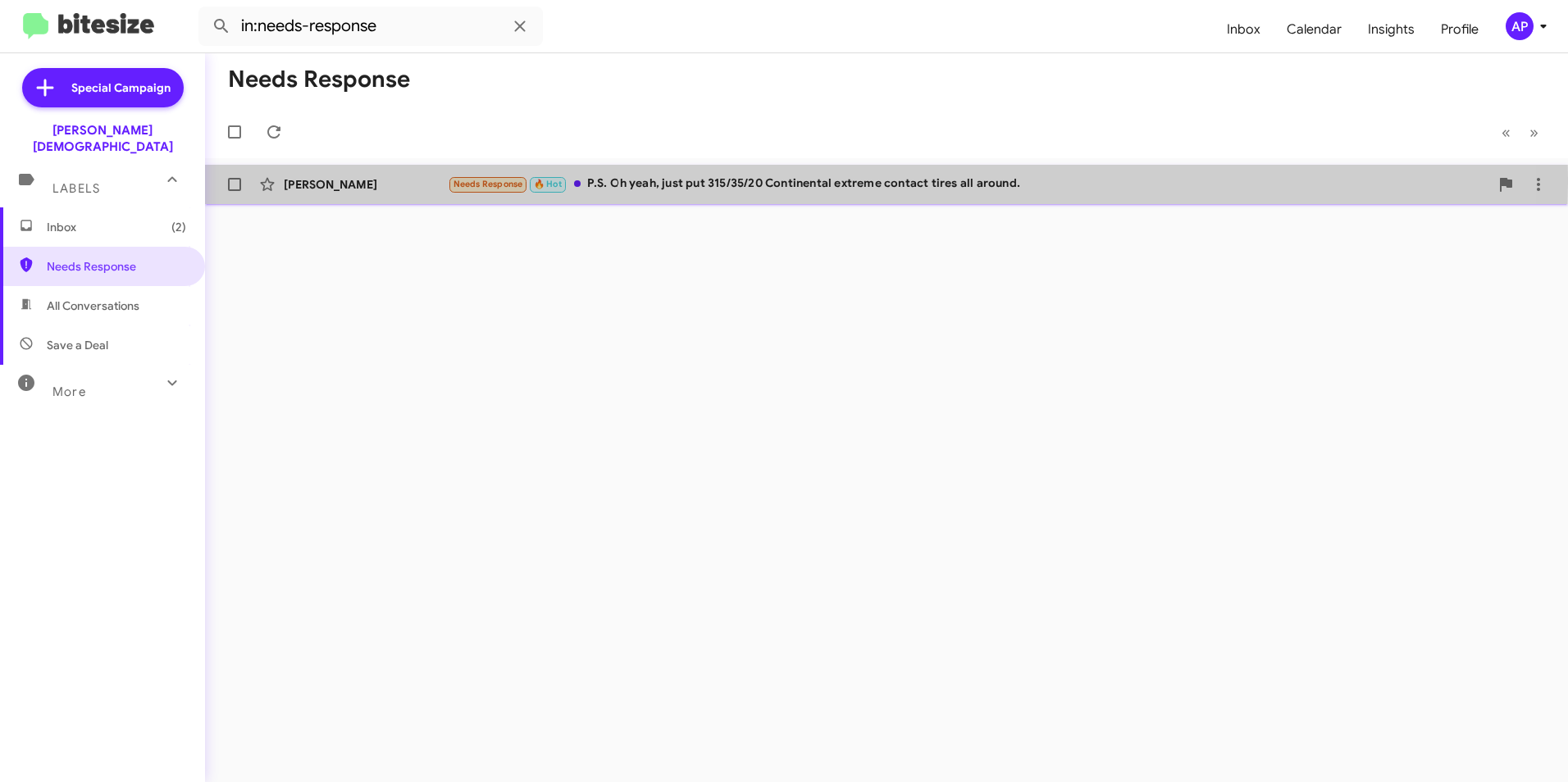
click at [511, 183] on span "Needs Response" at bounding box center [488, 184] width 70 height 11
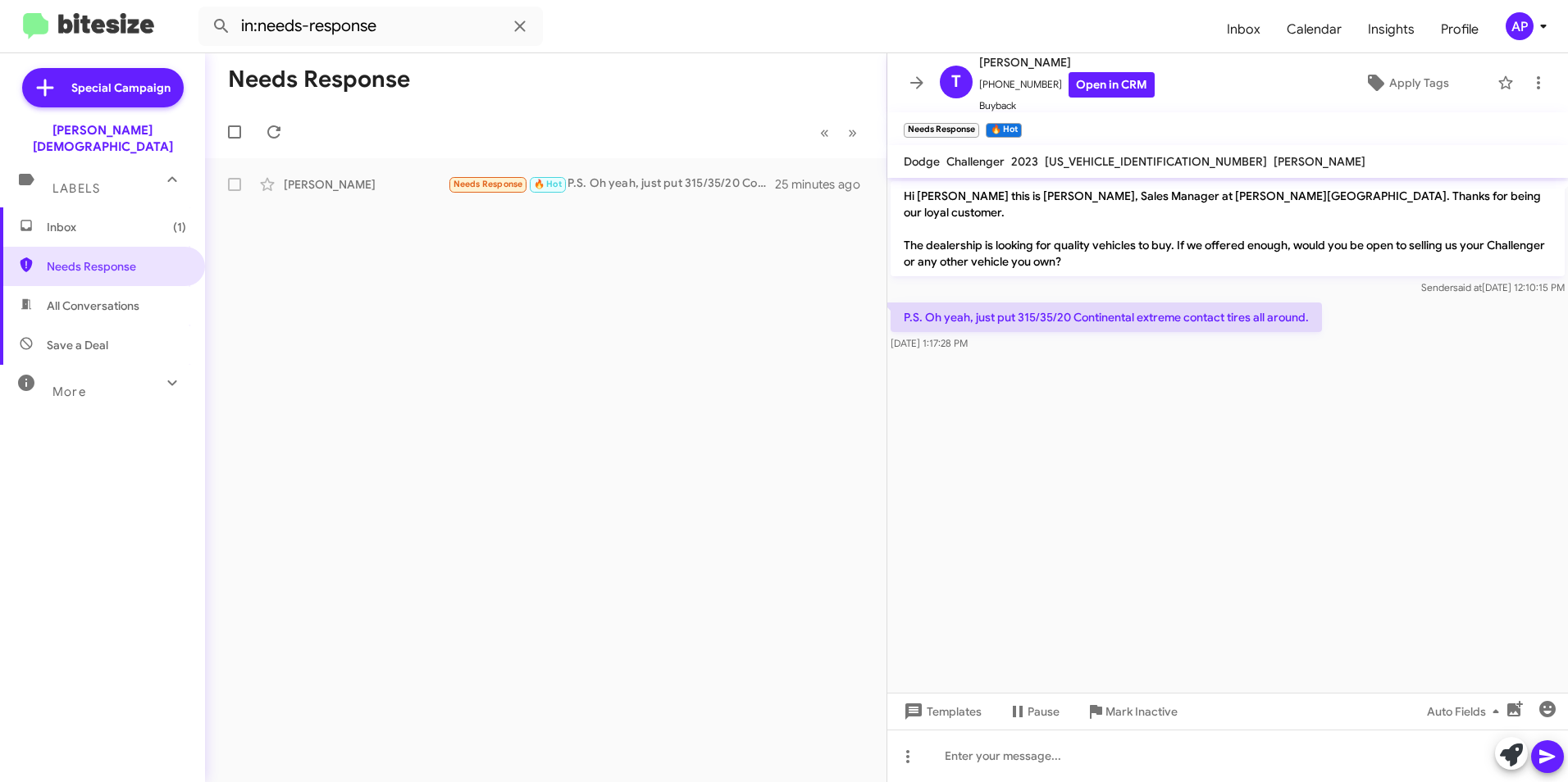
click at [709, 383] on div "Needs Response « Previous » Next [PERSON_NAME] Needs Response 🔥 Hot P.S. Oh yea…" at bounding box center [546, 418] width 682 height 729
drag, startPoint x: 413, startPoint y: 371, endPoint x: 371, endPoint y: 361, distance: 43.2
click at [410, 372] on div "Needs Response « Previous » Next [PERSON_NAME] Needs Response 🔥 Hot P.S. Oh yea…" at bounding box center [546, 418] width 682 height 729
drag, startPoint x: 592, startPoint y: 345, endPoint x: 598, endPoint y: 353, distance: 10.0
click at [598, 353] on div "Needs Response « Previous » Next [PERSON_NAME] Needs Response 🔥 Hot P.S. Oh yea…" at bounding box center [546, 418] width 682 height 729
